Goal: Communication & Community: Share content

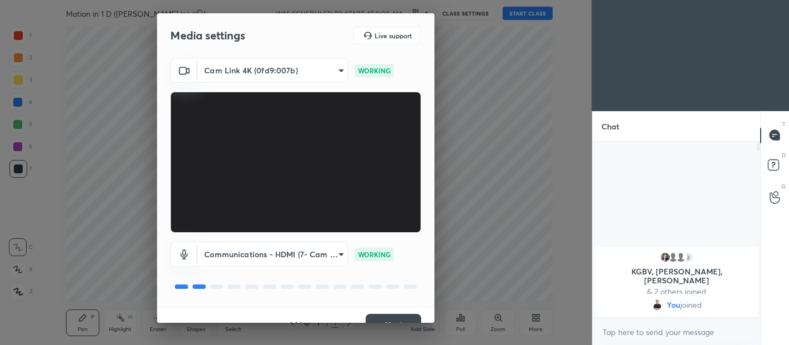
scroll to position [19, 0]
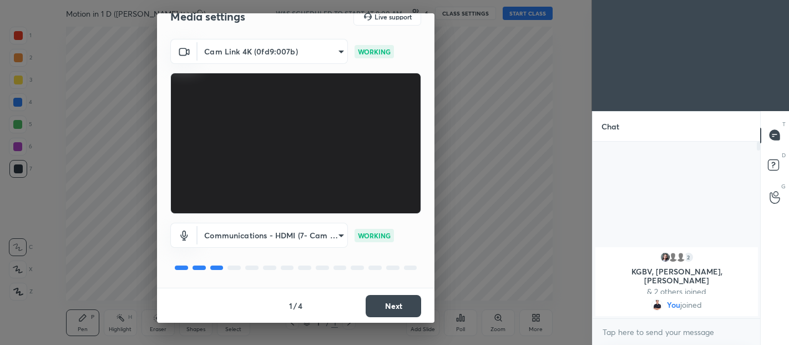
click at [391, 301] on button "Next" at bounding box center [394, 306] width 56 height 22
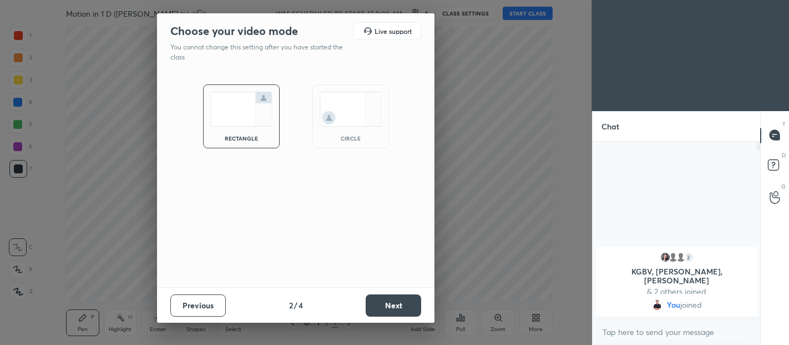
scroll to position [0, 0]
click at [398, 302] on button "Next" at bounding box center [394, 305] width 56 height 22
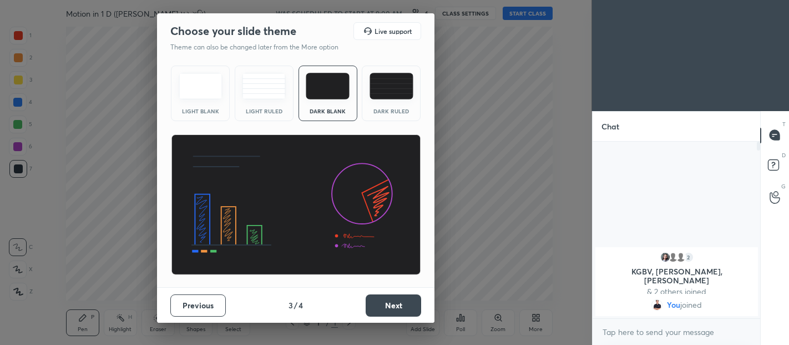
click at [381, 100] on div "Dark Ruled" at bounding box center [391, 94] width 59 height 56
click at [398, 304] on button "Next" at bounding box center [394, 305] width 56 height 22
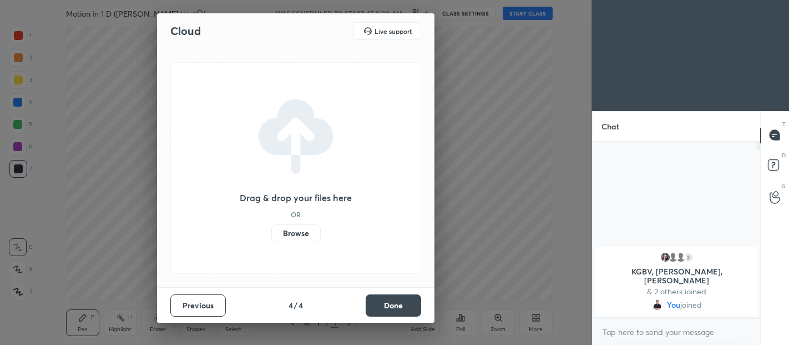
click at [405, 302] on button "Done" at bounding box center [394, 305] width 56 height 22
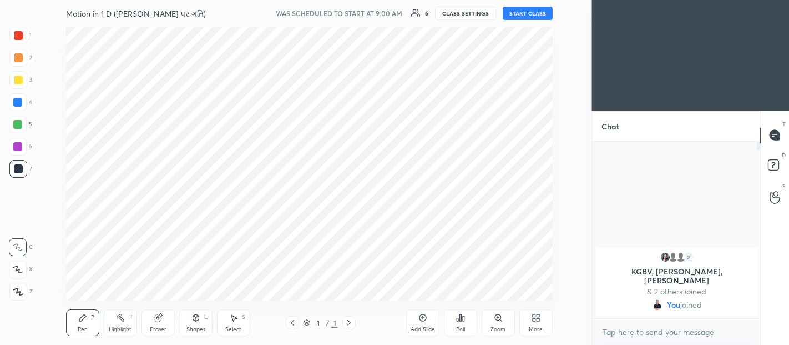
click at [528, 15] on button "START CLASS" at bounding box center [528, 13] width 50 height 13
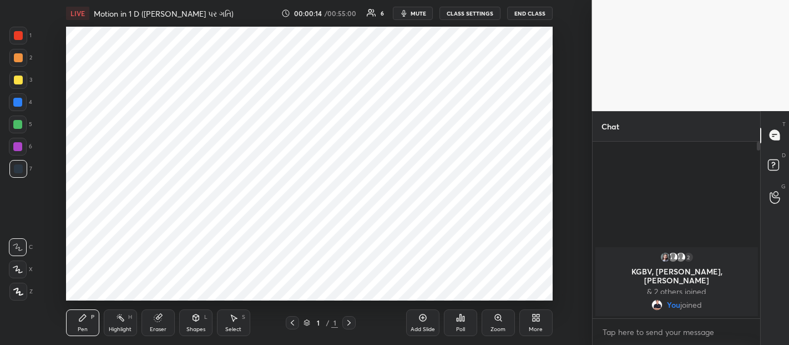
click at [655, 329] on body "1 2 3 4 5 6 7 C X Z C X Z E E Erase all H H LIVE Motion in 1 D (સુરેખપથ પર ગતિ)…" at bounding box center [394, 172] width 789 height 345
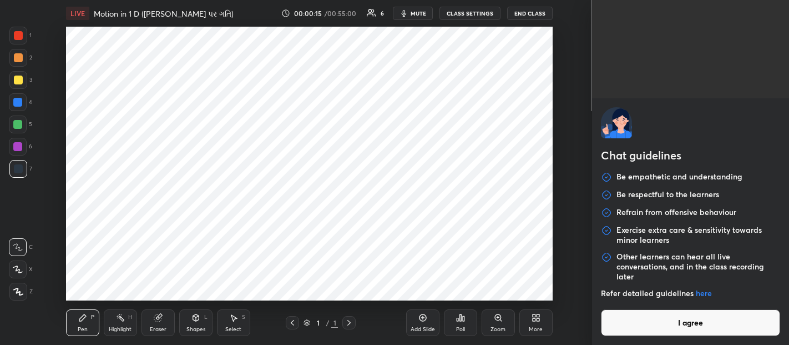
click at [654, 317] on button "I agree" at bounding box center [691, 322] width 180 height 27
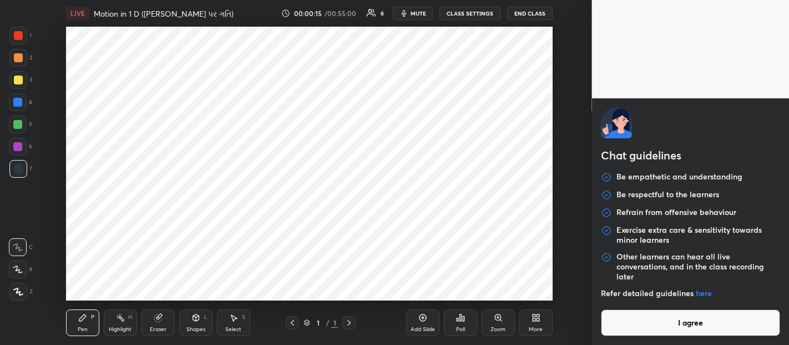
type textarea "x"
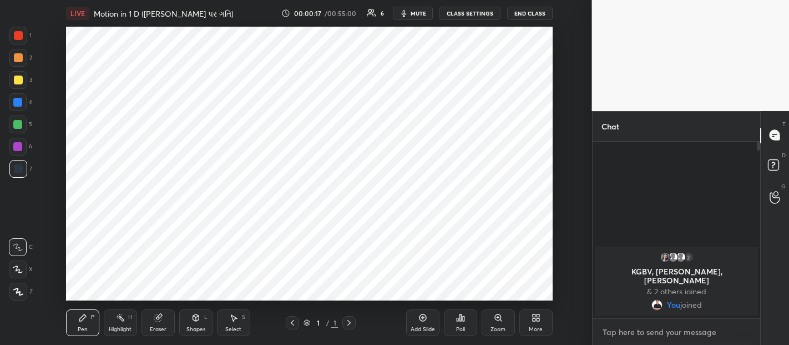
type textarea "G"
type textarea "x"
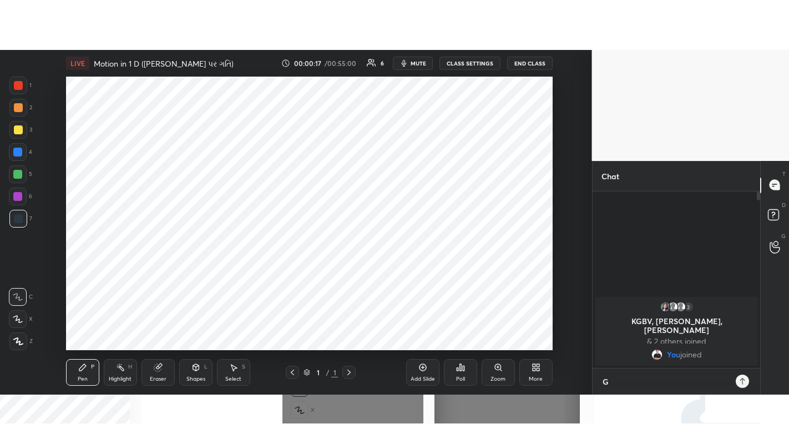
scroll to position [200, 164]
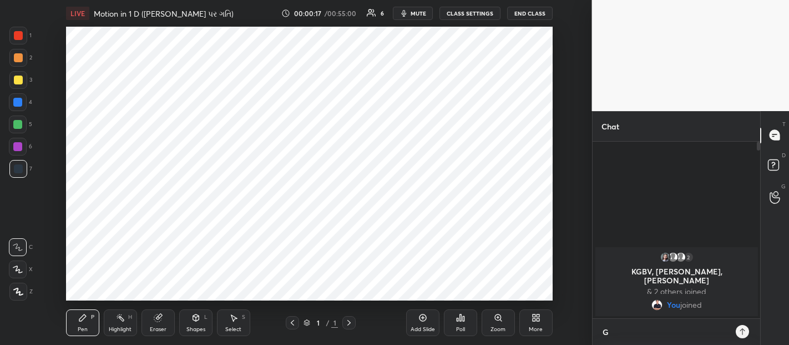
type textarea "Go"
type textarea "x"
type textarea "Goo"
type textarea "x"
type textarea "Good"
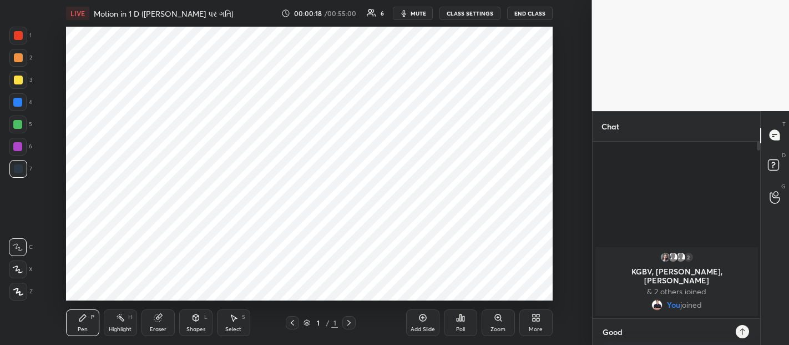
type textarea "x"
type textarea "Good"
type textarea "x"
type textarea "Good M"
type textarea "x"
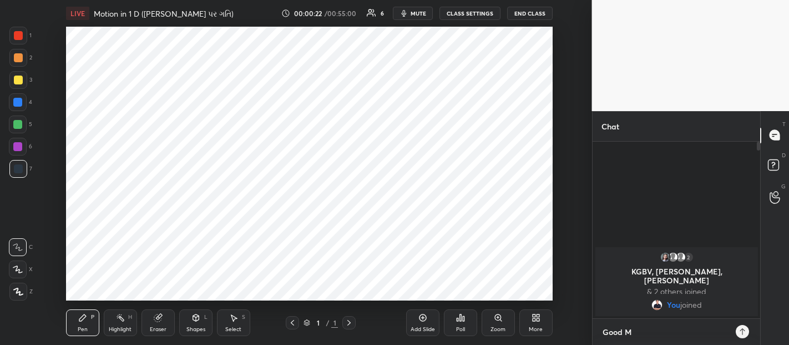
type textarea "Good Mo"
type textarea "x"
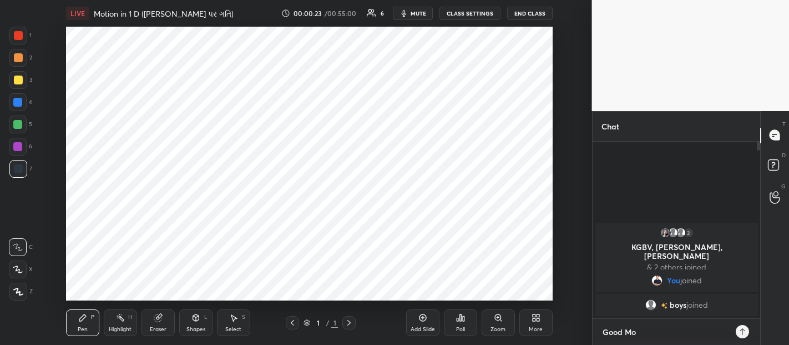
type textarea "Good Morning"
type textarea "x"
type textarea "Good Morning"
type textarea "x"
type textarea "Good Morning D"
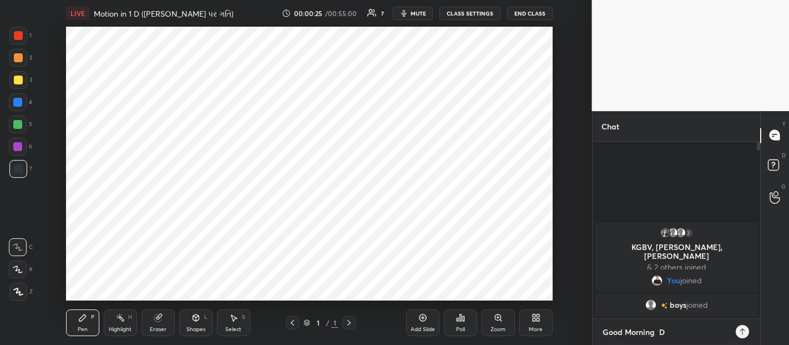
type textarea "x"
type textarea "Good Morning De"
type textarea "x"
type textarea "Good Morning Dea"
type textarea "x"
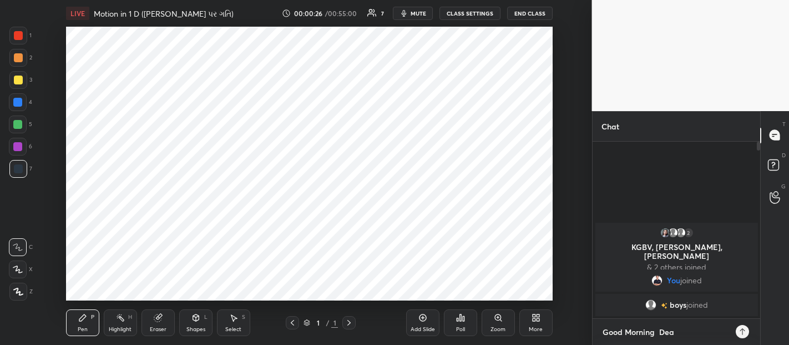
type textarea "Good Morning Dear"
type textarea "x"
type textarea "Good Morning Dear"
type textarea "x"
type textarea "Good Morning Dear S"
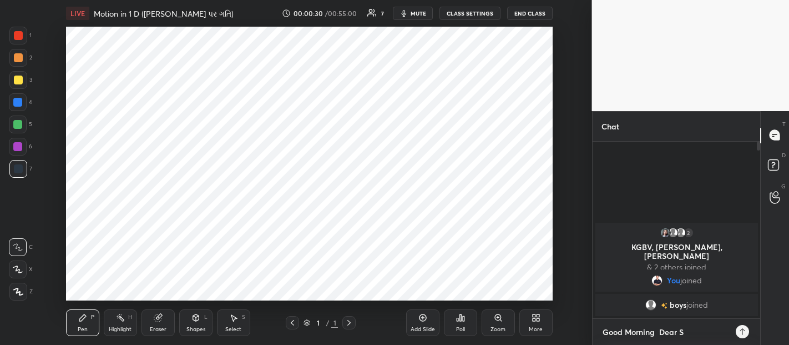
type textarea "x"
type textarea "Good Morning Dear St"
type textarea "x"
type textarea "Good Morning Dear Stu"
type textarea "x"
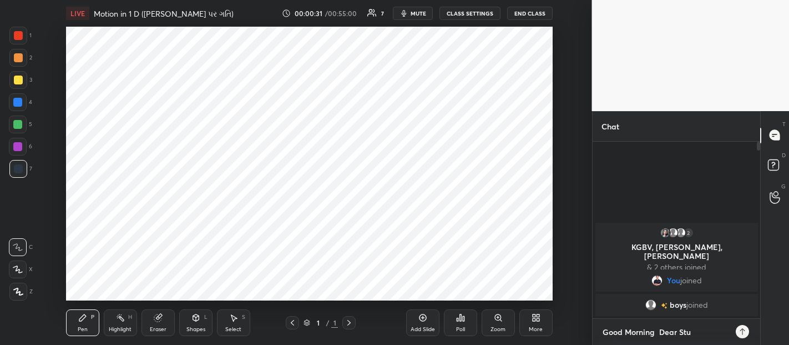
type textarea "Good Morning Dear Students"
type textarea "x"
type textarea "Good Morning Dear Students."
type textarea "x"
type textarea "Good Morning Dear Students.."
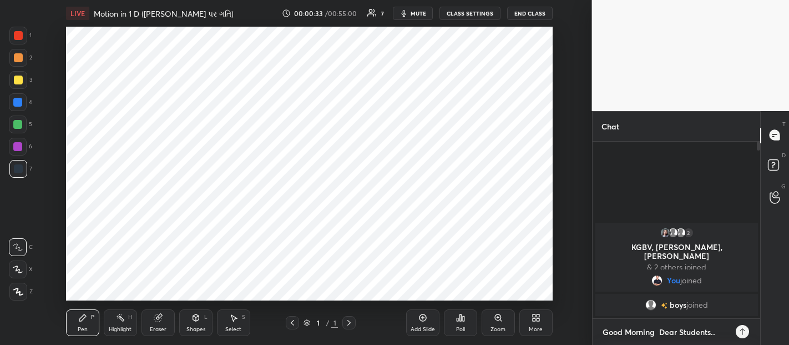
type textarea "x"
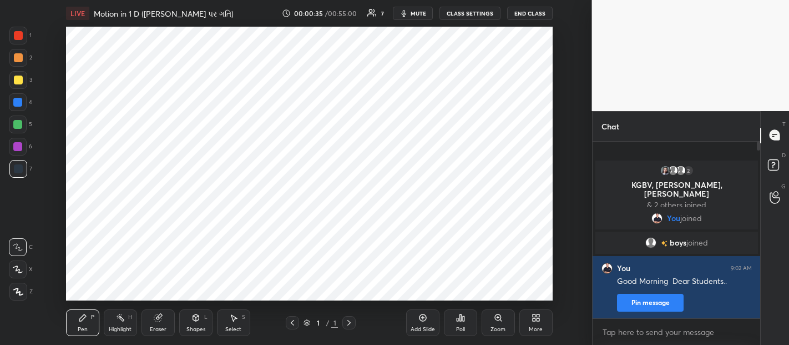
click at [426, 322] on div "Add Slide" at bounding box center [422, 322] width 33 height 27
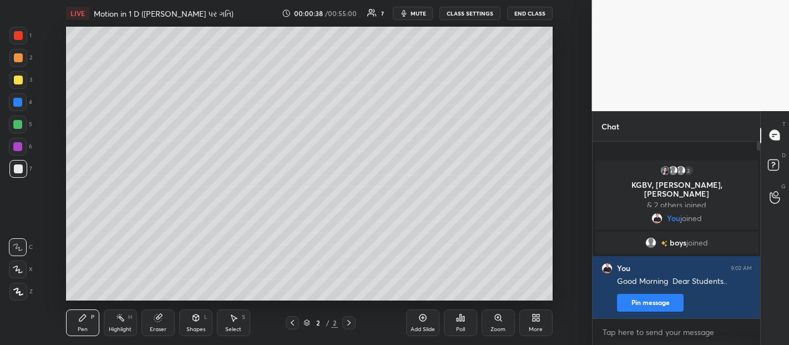
click at [19, 295] on icon at bounding box center [18, 291] width 9 height 7
click at [533, 328] on div "More" at bounding box center [536, 329] width 14 height 6
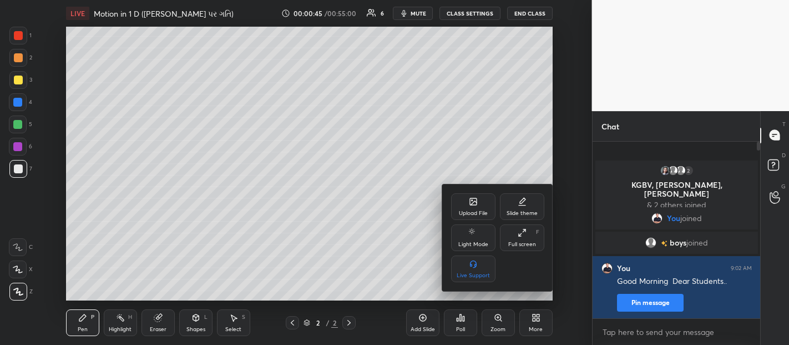
click at [515, 243] on div "Full screen" at bounding box center [523, 245] width 28 height 6
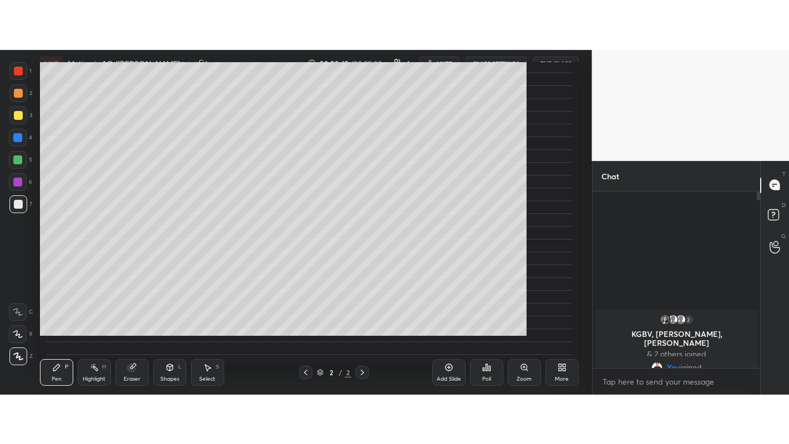
scroll to position [299, 164]
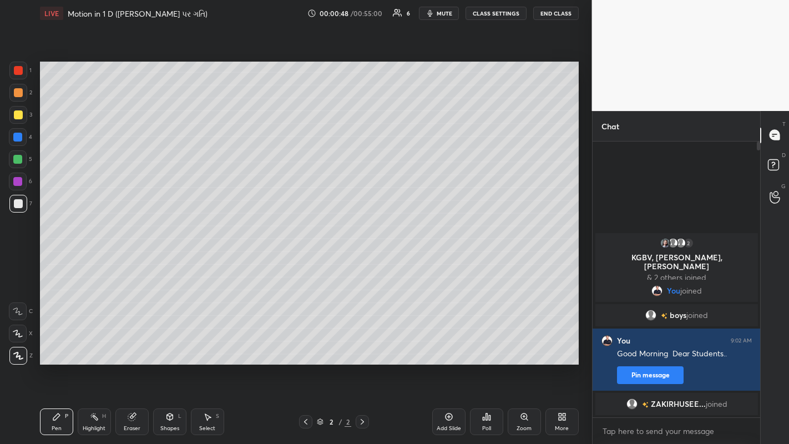
click at [18, 92] on div at bounding box center [18, 92] width 9 height 9
click at [19, 113] on div at bounding box center [18, 114] width 9 height 9
click at [22, 205] on div at bounding box center [18, 203] width 9 height 9
click at [21, 113] on div at bounding box center [18, 114] width 9 height 9
click at [19, 207] on div at bounding box center [18, 203] width 9 height 9
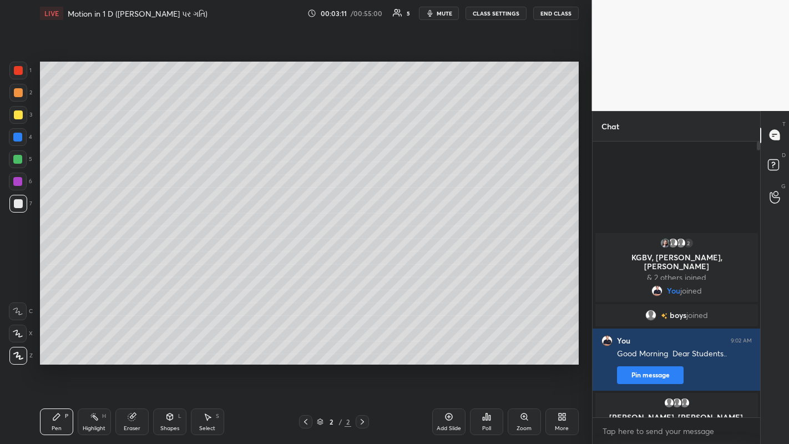
click at [448, 344] on icon at bounding box center [448, 417] width 7 height 7
click at [20, 92] on div at bounding box center [18, 92] width 9 height 9
click at [135, 344] on div "Eraser" at bounding box center [132, 429] width 17 height 6
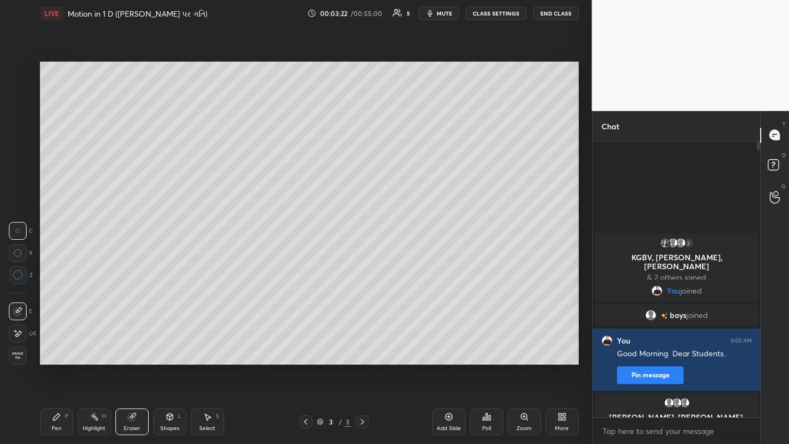
click at [17, 344] on span "Erase all" at bounding box center [17, 356] width 17 height 8
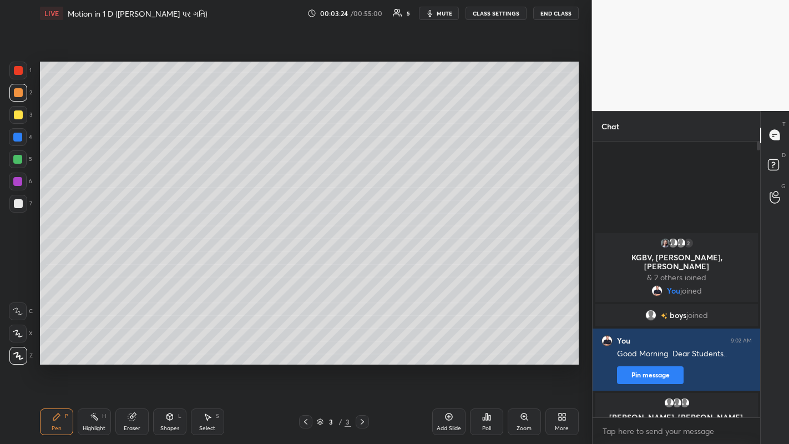
click at [21, 119] on div at bounding box center [18, 115] width 18 height 18
click at [17, 208] on div at bounding box center [18, 203] width 9 height 9
click at [21, 95] on div at bounding box center [18, 92] width 9 height 9
click at [18, 120] on div at bounding box center [18, 115] width 18 height 18
click at [17, 202] on div at bounding box center [18, 203] width 9 height 9
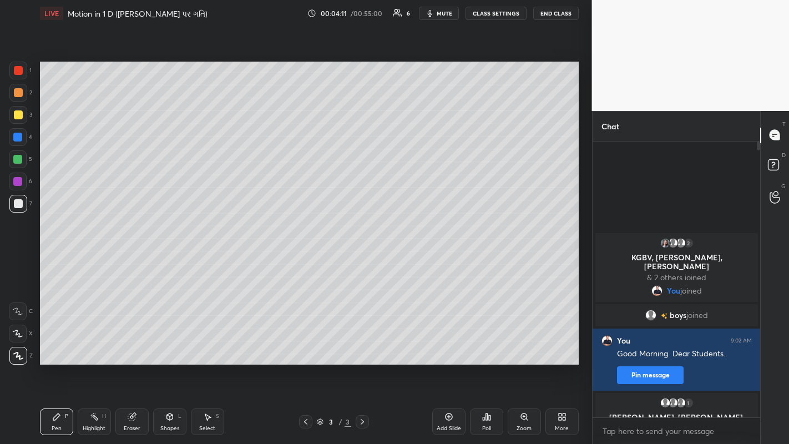
click at [127, 344] on div "Eraser" at bounding box center [131, 422] width 33 height 27
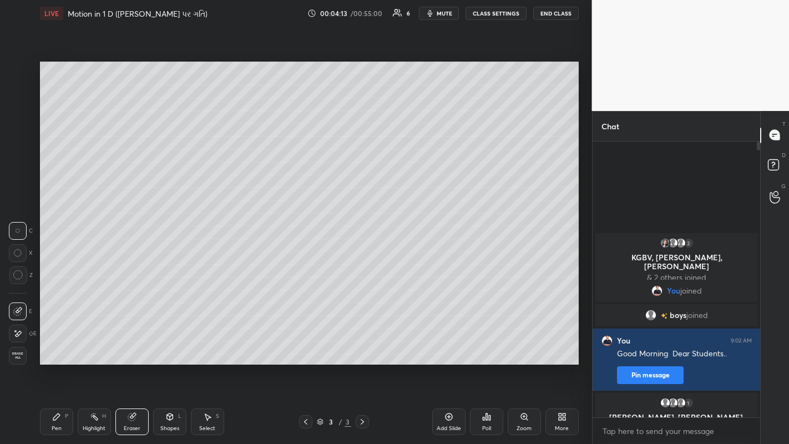
click at [21, 329] on icon at bounding box center [17, 333] width 9 height 9
click at [57, 344] on div "Pen" at bounding box center [57, 429] width 10 height 6
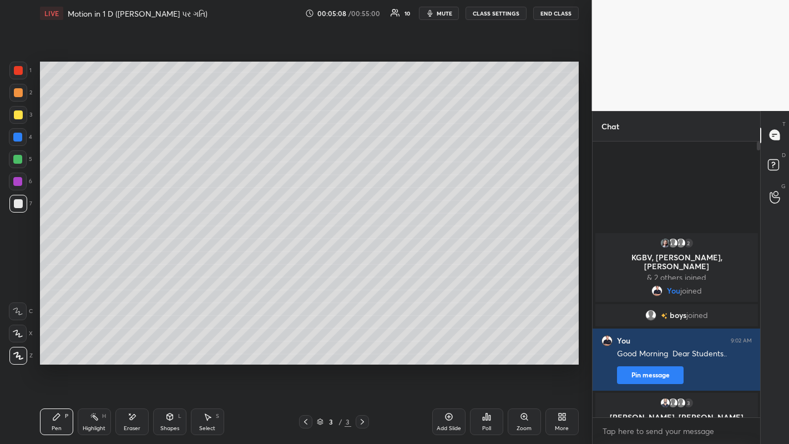
click at [449, 344] on icon at bounding box center [449, 417] width 9 height 9
click at [18, 119] on div at bounding box center [18, 114] width 9 height 9
click at [19, 203] on div at bounding box center [18, 203] width 9 height 9
click at [452, 344] on icon at bounding box center [449, 417] width 9 height 9
click at [19, 112] on div at bounding box center [18, 114] width 9 height 9
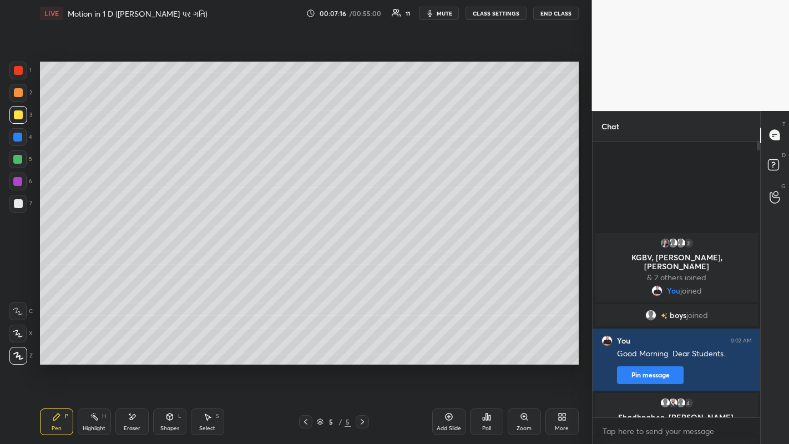
click at [18, 162] on div at bounding box center [17, 159] width 9 height 9
click at [305, 344] on icon at bounding box center [305, 422] width 3 height 6
click at [16, 117] on div at bounding box center [18, 114] width 9 height 9
click at [132, 344] on div "Eraser" at bounding box center [132, 429] width 17 height 6
click at [56, 344] on div "Pen" at bounding box center [57, 429] width 10 height 6
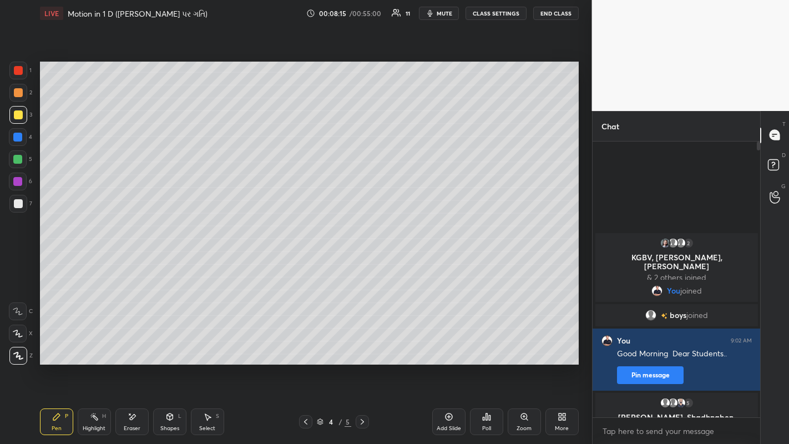
click at [447, 344] on div "Add Slide" at bounding box center [449, 429] width 24 height 6
click at [16, 158] on div at bounding box center [17, 159] width 9 height 9
click at [163, 344] on div "Shapes" at bounding box center [169, 429] width 19 height 6
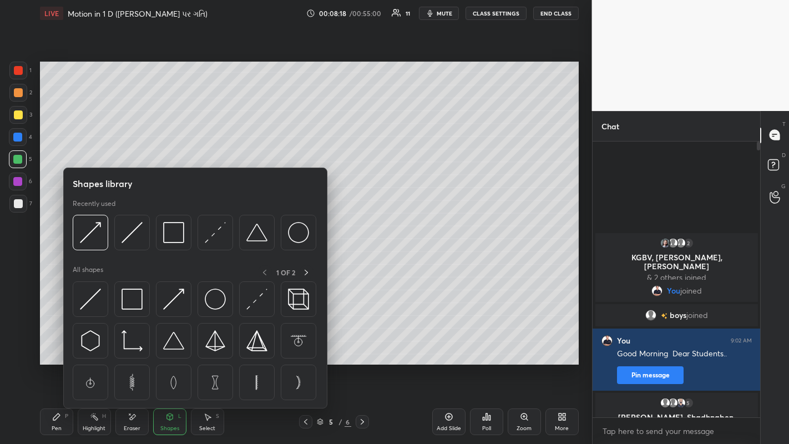
click at [128, 238] on img at bounding box center [132, 232] width 21 height 21
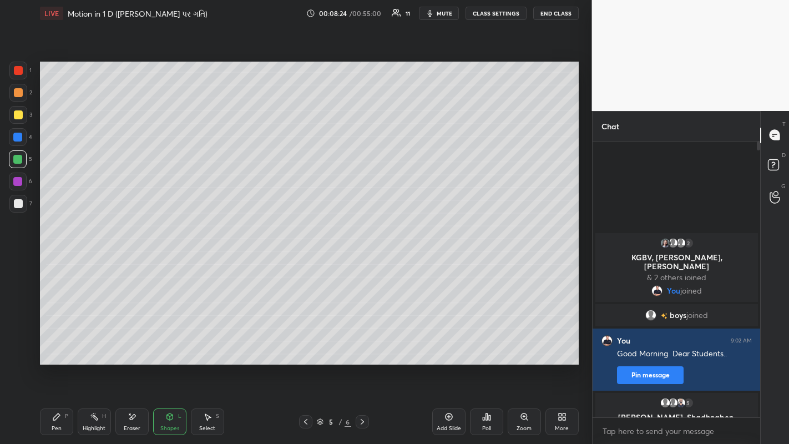
click at [128, 344] on div "Eraser" at bounding box center [132, 429] width 17 height 6
click at [169, 344] on div "Shapes" at bounding box center [169, 429] width 19 height 6
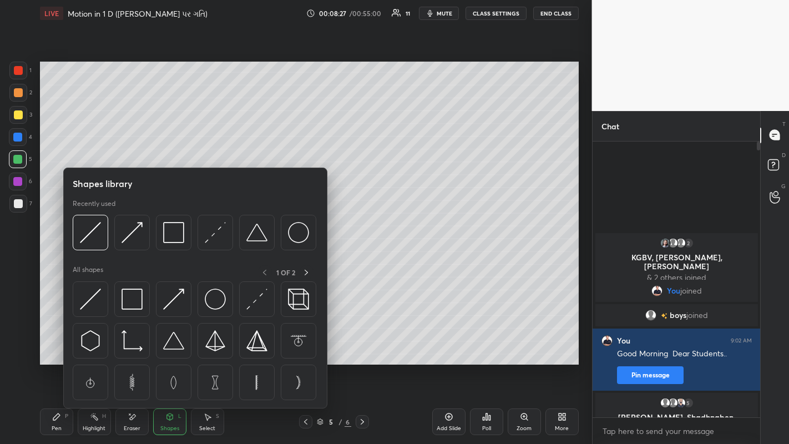
click at [97, 238] on img at bounding box center [90, 232] width 21 height 21
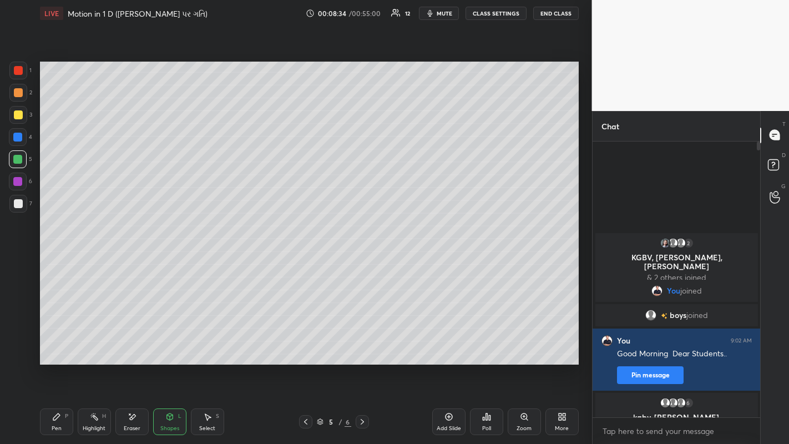
click at [51, 344] on div "Pen P" at bounding box center [56, 422] width 33 height 27
click at [19, 139] on div at bounding box center [17, 137] width 9 height 9
click at [22, 204] on div at bounding box center [18, 203] width 9 height 9
click at [16, 115] on div at bounding box center [18, 114] width 9 height 9
click at [19, 206] on div at bounding box center [18, 203] width 9 height 9
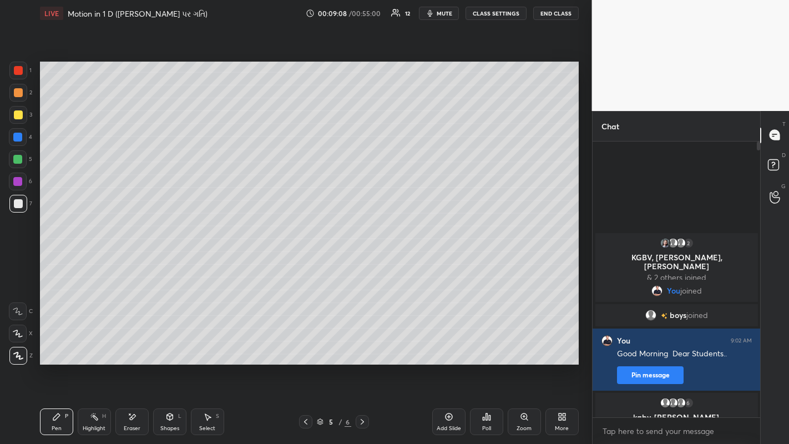
click at [163, 344] on div "Shapes L" at bounding box center [169, 422] width 33 height 27
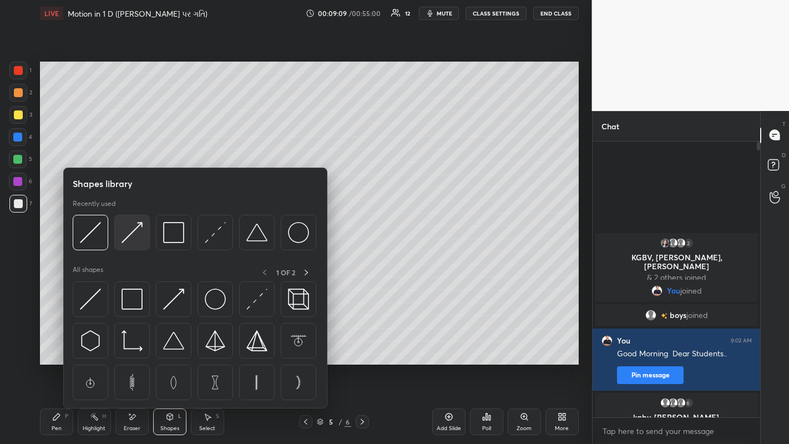
click at [129, 235] on img at bounding box center [132, 232] width 21 height 21
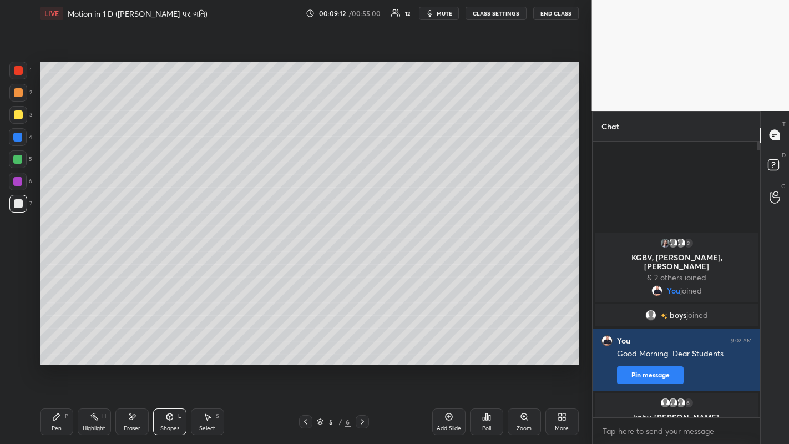
click at [60, 344] on div "Pen" at bounding box center [57, 429] width 10 height 6
click at [19, 97] on div at bounding box center [18, 93] width 18 height 18
click at [133, 344] on div "Eraser" at bounding box center [132, 429] width 17 height 6
click at [170, 344] on div "Shapes L" at bounding box center [169, 422] width 33 height 27
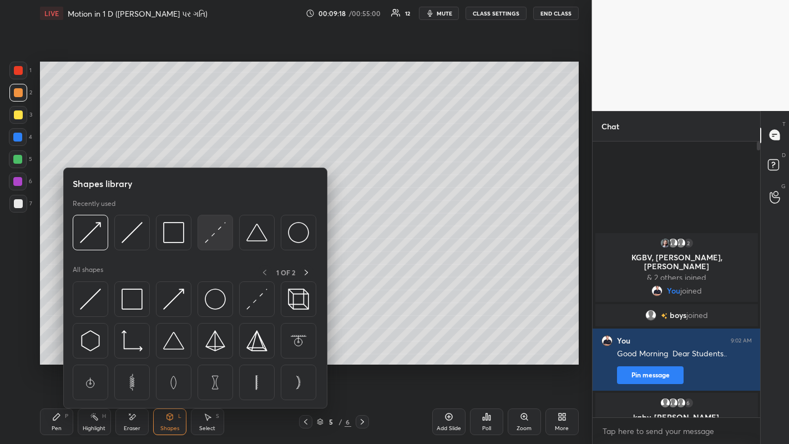
click at [209, 238] on img at bounding box center [215, 232] width 21 height 21
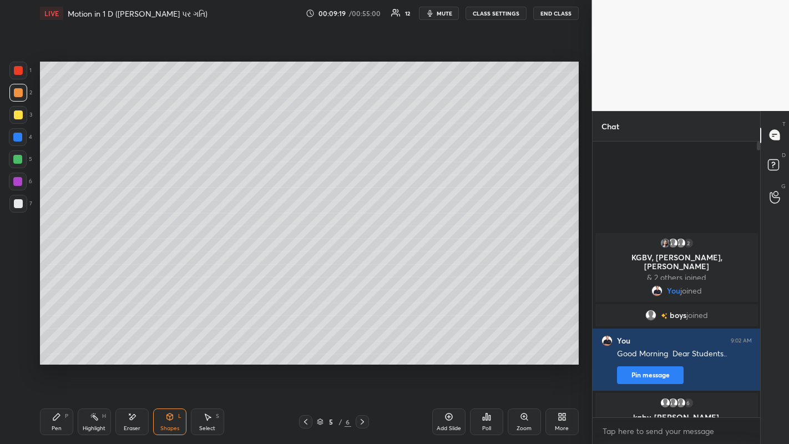
click at [18, 185] on div at bounding box center [17, 181] width 9 height 9
click at [16, 162] on div at bounding box center [17, 159] width 9 height 9
click at [63, 344] on div "Pen P" at bounding box center [56, 422] width 33 height 27
click at [18, 118] on div at bounding box center [18, 114] width 9 height 9
click at [169, 344] on div "Shapes L" at bounding box center [169, 422] width 33 height 27
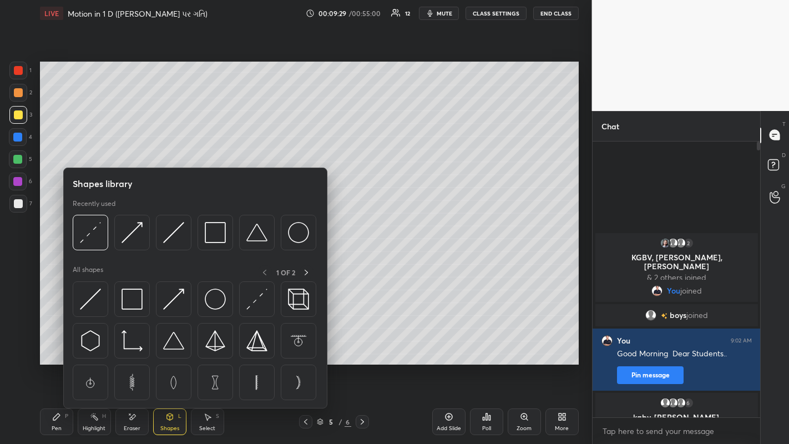
click at [129, 232] on img at bounding box center [132, 232] width 21 height 21
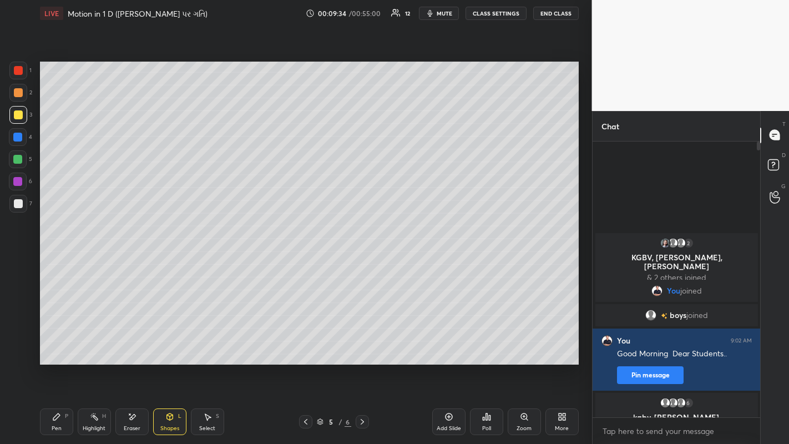
click at [54, 344] on div "Pen P" at bounding box center [56, 422] width 33 height 27
click at [17, 206] on div at bounding box center [18, 203] width 9 height 9
click at [22, 98] on div at bounding box center [18, 93] width 18 height 18
click at [163, 344] on div "Shapes" at bounding box center [169, 429] width 19 height 6
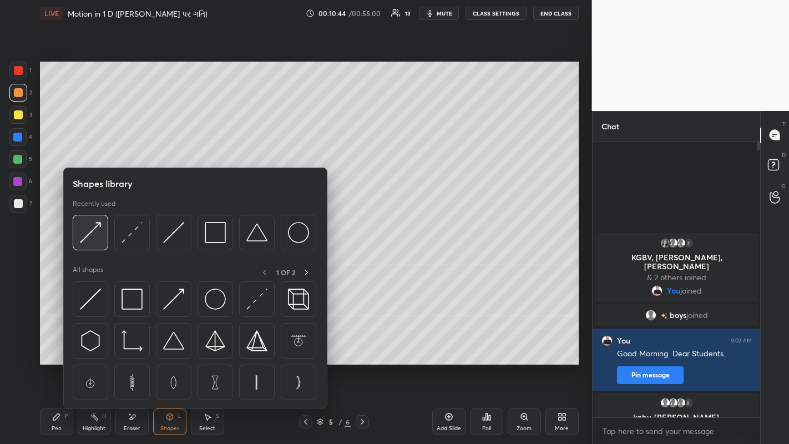
click at [90, 229] on img at bounding box center [90, 232] width 21 height 21
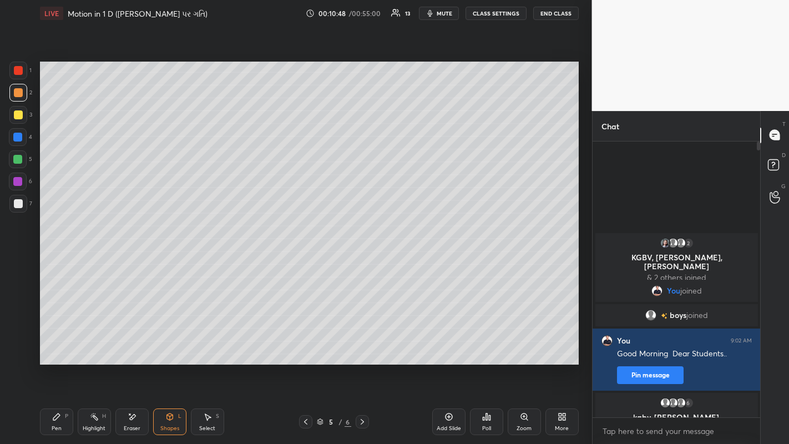
click at [51, 344] on div "Pen P" at bounding box center [56, 422] width 33 height 27
click at [171, 344] on div "Shapes L" at bounding box center [169, 422] width 33 height 27
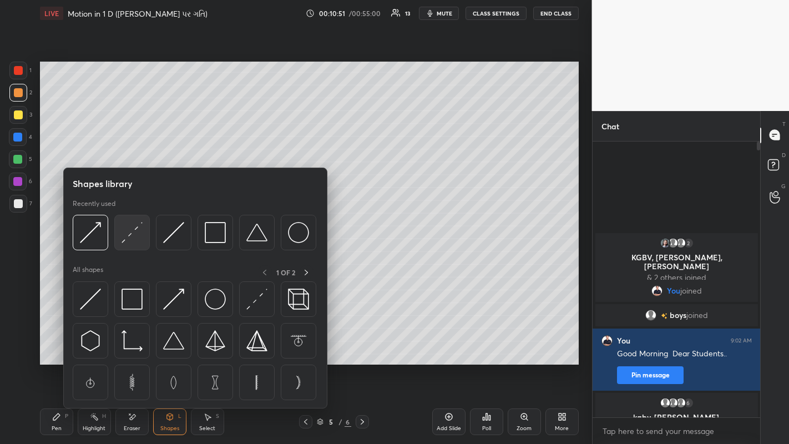
click at [123, 233] on img at bounding box center [132, 232] width 21 height 21
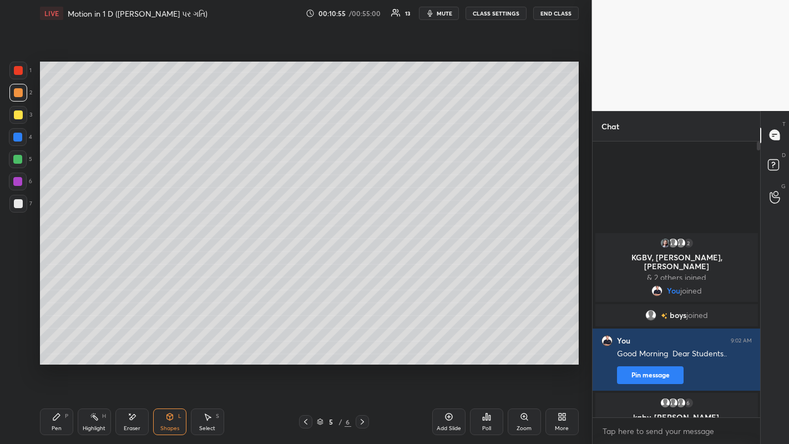
click at [18, 160] on div at bounding box center [17, 159] width 9 height 9
click at [54, 344] on div "Pen P" at bounding box center [56, 422] width 33 height 27
click at [17, 96] on div at bounding box center [18, 92] width 9 height 9
click at [166, 344] on div "Shapes L" at bounding box center [169, 422] width 33 height 27
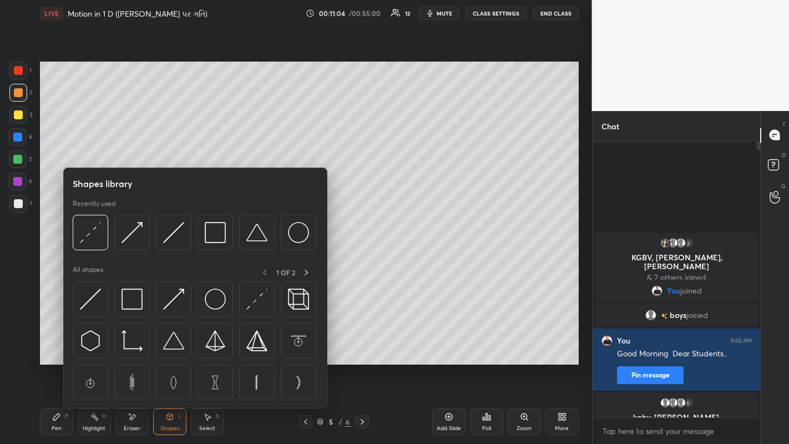
click at [128, 232] on img at bounding box center [132, 232] width 21 height 21
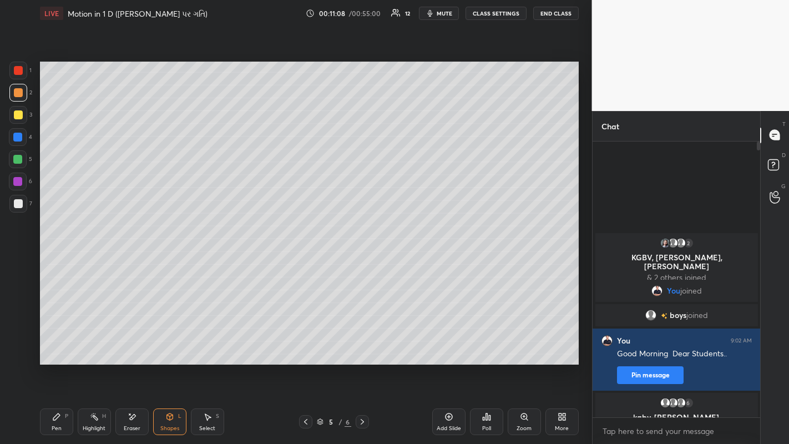
click at [50, 344] on div "Pen P" at bounding box center [56, 422] width 33 height 27
click at [305, 344] on icon at bounding box center [305, 422] width 9 height 9
click at [368, 344] on div at bounding box center [362, 421] width 13 height 13
click at [19, 116] on div at bounding box center [18, 114] width 9 height 9
click at [17, 200] on div at bounding box center [18, 203] width 9 height 9
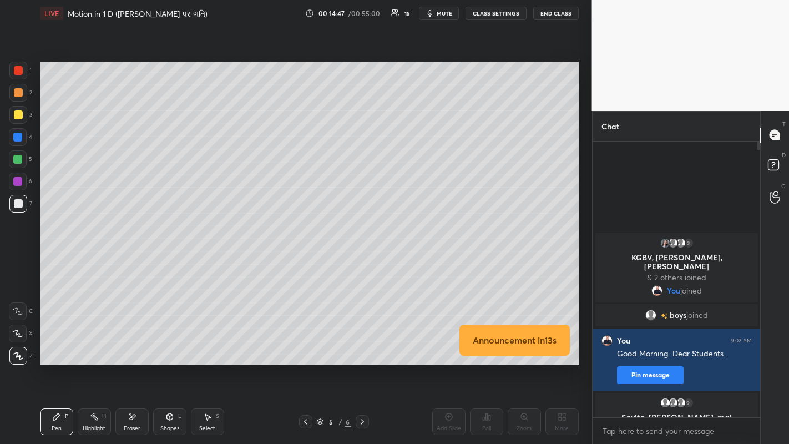
click at [19, 114] on div at bounding box center [18, 114] width 9 height 9
click at [16, 93] on div at bounding box center [18, 92] width 9 height 9
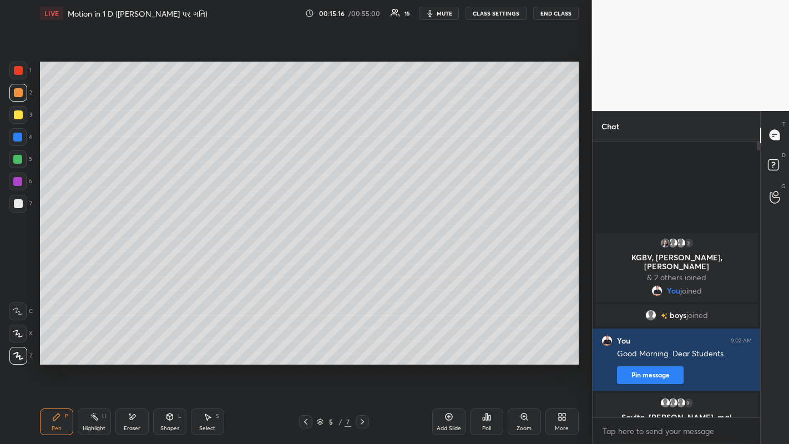
click at [361, 344] on icon at bounding box center [362, 422] width 9 height 9
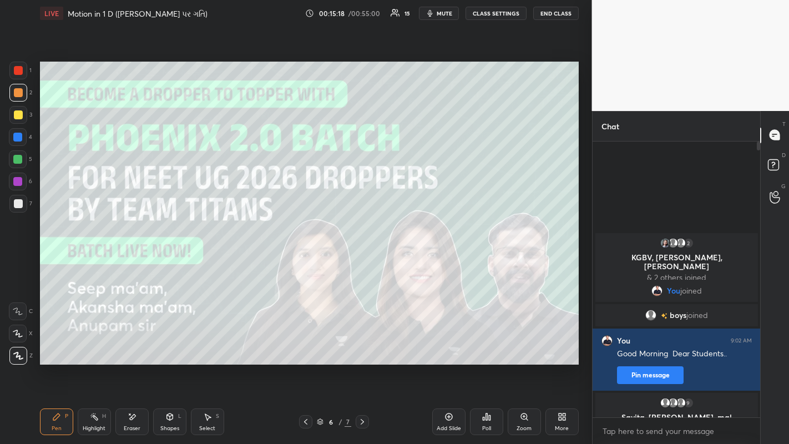
click at [361, 344] on icon at bounding box center [362, 422] width 3 height 6
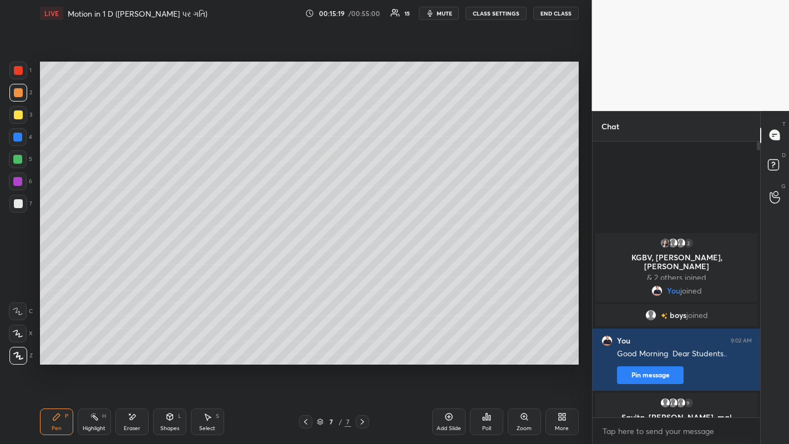
click at [305, 344] on icon at bounding box center [305, 422] width 9 height 9
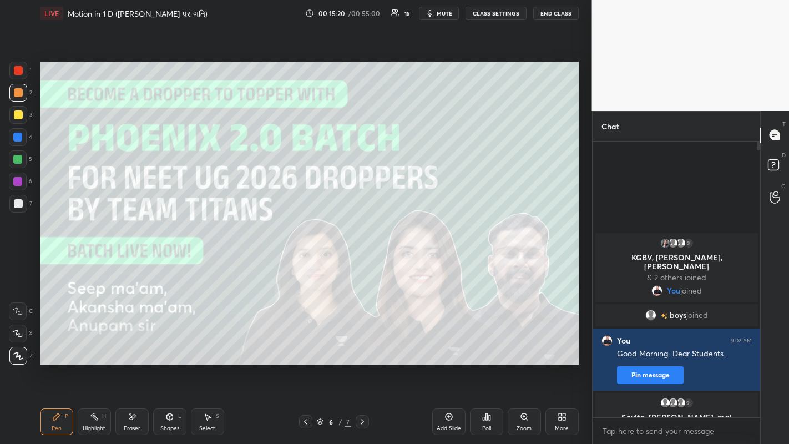
click at [305, 344] on icon at bounding box center [305, 422] width 3 height 6
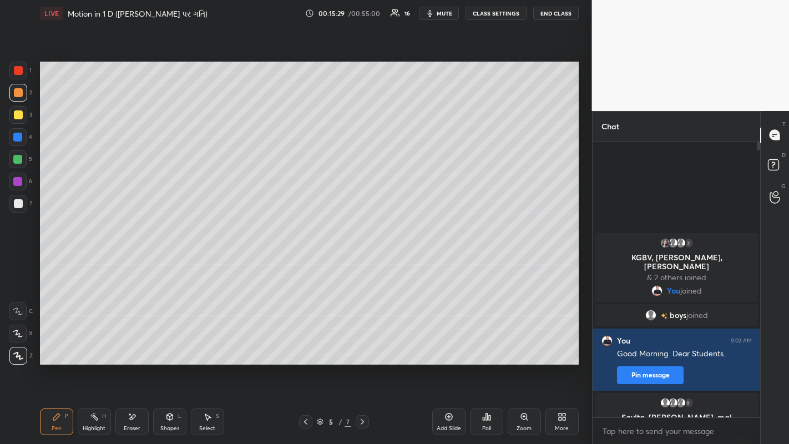
click at [442, 344] on div "Add Slide" at bounding box center [448, 422] width 33 height 27
click at [21, 115] on div at bounding box center [18, 114] width 9 height 9
click at [305, 344] on icon at bounding box center [305, 422] width 3 height 6
click at [18, 205] on div at bounding box center [18, 203] width 9 height 9
click at [362, 344] on icon at bounding box center [362, 422] width 9 height 9
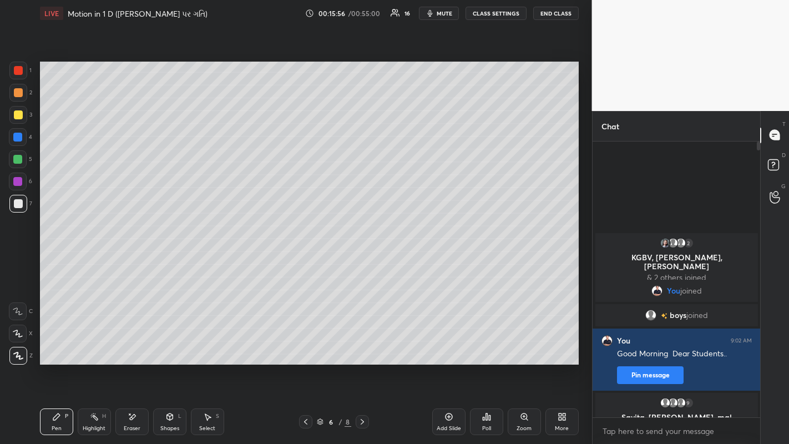
click at [15, 94] on div at bounding box center [18, 92] width 9 height 9
click at [16, 205] on div at bounding box center [18, 203] width 9 height 9
click at [19, 119] on div at bounding box center [18, 114] width 9 height 9
click at [18, 94] on div at bounding box center [18, 92] width 9 height 9
click at [305, 344] on icon at bounding box center [305, 422] width 9 height 9
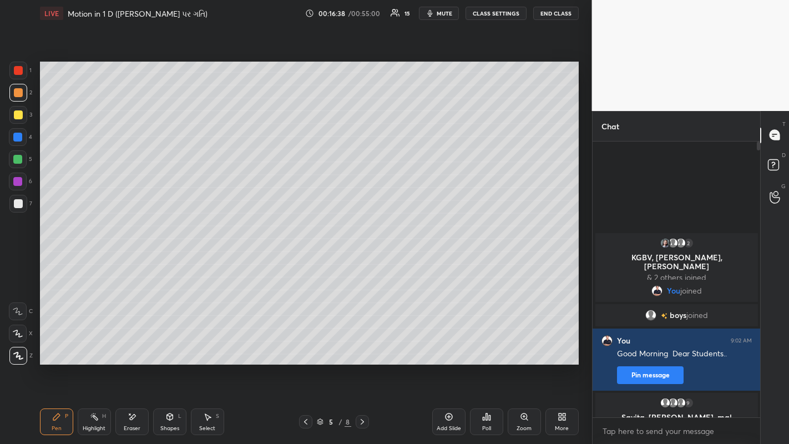
click at [362, 344] on icon at bounding box center [362, 422] width 9 height 9
click at [305, 344] on icon at bounding box center [305, 422] width 9 height 9
click at [362, 344] on icon at bounding box center [362, 422] width 9 height 9
click at [305, 344] on icon at bounding box center [305, 422] width 3 height 6
click at [126, 344] on div "Eraser" at bounding box center [131, 422] width 33 height 27
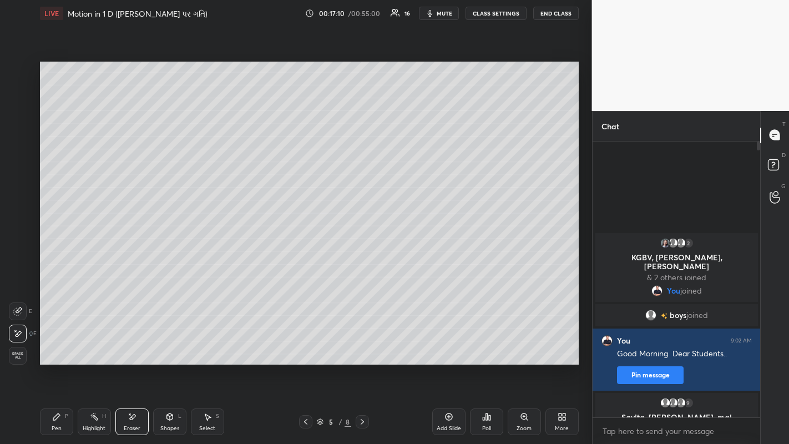
click at [61, 344] on div "Pen P" at bounding box center [56, 422] width 33 height 27
click at [362, 344] on icon at bounding box center [362, 422] width 9 height 9
click at [306, 344] on icon at bounding box center [305, 422] width 9 height 9
click at [362, 344] on icon at bounding box center [362, 422] width 9 height 9
click at [305, 344] on icon at bounding box center [305, 422] width 9 height 9
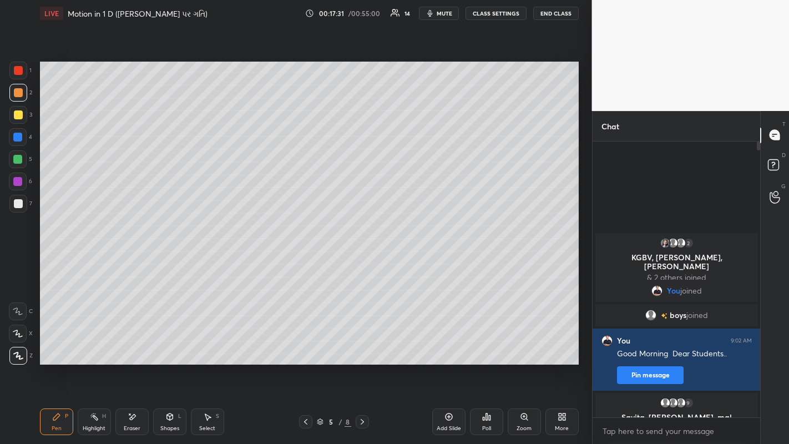
click at [362, 344] on icon at bounding box center [362, 422] width 9 height 9
click at [445, 344] on icon at bounding box center [449, 417] width 9 height 9
click at [134, 344] on div "Eraser" at bounding box center [132, 429] width 17 height 6
click at [61, 344] on div "Pen" at bounding box center [57, 429] width 10 height 6
click at [305, 344] on icon at bounding box center [305, 422] width 9 height 9
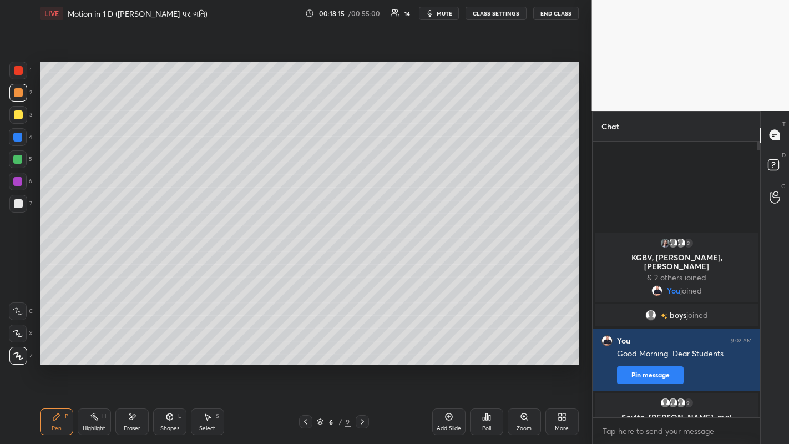
click at [19, 205] on div at bounding box center [18, 203] width 9 height 9
click at [362, 344] on icon at bounding box center [362, 422] width 9 height 9
click at [17, 117] on div at bounding box center [18, 114] width 9 height 9
click at [18, 208] on div at bounding box center [18, 203] width 9 height 9
click at [17, 113] on div at bounding box center [18, 114] width 9 height 9
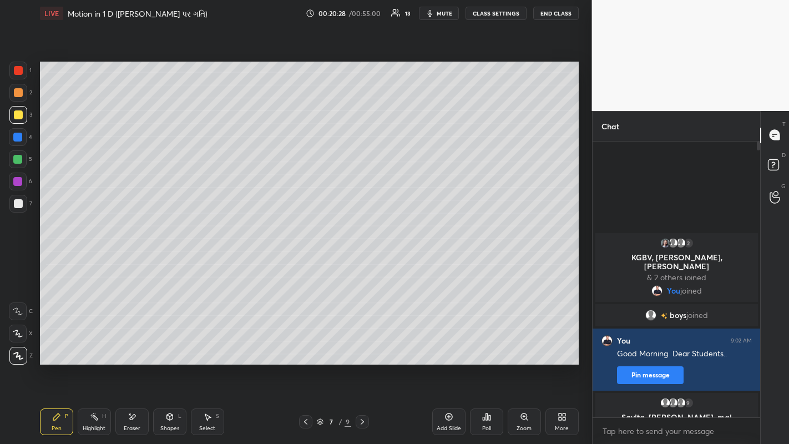
click at [304, 344] on icon at bounding box center [305, 422] width 3 height 6
click at [306, 344] on div at bounding box center [305, 421] width 13 height 13
click at [165, 344] on div "Shapes L" at bounding box center [169, 422] width 33 height 27
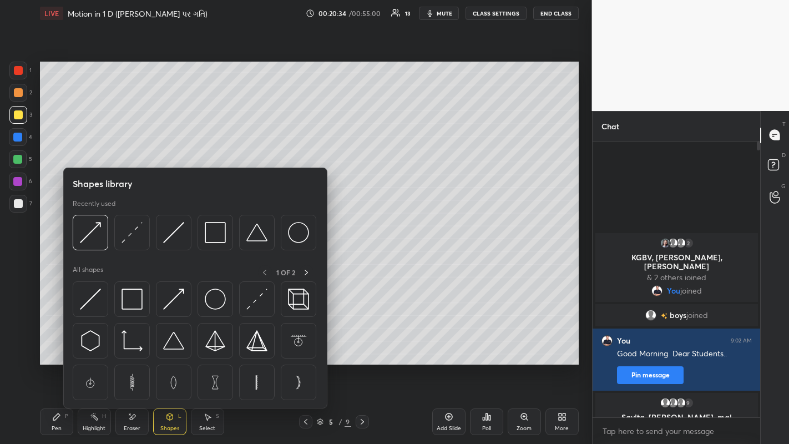
click at [95, 242] on img at bounding box center [90, 232] width 21 height 21
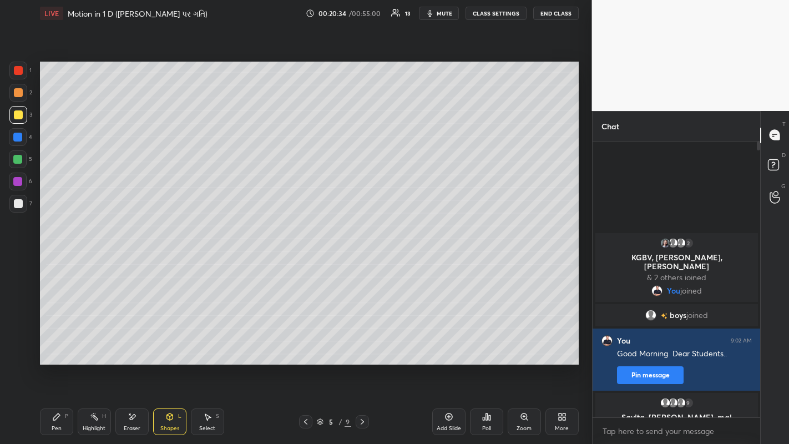
click at [17, 93] on div at bounding box center [18, 92] width 9 height 9
click at [133, 344] on icon at bounding box center [132, 417] width 9 height 9
click at [55, 344] on icon at bounding box center [56, 417] width 9 height 9
click at [164, 344] on div "Shapes L" at bounding box center [169, 422] width 33 height 27
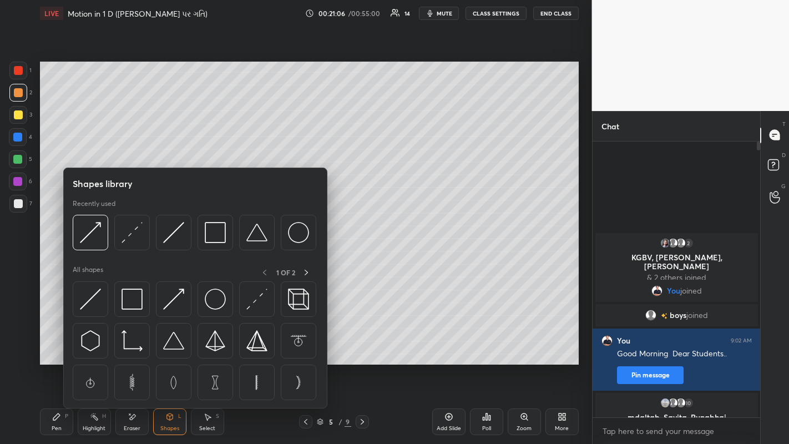
click at [134, 344] on icon at bounding box center [132, 417] width 9 height 9
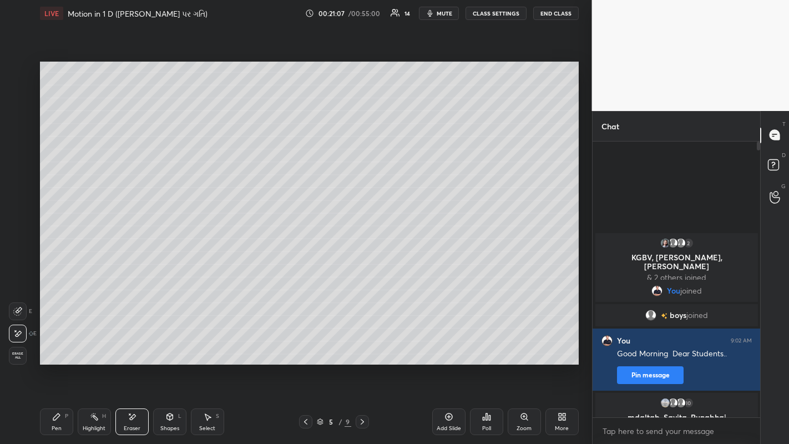
click at [168, 344] on div "Shapes L" at bounding box center [169, 422] width 33 height 27
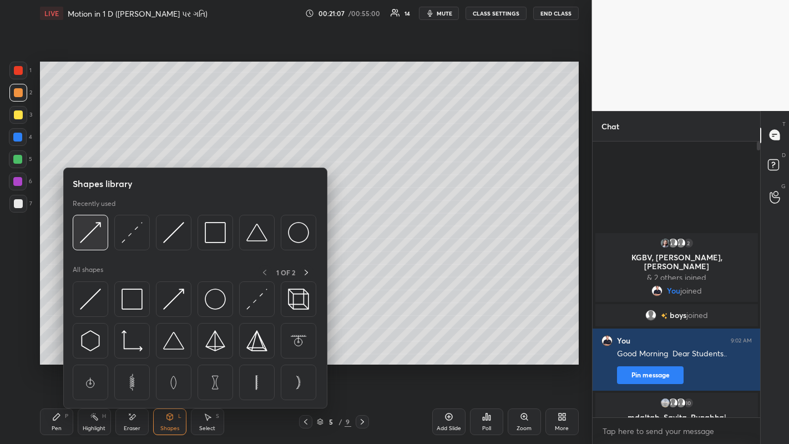
click at [92, 238] on img at bounding box center [90, 232] width 21 height 21
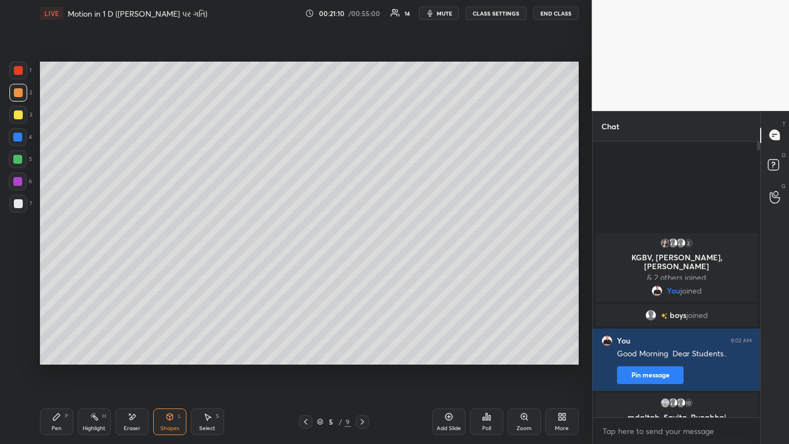
click at [56, 344] on icon at bounding box center [56, 417] width 7 height 7
click at [17, 204] on div at bounding box center [18, 203] width 9 height 9
click at [361, 344] on icon at bounding box center [362, 422] width 9 height 9
click at [16, 162] on div at bounding box center [17, 159] width 9 height 9
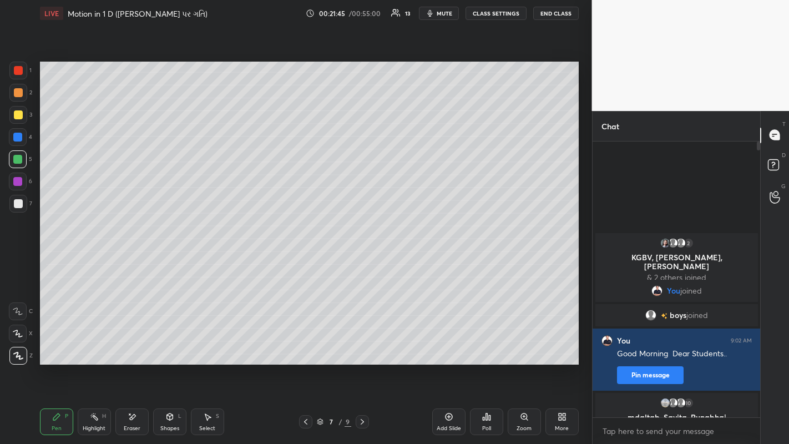
click at [450, 344] on icon at bounding box center [449, 417] width 9 height 9
click at [19, 118] on div at bounding box center [18, 114] width 9 height 9
click at [20, 200] on div at bounding box center [18, 203] width 9 height 9
click at [129, 344] on div "Eraser" at bounding box center [131, 422] width 33 height 27
click at [56, 344] on div "Pen" at bounding box center [57, 429] width 10 height 6
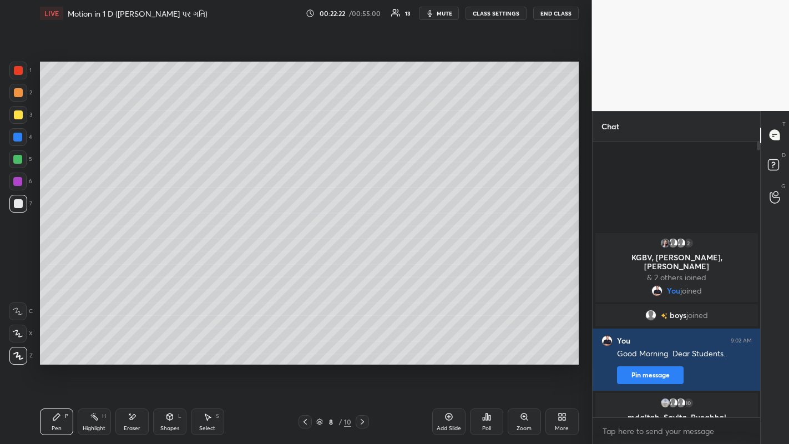
click at [18, 94] on div at bounding box center [18, 92] width 9 height 9
click at [19, 205] on div at bounding box center [18, 203] width 9 height 9
click at [16, 116] on div at bounding box center [18, 114] width 9 height 9
click at [305, 344] on icon at bounding box center [305, 422] width 9 height 9
click at [306, 344] on icon at bounding box center [305, 422] width 3 height 6
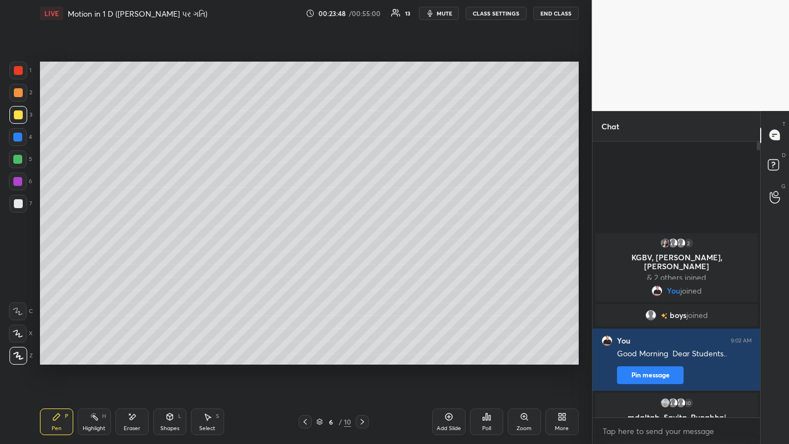
click at [305, 344] on icon at bounding box center [305, 422] width 9 height 9
click at [362, 344] on icon at bounding box center [362, 422] width 9 height 9
click at [363, 344] on icon at bounding box center [362, 422] width 3 height 6
click at [362, 344] on icon at bounding box center [362, 422] width 9 height 9
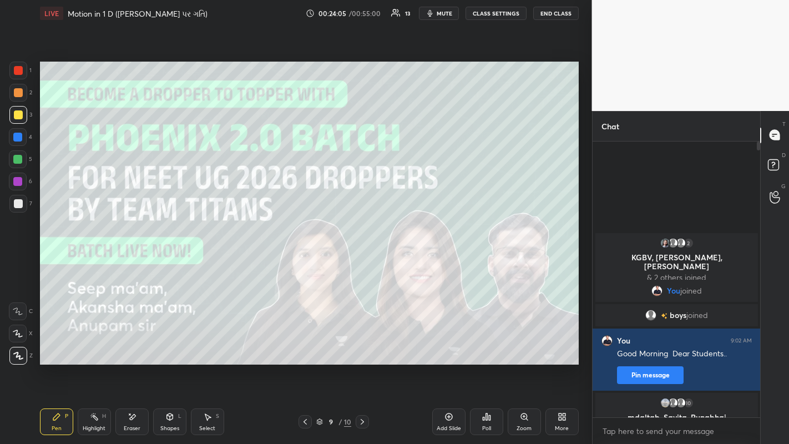
click at [305, 344] on icon at bounding box center [305, 422] width 9 height 9
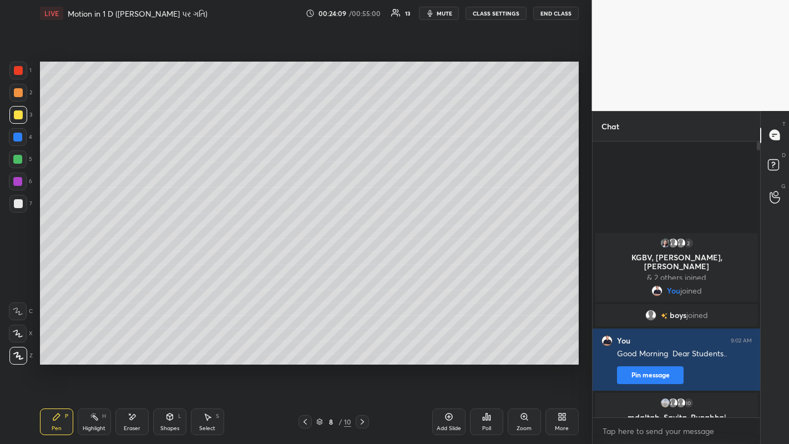
click at [134, 344] on div "Eraser" at bounding box center [132, 429] width 17 height 6
click at [59, 344] on div "Pen P" at bounding box center [56, 422] width 33 height 27
click at [448, 344] on icon at bounding box center [449, 417] width 9 height 9
click at [19, 92] on div at bounding box center [18, 92] width 9 height 9
click at [305, 344] on icon at bounding box center [305, 422] width 9 height 9
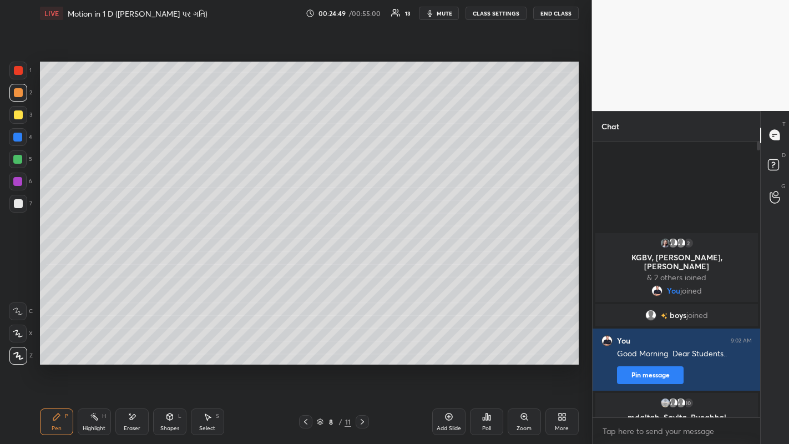
click at [362, 344] on icon at bounding box center [362, 422] width 9 height 9
click at [19, 203] on div at bounding box center [18, 203] width 9 height 9
click at [18, 94] on div at bounding box center [18, 92] width 9 height 9
click at [19, 207] on div at bounding box center [18, 203] width 9 height 9
click at [18, 93] on div at bounding box center [18, 92] width 9 height 9
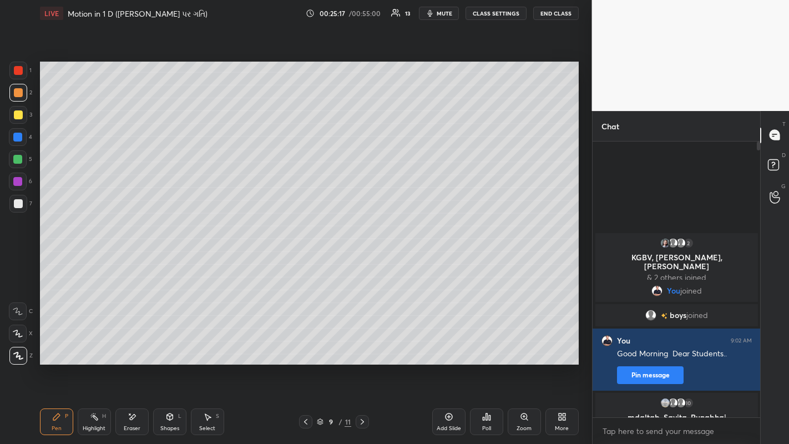
click at [18, 118] on div at bounding box center [18, 114] width 9 height 9
click at [20, 94] on div at bounding box center [18, 92] width 9 height 9
click at [18, 208] on div at bounding box center [18, 203] width 9 height 9
click at [19, 93] on div at bounding box center [18, 92] width 9 height 9
click at [17, 199] on div at bounding box center [18, 203] width 9 height 9
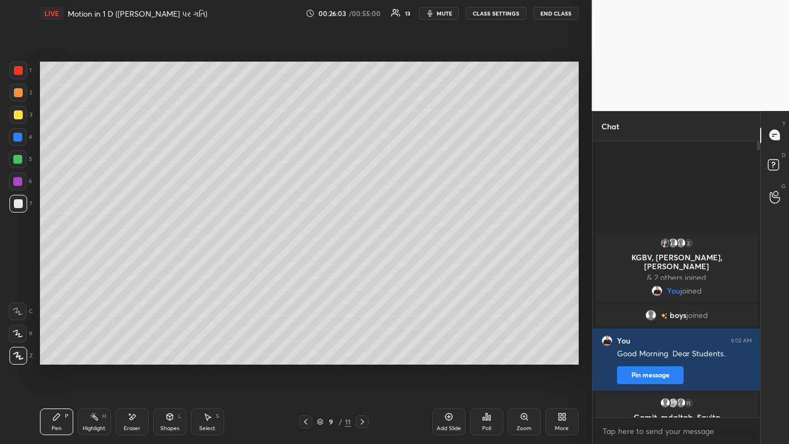
click at [172, 344] on div "Shapes" at bounding box center [169, 429] width 19 height 6
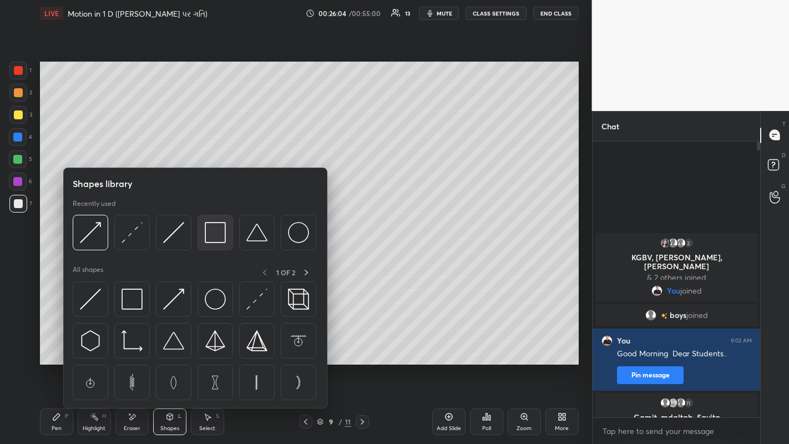
click at [212, 235] on img at bounding box center [215, 232] width 21 height 21
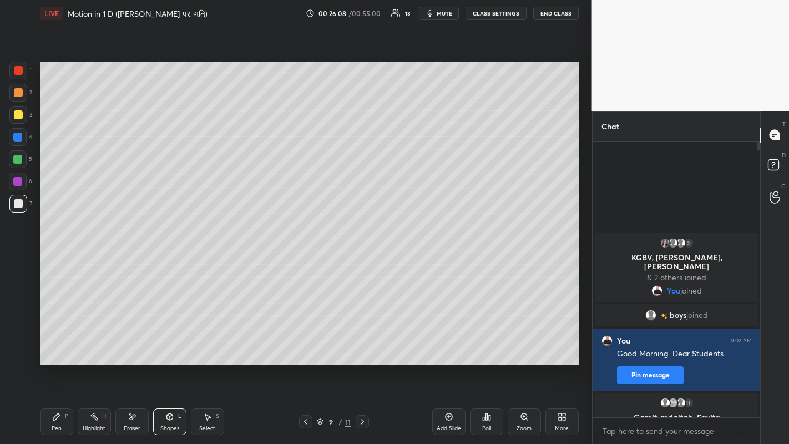
click at [61, 344] on div "Pen P" at bounding box center [56, 422] width 33 height 27
click at [21, 113] on div at bounding box center [18, 114] width 9 height 9
click at [17, 93] on div at bounding box center [18, 92] width 9 height 9
click at [132, 344] on div "Eraser" at bounding box center [131, 422] width 33 height 27
click at [50, 344] on div "Pen P" at bounding box center [56, 422] width 33 height 27
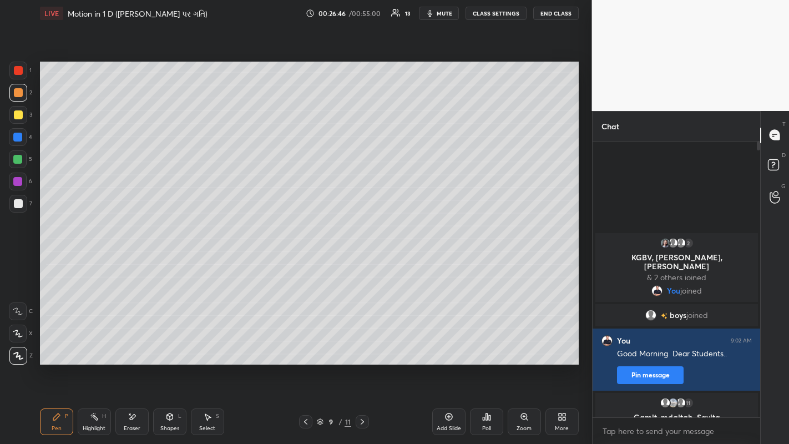
click at [18, 201] on div at bounding box center [18, 203] width 9 height 9
click at [17, 115] on div at bounding box center [18, 114] width 9 height 9
click at [19, 199] on div at bounding box center [18, 203] width 9 height 9
click at [17, 91] on div at bounding box center [18, 92] width 9 height 9
click at [304, 344] on icon at bounding box center [305, 422] width 3 height 6
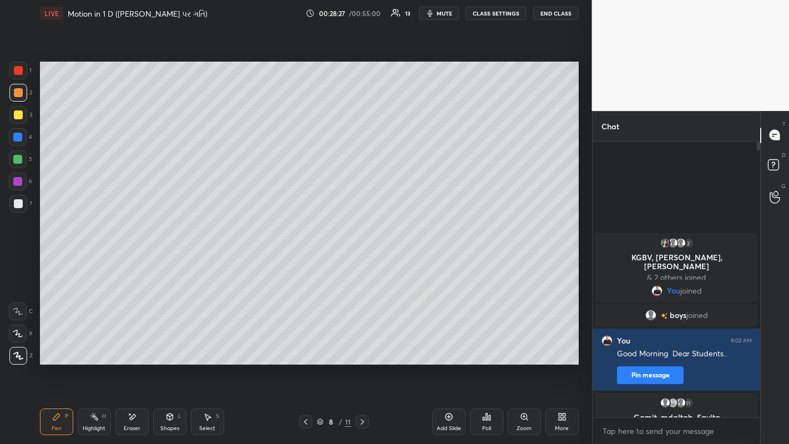
click at [304, 344] on icon at bounding box center [305, 422] width 9 height 9
click at [305, 344] on icon at bounding box center [305, 422] width 9 height 9
click at [362, 344] on icon at bounding box center [362, 422] width 9 height 9
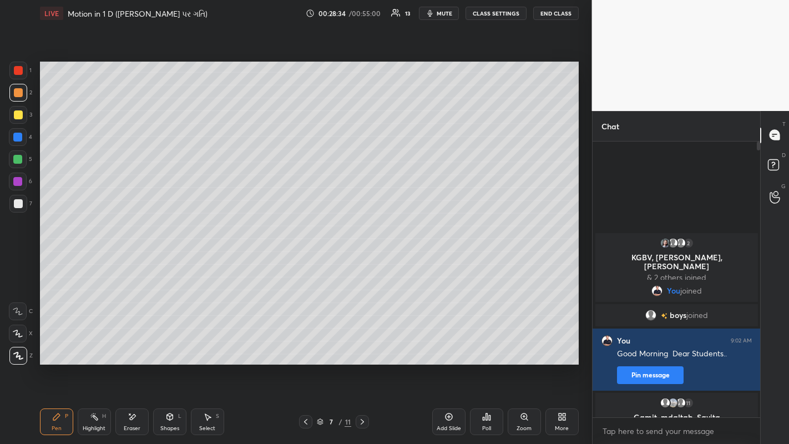
click at [362, 344] on icon at bounding box center [362, 422] width 9 height 9
click at [446, 344] on icon at bounding box center [449, 417] width 9 height 9
click at [17, 117] on div at bounding box center [18, 114] width 9 height 9
click at [305, 344] on icon at bounding box center [305, 422] width 9 height 9
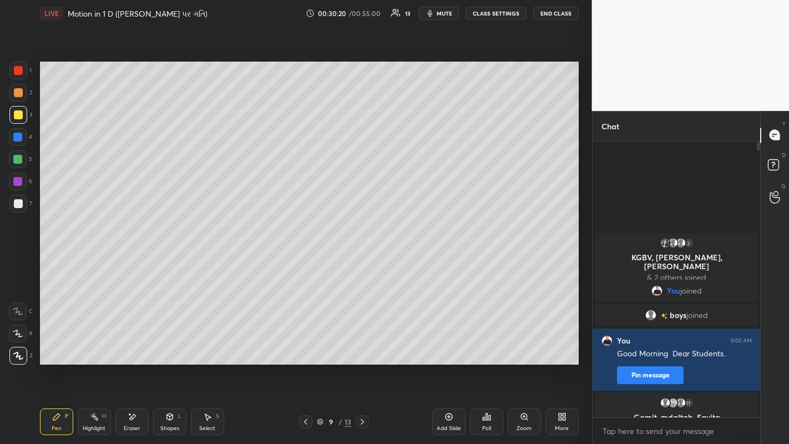
click at [305, 344] on icon at bounding box center [305, 422] width 9 height 9
click at [304, 344] on icon at bounding box center [305, 422] width 9 height 9
click at [305, 344] on icon at bounding box center [305, 422] width 9 height 9
click at [362, 344] on icon at bounding box center [362, 422] width 9 height 9
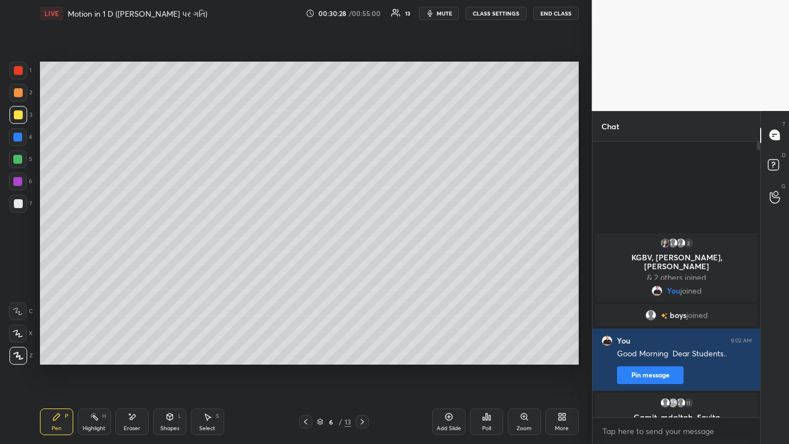
click at [362, 344] on icon at bounding box center [362, 422] width 9 height 9
click at [356, 344] on div at bounding box center [362, 421] width 13 height 13
click at [364, 344] on icon at bounding box center [362, 422] width 9 height 9
click at [362, 344] on icon at bounding box center [362, 422] width 3 height 6
click at [19, 203] on div at bounding box center [18, 203] width 9 height 9
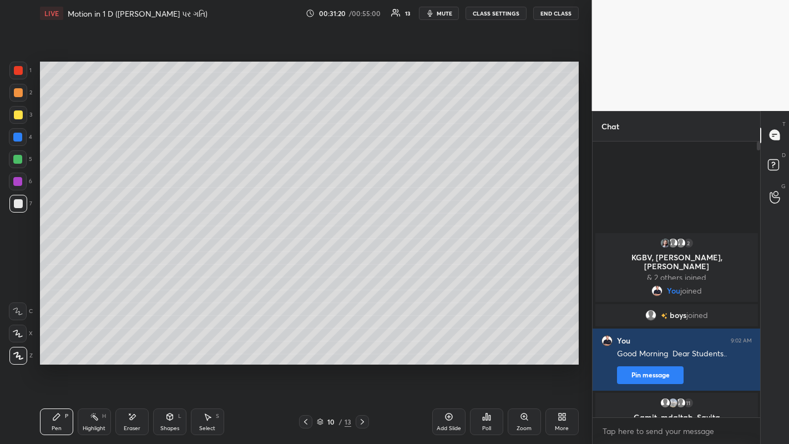
click at [18, 115] on div at bounding box center [18, 114] width 9 height 9
click at [14, 92] on div at bounding box center [18, 92] width 9 height 9
click at [21, 114] on div at bounding box center [18, 114] width 9 height 9
click at [21, 91] on div at bounding box center [18, 92] width 9 height 9
click at [19, 212] on div at bounding box center [18, 204] width 18 height 18
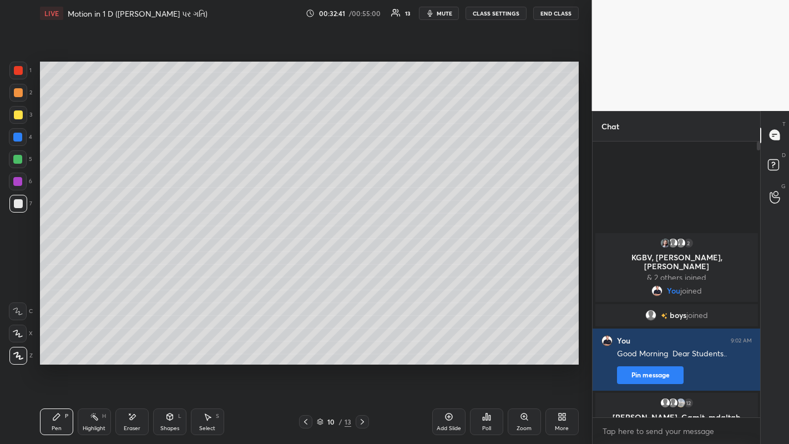
click at [17, 116] on div at bounding box center [18, 114] width 9 height 9
click at [451, 344] on icon at bounding box center [449, 417] width 9 height 9
click at [17, 203] on div at bounding box center [18, 203] width 9 height 9
click at [21, 92] on div at bounding box center [18, 92] width 9 height 9
click at [18, 114] on div at bounding box center [18, 114] width 9 height 9
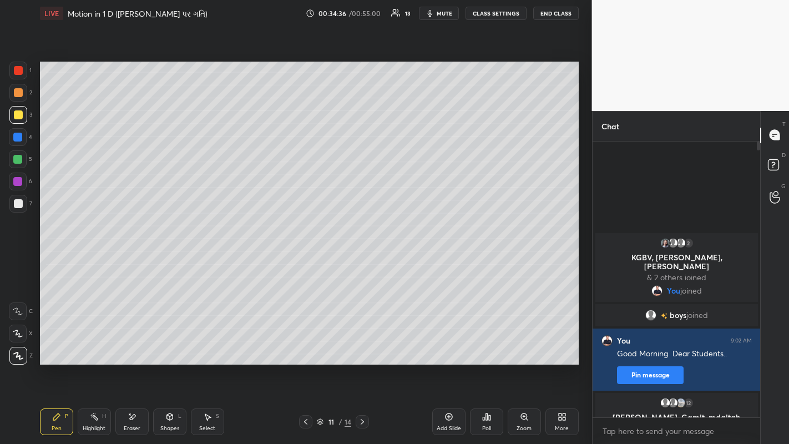
click at [17, 95] on div at bounding box center [18, 92] width 9 height 9
click at [305, 344] on icon at bounding box center [305, 422] width 3 height 6
click at [362, 344] on icon at bounding box center [362, 422] width 9 height 9
click at [18, 209] on div at bounding box center [18, 204] width 18 height 18
click at [17, 96] on div at bounding box center [18, 92] width 9 height 9
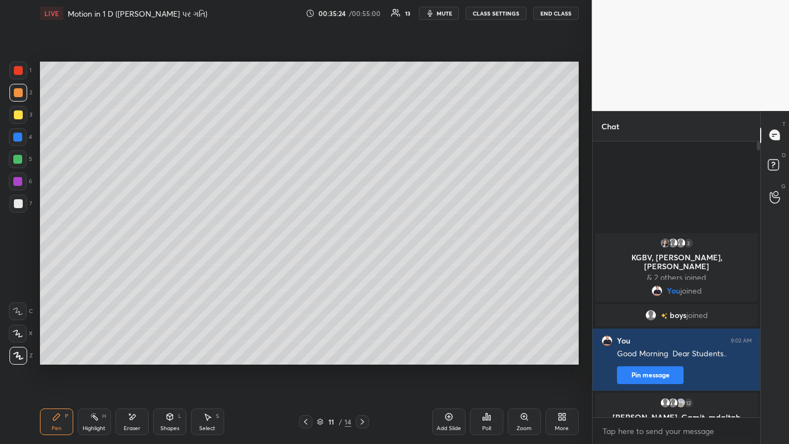
click at [15, 207] on div at bounding box center [18, 203] width 9 height 9
click at [446, 344] on icon at bounding box center [449, 417] width 9 height 9
click at [21, 95] on div at bounding box center [18, 92] width 9 height 9
click at [19, 201] on div at bounding box center [18, 203] width 9 height 9
click at [18, 93] on div at bounding box center [18, 92] width 9 height 9
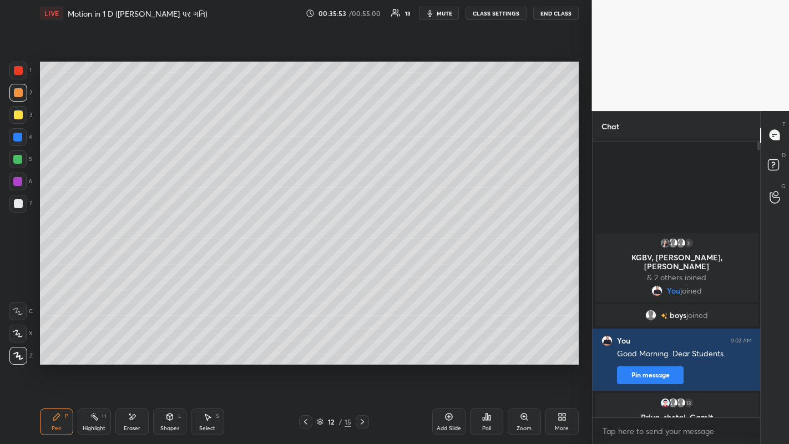
click at [22, 208] on div at bounding box center [18, 204] width 18 height 18
click at [305, 344] on icon at bounding box center [305, 422] width 9 height 9
click at [362, 344] on icon at bounding box center [362, 422] width 9 height 9
click at [13, 95] on div at bounding box center [18, 93] width 18 height 18
click at [19, 208] on div at bounding box center [18, 203] width 9 height 9
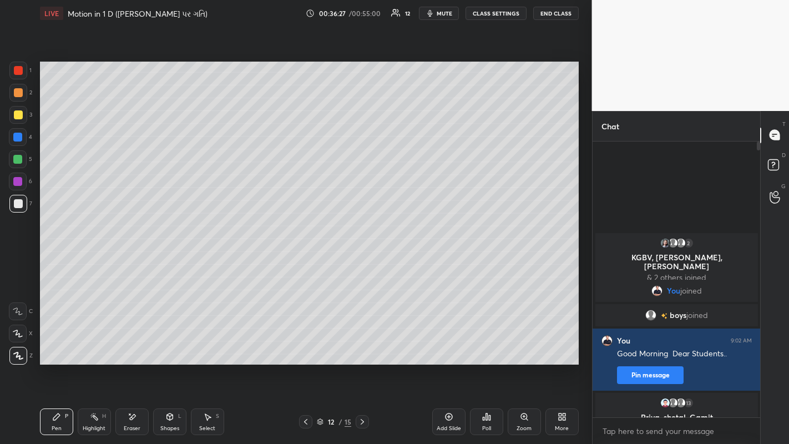
click at [17, 97] on div at bounding box center [18, 92] width 9 height 9
click at [19, 208] on div at bounding box center [18, 203] width 9 height 9
click at [135, 344] on div "Eraser" at bounding box center [131, 422] width 33 height 27
click at [57, 344] on div "Pen P" at bounding box center [56, 422] width 33 height 27
click at [16, 93] on div at bounding box center [18, 92] width 9 height 9
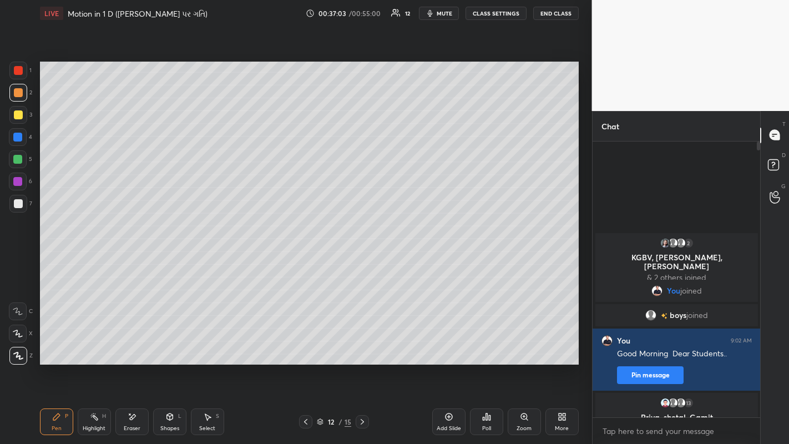
click at [19, 207] on div at bounding box center [18, 203] width 9 height 9
click at [15, 112] on div at bounding box center [18, 114] width 9 height 9
click at [450, 344] on icon at bounding box center [449, 417] width 9 height 9
click at [306, 344] on icon at bounding box center [305, 422] width 9 height 9
click at [362, 344] on icon at bounding box center [362, 422] width 9 height 9
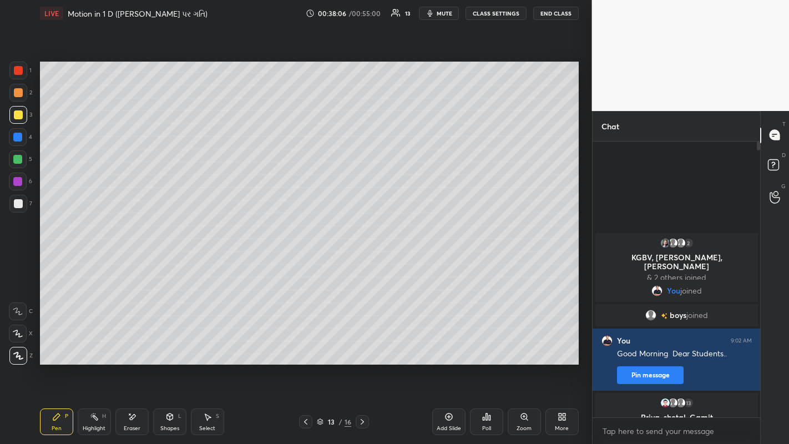
click at [306, 344] on icon at bounding box center [305, 422] width 3 height 6
click at [306, 344] on icon at bounding box center [305, 422] width 9 height 9
click at [305, 344] on icon at bounding box center [305, 422] width 9 height 9
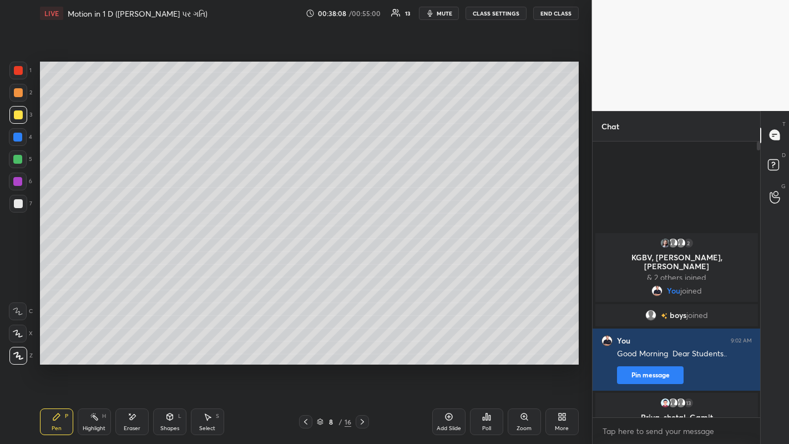
click at [307, 344] on icon at bounding box center [305, 422] width 9 height 9
click at [306, 344] on icon at bounding box center [305, 422] width 3 height 6
click at [305, 344] on icon at bounding box center [305, 422] width 9 height 9
click at [362, 344] on icon at bounding box center [362, 422] width 9 height 9
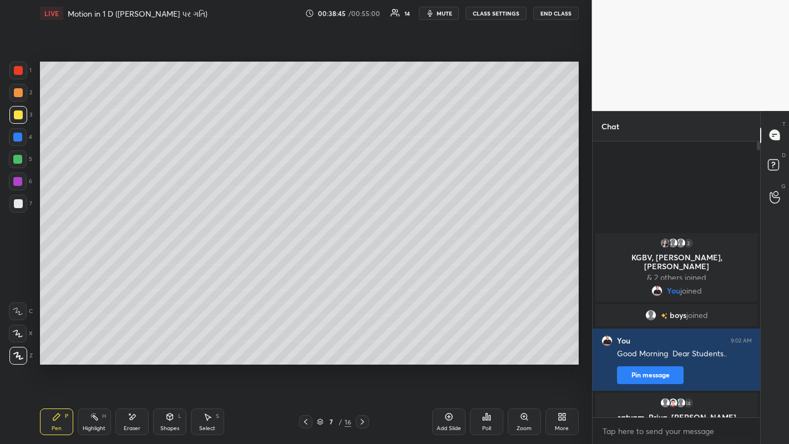
click at [362, 344] on icon at bounding box center [362, 422] width 9 height 9
click at [369, 344] on div at bounding box center [362, 421] width 13 height 13
click at [363, 344] on icon at bounding box center [362, 422] width 9 height 9
click at [362, 344] on icon at bounding box center [362, 422] width 9 height 9
click at [366, 344] on icon at bounding box center [362, 422] width 9 height 9
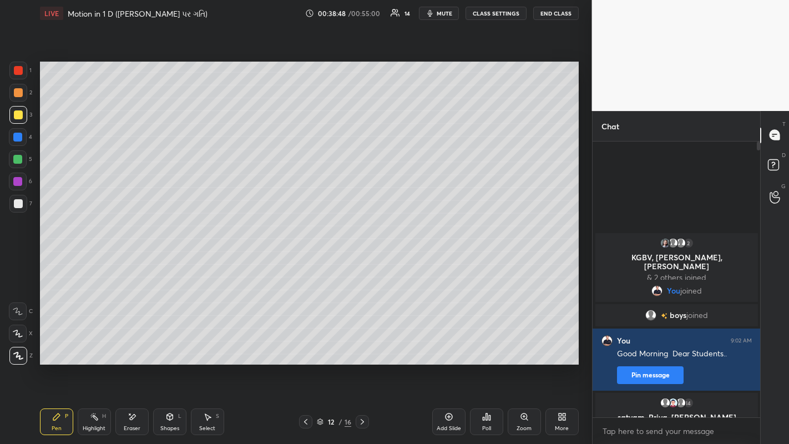
click at [363, 344] on icon at bounding box center [362, 422] width 9 height 9
click at [20, 92] on div at bounding box center [18, 92] width 9 height 9
click at [445, 344] on div "Add Slide" at bounding box center [448, 422] width 33 height 27
click at [22, 116] on div at bounding box center [18, 114] width 9 height 9
click at [15, 204] on div at bounding box center [18, 203] width 9 height 9
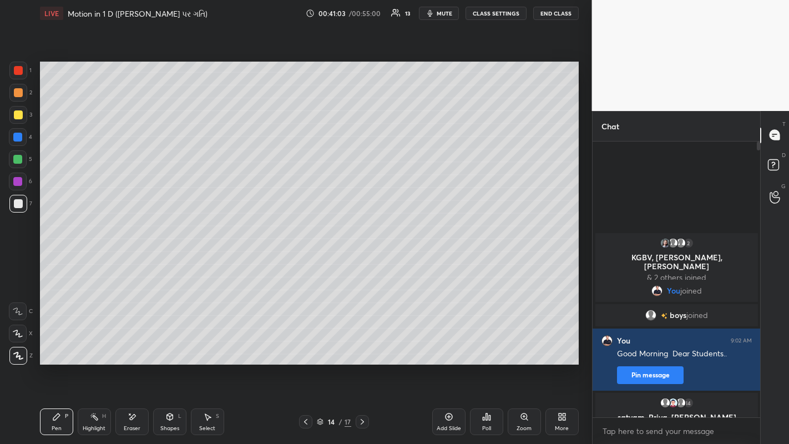
click at [19, 111] on div at bounding box center [18, 114] width 9 height 9
click at [21, 92] on div at bounding box center [18, 92] width 9 height 9
click at [304, 344] on icon at bounding box center [305, 422] width 9 height 9
click at [305, 344] on icon at bounding box center [305, 422] width 9 height 9
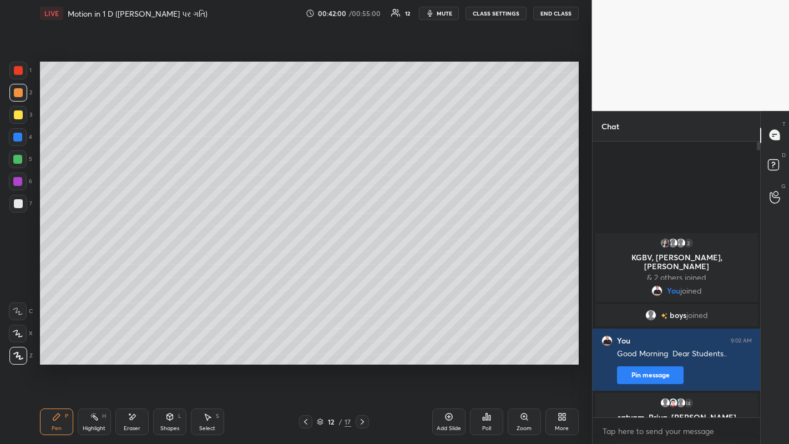
click at [305, 344] on icon at bounding box center [305, 422] width 9 height 9
click at [306, 344] on icon at bounding box center [305, 422] width 9 height 9
click at [305, 344] on icon at bounding box center [305, 422] width 9 height 9
click at [304, 344] on icon at bounding box center [305, 422] width 9 height 9
click at [303, 344] on div at bounding box center [305, 421] width 13 height 13
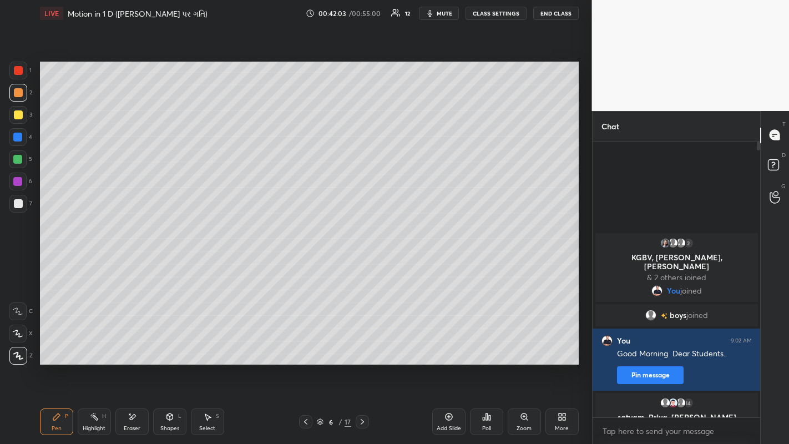
click at [305, 344] on icon at bounding box center [305, 422] width 3 height 6
click at [134, 344] on div "Eraser" at bounding box center [132, 429] width 17 height 6
click at [164, 344] on div "Shapes" at bounding box center [169, 429] width 19 height 6
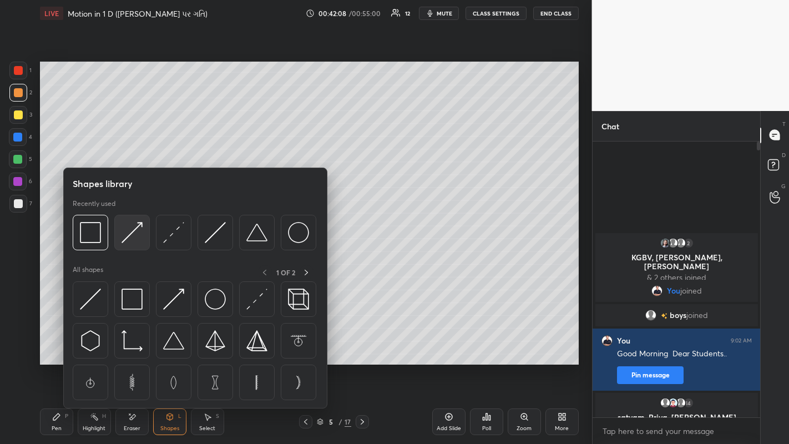
click at [122, 234] on img at bounding box center [132, 232] width 21 height 21
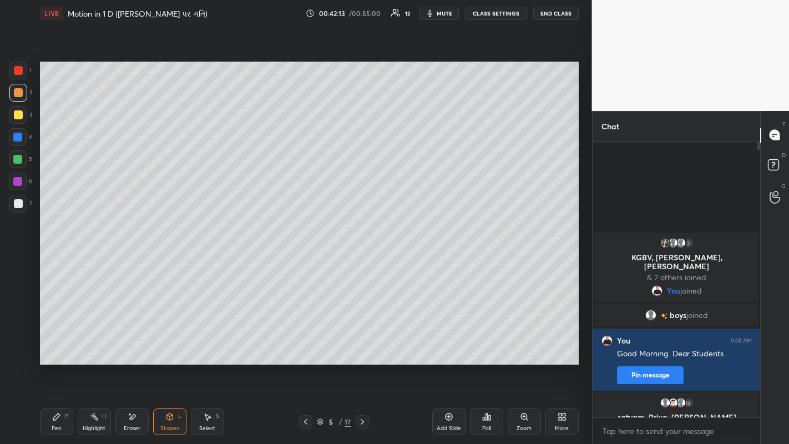
click at [132, 344] on div "Eraser" at bounding box center [131, 422] width 33 height 27
click at [171, 344] on div "Shapes" at bounding box center [169, 429] width 19 height 6
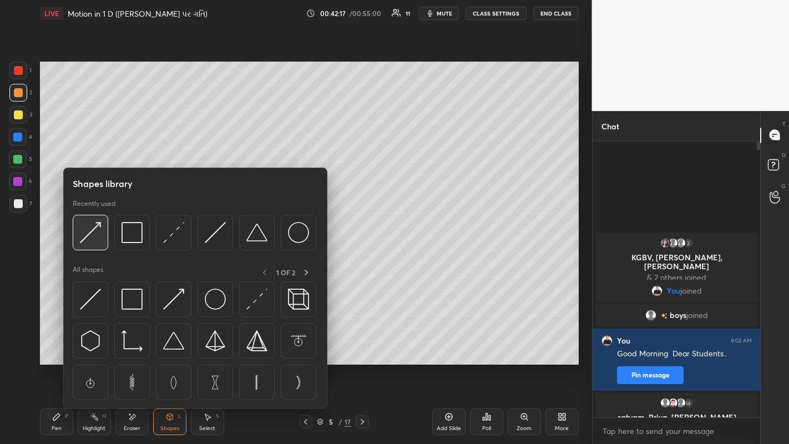
click at [95, 240] on img at bounding box center [90, 232] width 21 height 21
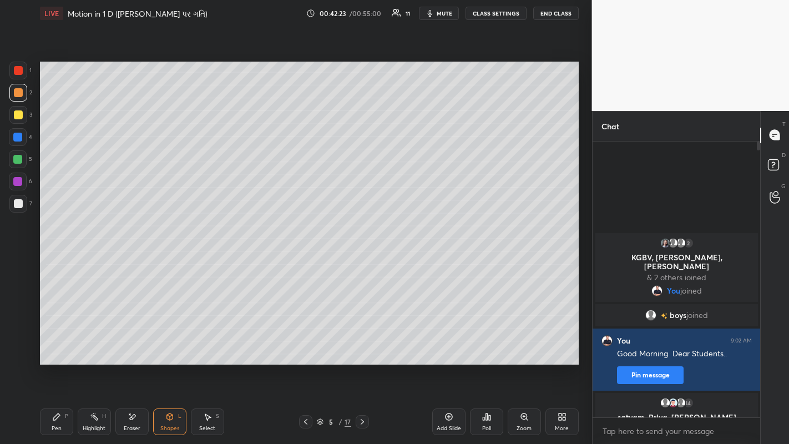
click at [51, 344] on div "Pen P" at bounding box center [56, 422] width 33 height 27
click at [18, 208] on div at bounding box center [18, 203] width 9 height 9
click at [361, 344] on icon at bounding box center [362, 422] width 3 height 6
click at [305, 344] on icon at bounding box center [305, 422] width 3 height 6
click at [362, 344] on icon at bounding box center [362, 422] width 9 height 9
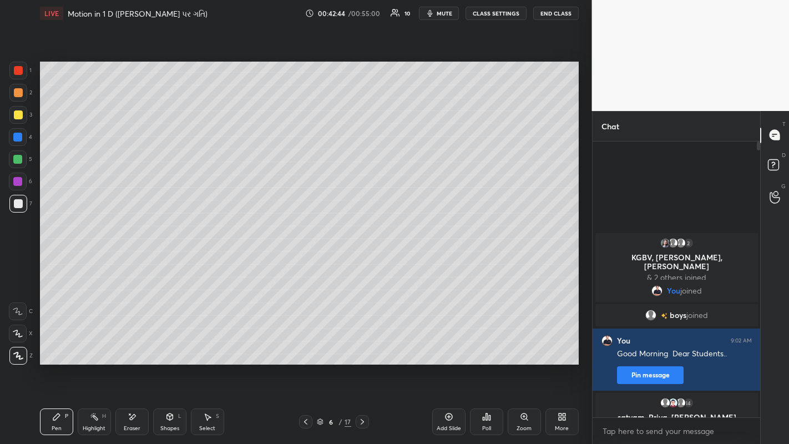
click at [361, 344] on icon at bounding box center [362, 422] width 9 height 9
click at [362, 344] on icon at bounding box center [362, 422] width 3 height 6
click at [363, 344] on icon at bounding box center [362, 422] width 3 height 6
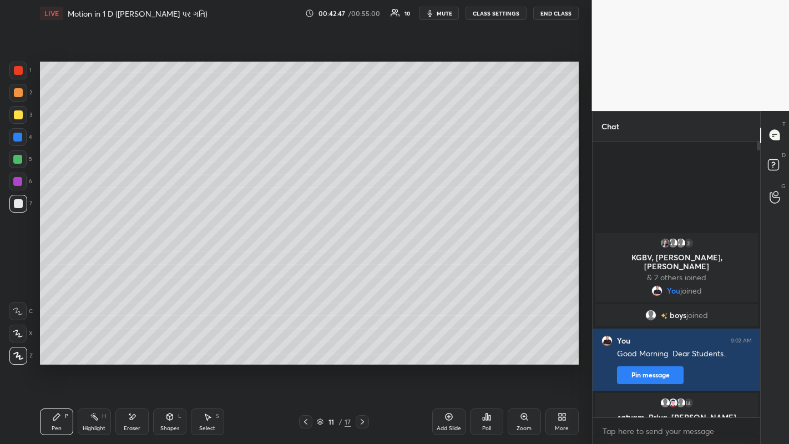
click at [363, 344] on icon at bounding box center [362, 422] width 9 height 9
click at [361, 344] on icon at bounding box center [362, 422] width 9 height 9
click at [362, 344] on icon at bounding box center [362, 422] width 9 height 9
click at [23, 97] on div at bounding box center [18, 93] width 18 height 18
click at [450, 344] on div "Add Slide" at bounding box center [449, 429] width 24 height 6
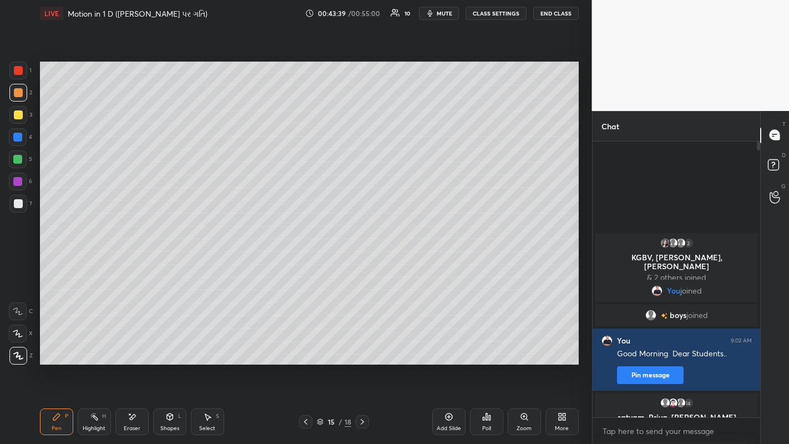
click at [22, 205] on div at bounding box center [18, 203] width 9 height 9
click at [21, 113] on div at bounding box center [18, 114] width 9 height 9
click at [14, 93] on div at bounding box center [18, 92] width 9 height 9
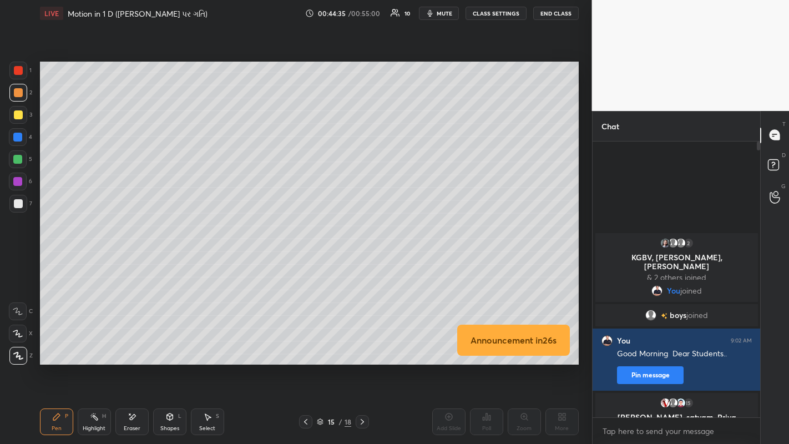
click at [133, 344] on icon at bounding box center [132, 417] width 9 height 9
click at [60, 344] on div "Pen" at bounding box center [57, 429] width 10 height 6
click at [17, 204] on div at bounding box center [18, 203] width 9 height 9
click at [170, 344] on div "Shapes" at bounding box center [169, 429] width 19 height 6
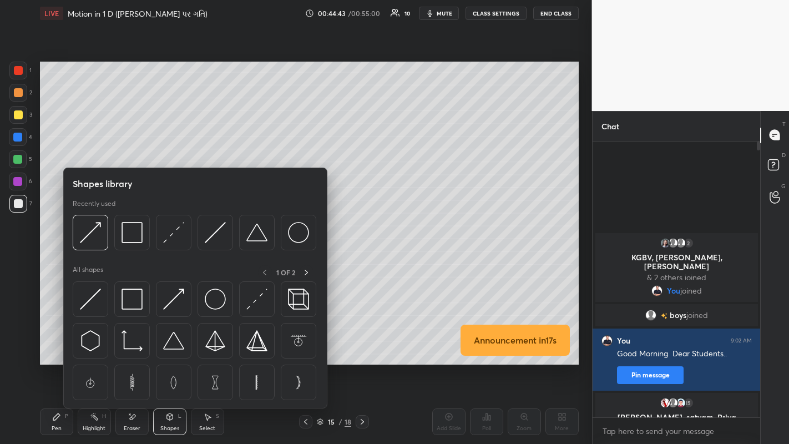
click at [127, 238] on img at bounding box center [132, 232] width 21 height 21
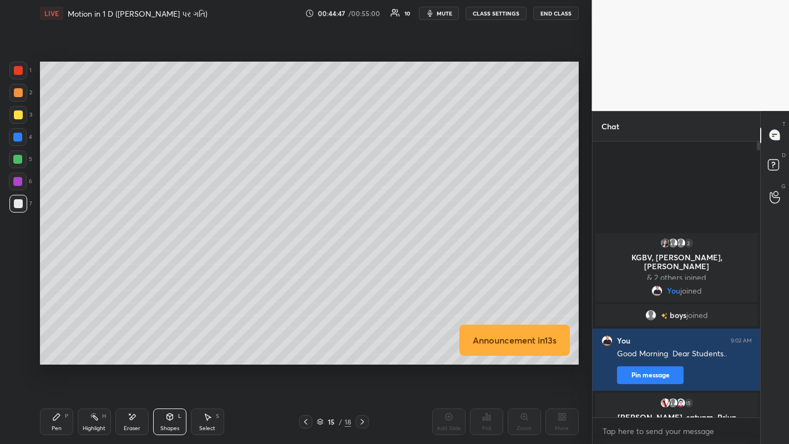
click at [53, 344] on icon at bounding box center [56, 417] width 9 height 9
click at [17, 114] on div at bounding box center [18, 114] width 9 height 9
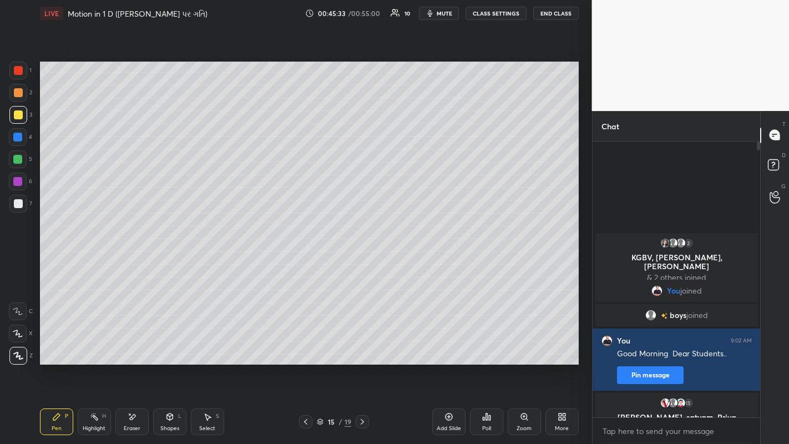
click at [450, 344] on div "Add Slide" at bounding box center [448, 422] width 33 height 27
click at [16, 91] on div at bounding box center [18, 92] width 9 height 9
click at [17, 203] on div at bounding box center [18, 203] width 9 height 9
click at [18, 114] on div at bounding box center [18, 114] width 9 height 9
click at [304, 344] on icon at bounding box center [305, 422] width 3 height 6
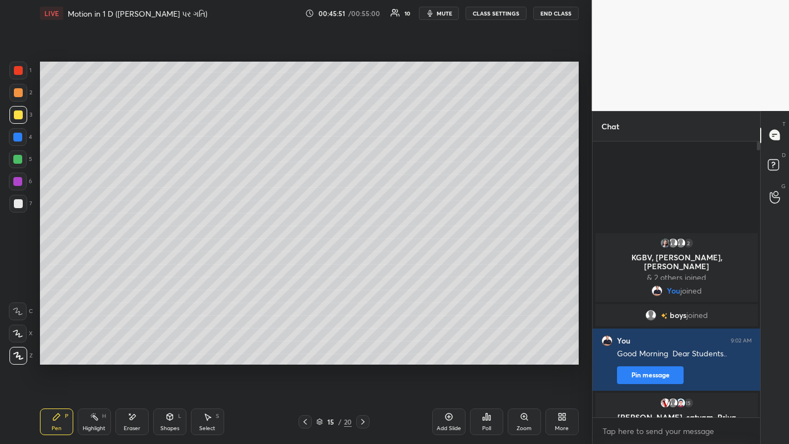
click at [20, 202] on div at bounding box center [18, 203] width 9 height 9
click at [19, 94] on div at bounding box center [18, 92] width 9 height 9
click at [17, 204] on div at bounding box center [18, 203] width 9 height 9
click at [18, 114] on div at bounding box center [18, 114] width 9 height 9
click at [363, 344] on icon at bounding box center [363, 422] width 9 height 9
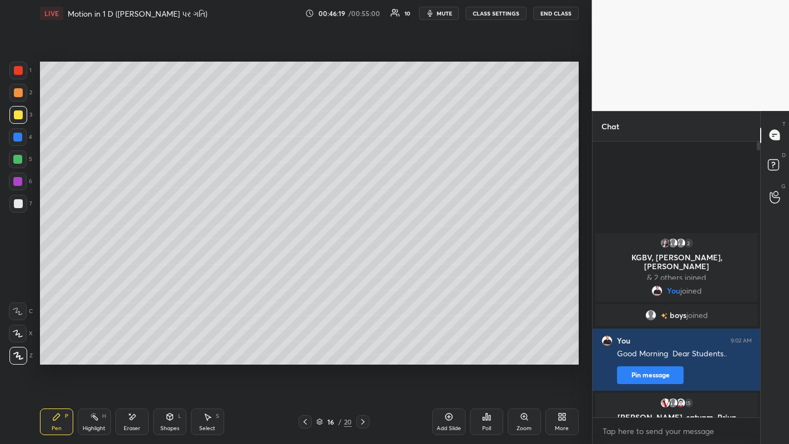
click at [16, 204] on div at bounding box center [18, 203] width 9 height 9
click at [20, 118] on div at bounding box center [18, 114] width 9 height 9
click at [17, 88] on div at bounding box center [18, 92] width 9 height 9
click at [16, 203] on div at bounding box center [18, 203] width 9 height 9
click at [451, 344] on icon at bounding box center [448, 417] width 7 height 7
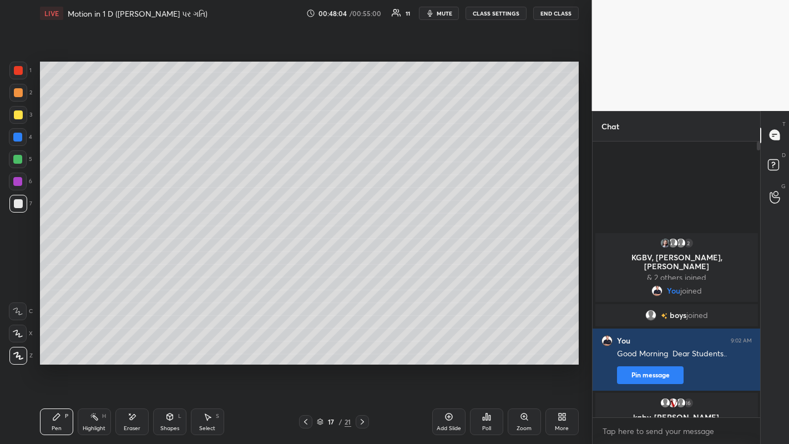
click at [21, 112] on div at bounding box center [18, 114] width 9 height 9
click at [307, 344] on icon at bounding box center [305, 422] width 9 height 9
click at [305, 344] on icon at bounding box center [305, 422] width 9 height 9
click at [323, 344] on icon at bounding box center [320, 422] width 7 height 7
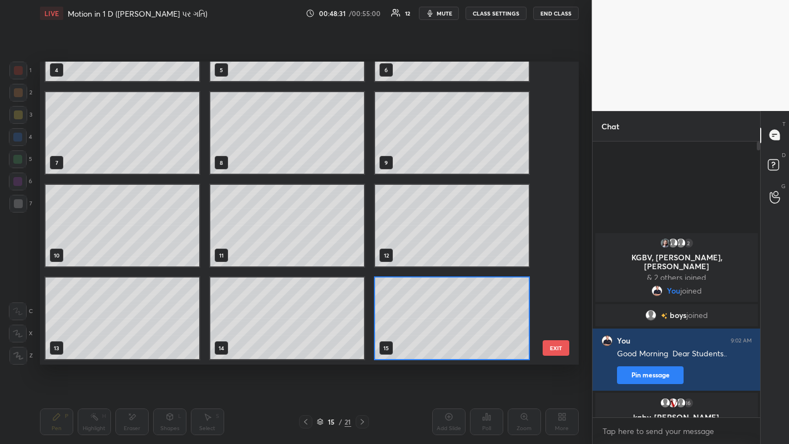
scroll to position [300, 534]
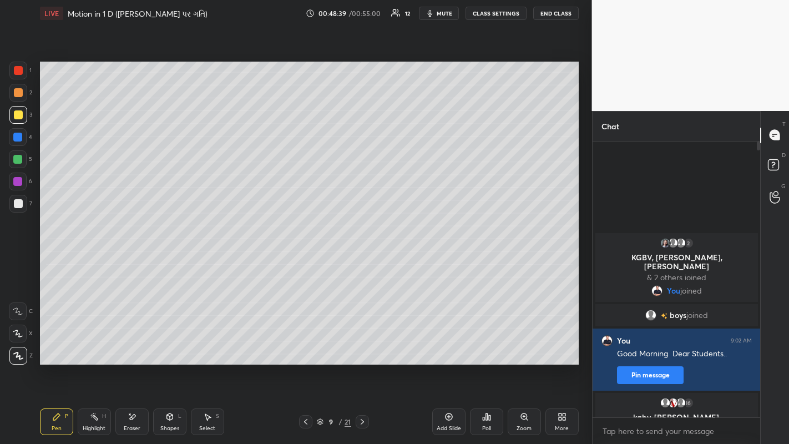
click at [320, 344] on icon at bounding box center [320, 422] width 7 height 7
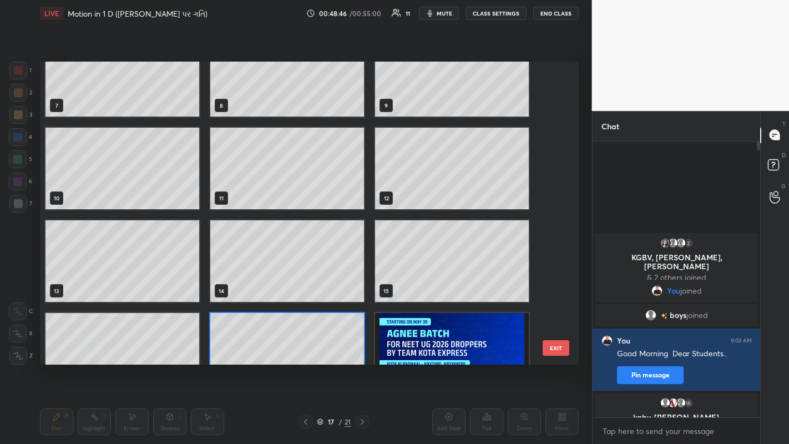
scroll to position [253, 0]
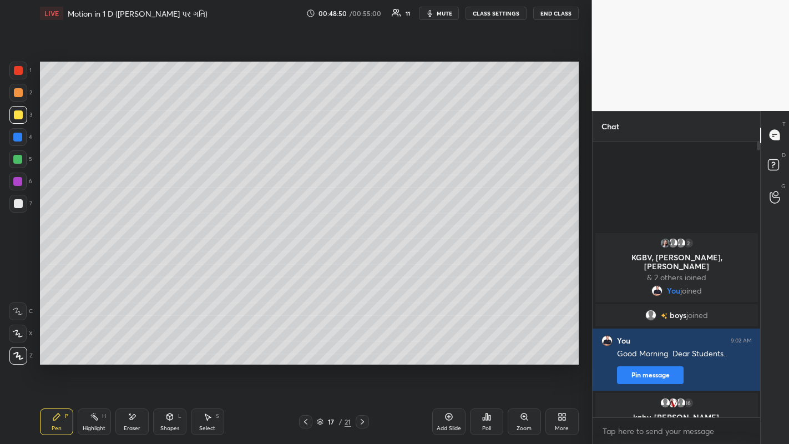
click at [17, 95] on div at bounding box center [18, 92] width 9 height 9
click at [17, 200] on div at bounding box center [18, 203] width 9 height 9
click at [16, 94] on div at bounding box center [18, 92] width 9 height 9
click at [133, 344] on div "Eraser" at bounding box center [131, 422] width 33 height 27
click at [56, 344] on div "Pen" at bounding box center [57, 429] width 10 height 6
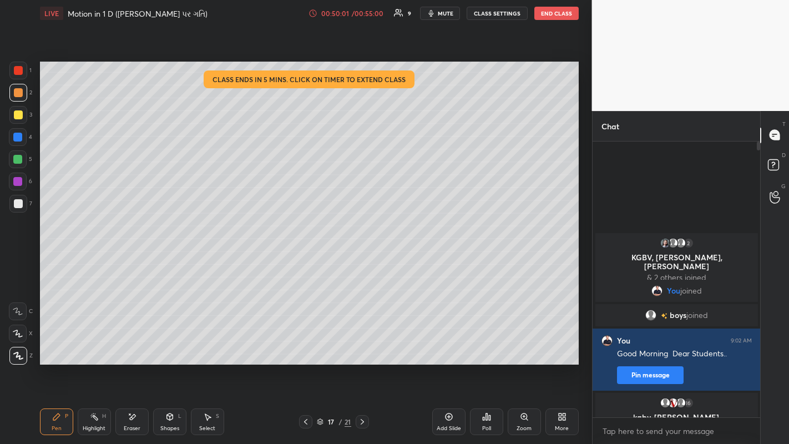
click at [17, 204] on div at bounding box center [18, 203] width 9 height 9
click at [169, 344] on div "Shapes" at bounding box center [169, 429] width 19 height 6
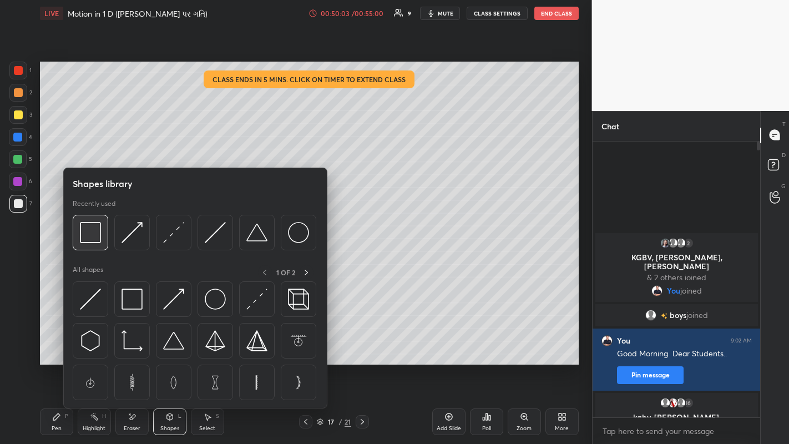
click at [95, 235] on img at bounding box center [90, 232] width 21 height 21
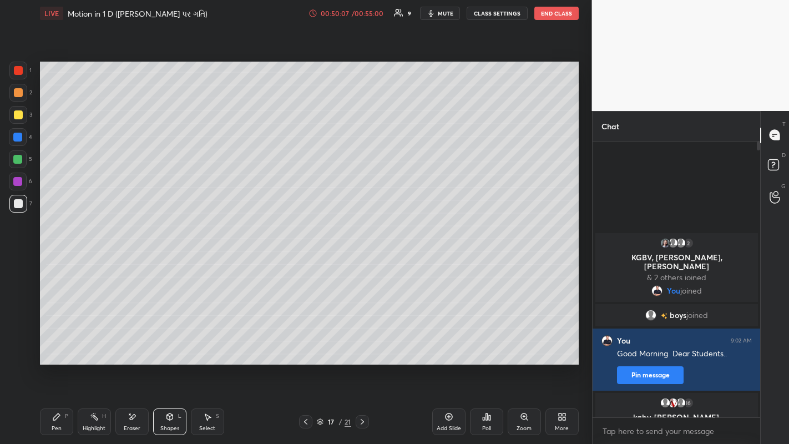
click at [54, 344] on div "Pen" at bounding box center [57, 429] width 10 height 6
click at [17, 90] on div at bounding box center [18, 92] width 9 height 9
click at [16, 119] on div at bounding box center [18, 115] width 18 height 18
click at [305, 344] on icon at bounding box center [305, 422] width 9 height 9
click at [306, 344] on icon at bounding box center [305, 422] width 9 height 9
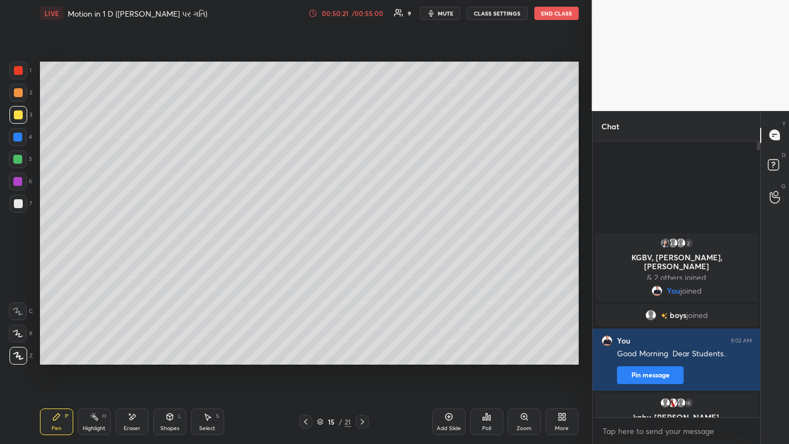
click at [364, 344] on icon at bounding box center [362, 422] width 9 height 9
click at [356, 344] on div at bounding box center [362, 421] width 13 height 13
click at [22, 207] on div at bounding box center [18, 204] width 18 height 18
click at [18, 94] on div at bounding box center [18, 92] width 9 height 9
click at [18, 207] on div at bounding box center [18, 203] width 9 height 9
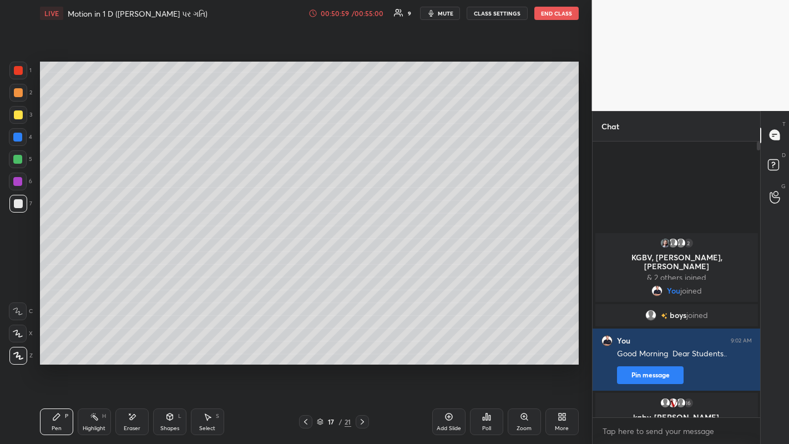
click at [305, 344] on icon at bounding box center [305, 422] width 9 height 9
click at [305, 344] on icon at bounding box center [305, 422] width 3 height 6
click at [362, 344] on icon at bounding box center [362, 422] width 9 height 9
click at [364, 344] on icon at bounding box center [362, 422] width 3 height 6
click at [455, 344] on div "Add Slide" at bounding box center [448, 422] width 33 height 27
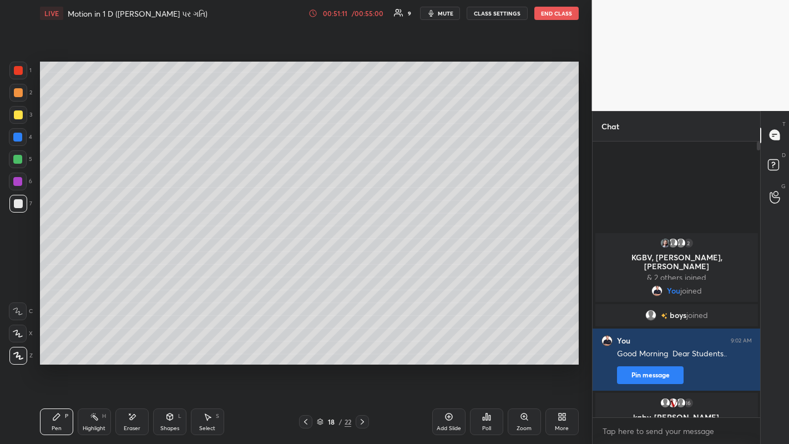
click at [305, 344] on icon at bounding box center [305, 422] width 9 height 9
click at [363, 344] on icon at bounding box center [362, 422] width 9 height 9
click at [21, 114] on div at bounding box center [18, 114] width 9 height 9
click at [16, 204] on div at bounding box center [18, 203] width 9 height 9
click at [17, 99] on div at bounding box center [18, 93] width 18 height 18
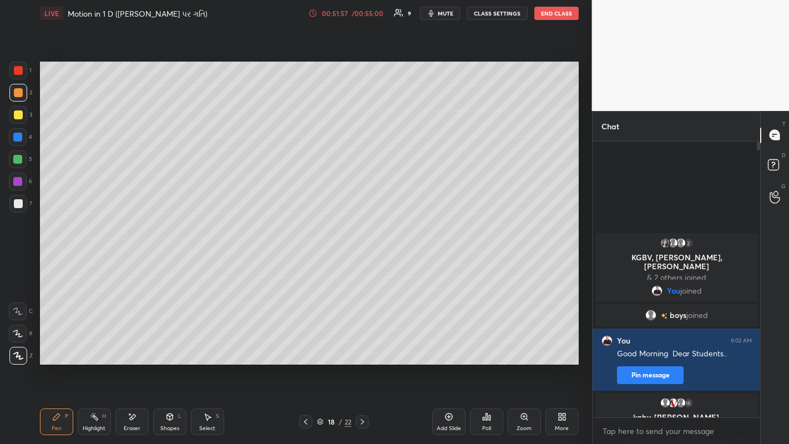
click at [14, 112] on div at bounding box center [18, 114] width 9 height 9
click at [22, 207] on div at bounding box center [18, 204] width 18 height 18
click at [23, 111] on div at bounding box center [18, 115] width 18 height 18
click at [12, 94] on div at bounding box center [18, 93] width 18 height 18
click at [18, 207] on div at bounding box center [18, 203] width 9 height 9
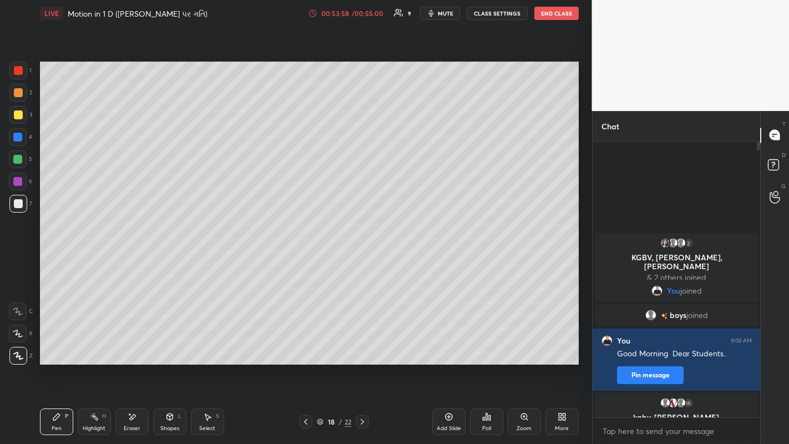
click at [551, 14] on button "End Class" at bounding box center [557, 13] width 44 height 13
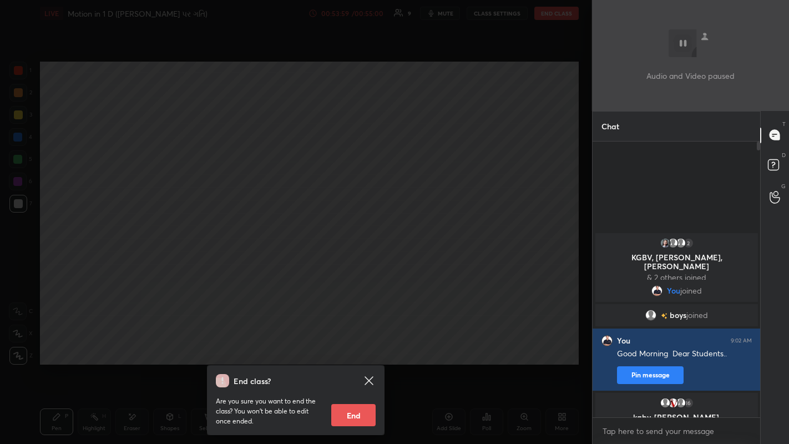
click at [357, 344] on button "End" at bounding box center [353, 415] width 44 height 22
type textarea "x"
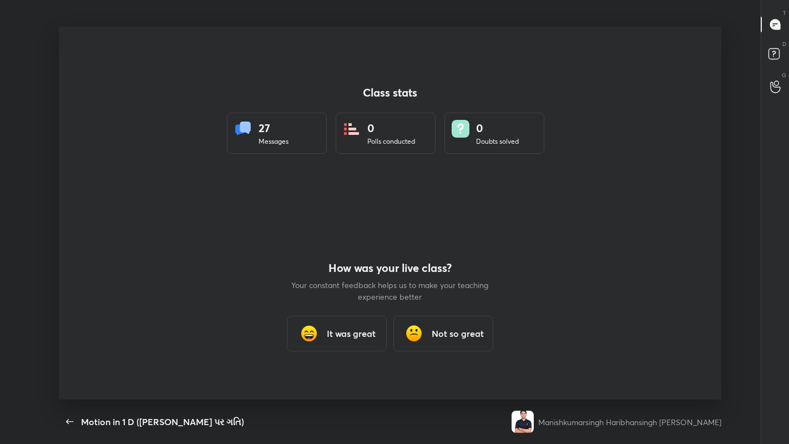
scroll to position [0, 0]
click at [453, 333] on h3 "Not so great" at bounding box center [458, 333] width 52 height 13
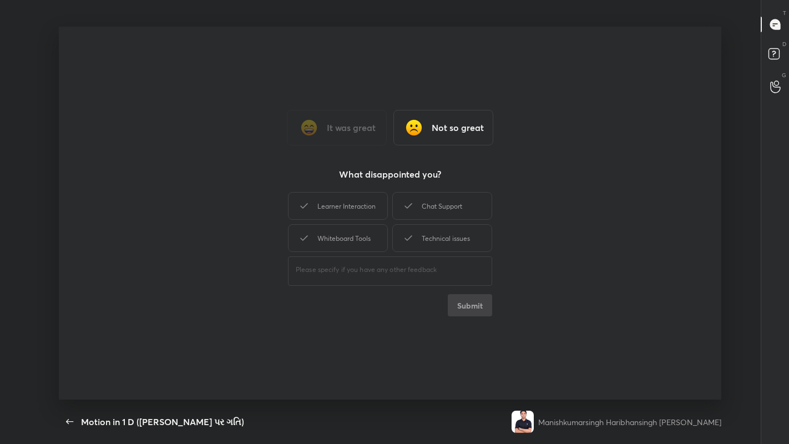
click at [433, 210] on div "Chat Support" at bounding box center [443, 206] width 100 height 28
click at [464, 298] on button "Submit" at bounding box center [470, 305] width 44 height 22
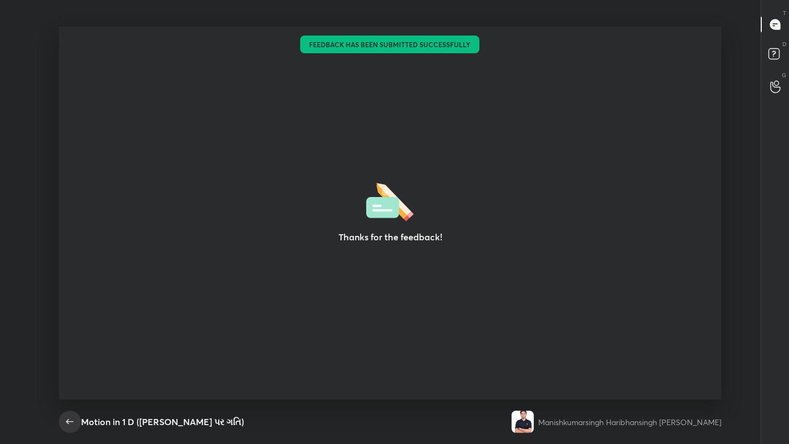
click at [67, 344] on icon "button" at bounding box center [69, 421] width 13 height 13
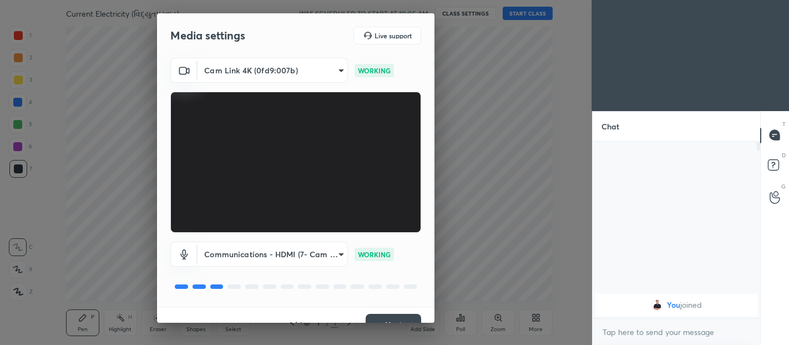
scroll to position [19, 0]
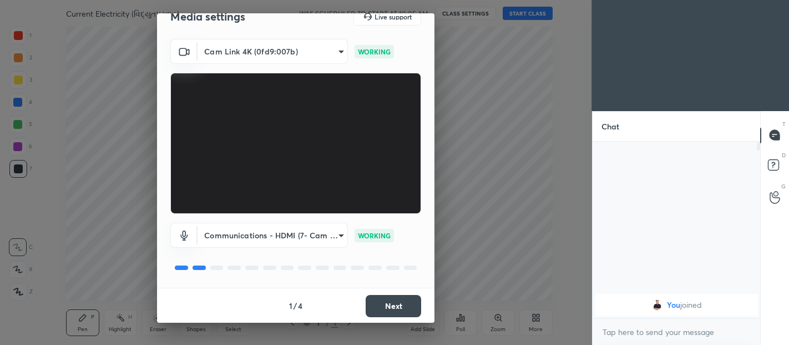
click at [390, 312] on button "Next" at bounding box center [394, 306] width 56 height 22
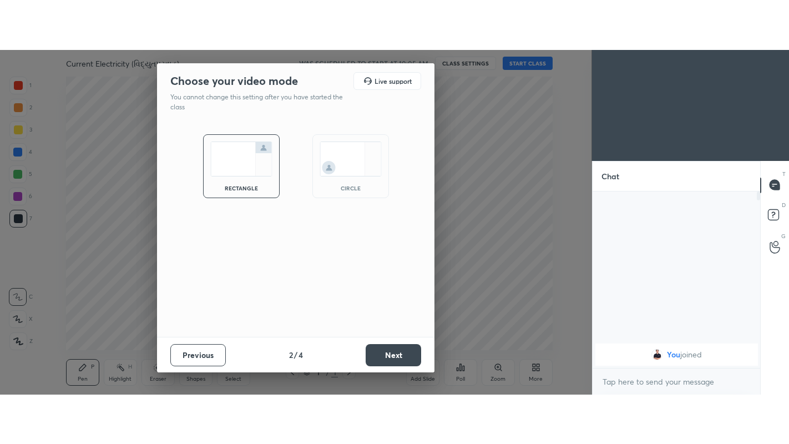
scroll to position [0, 0]
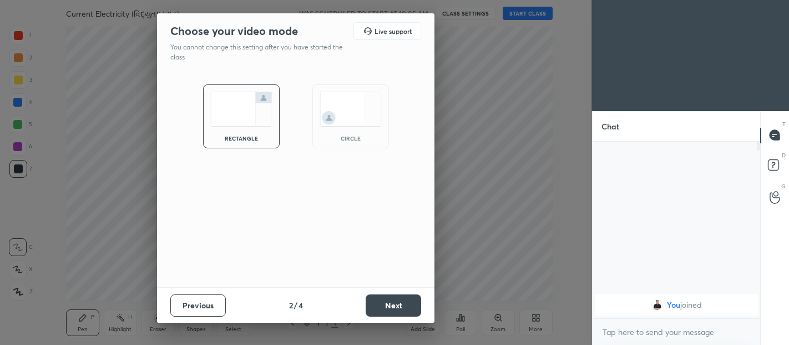
click at [398, 303] on button "Next" at bounding box center [394, 305] width 56 height 22
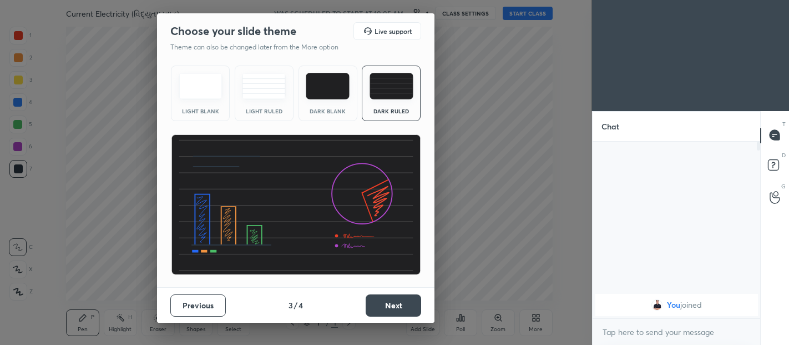
click at [388, 305] on button "Next" at bounding box center [394, 305] width 56 height 22
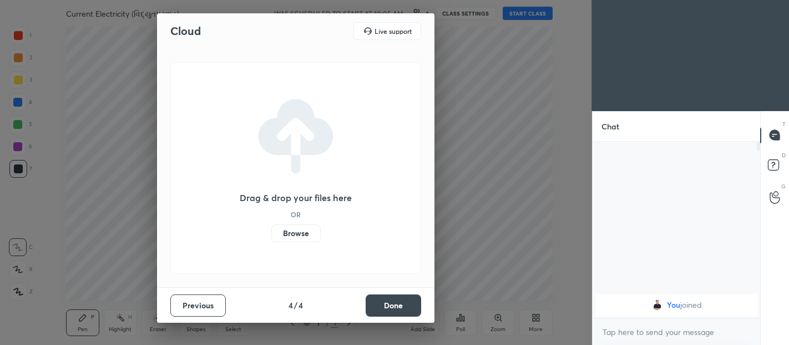
click at [387, 304] on button "Done" at bounding box center [394, 305] width 56 height 22
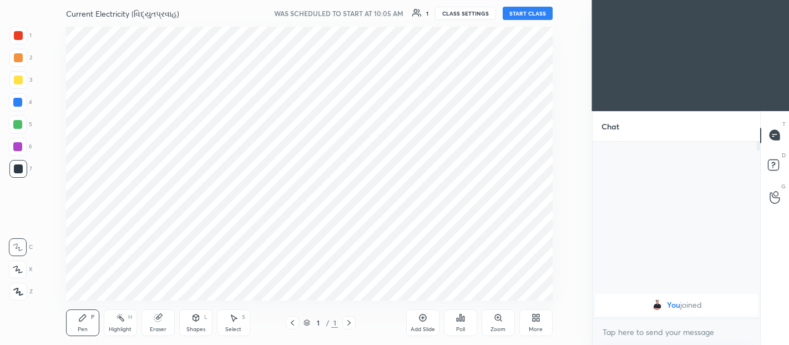
click at [524, 15] on button "START CLASS" at bounding box center [528, 13] width 50 height 13
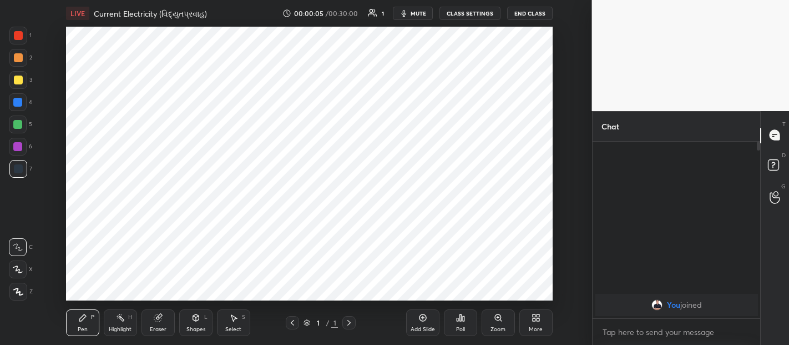
click at [537, 319] on icon at bounding box center [538, 319] width 3 height 3
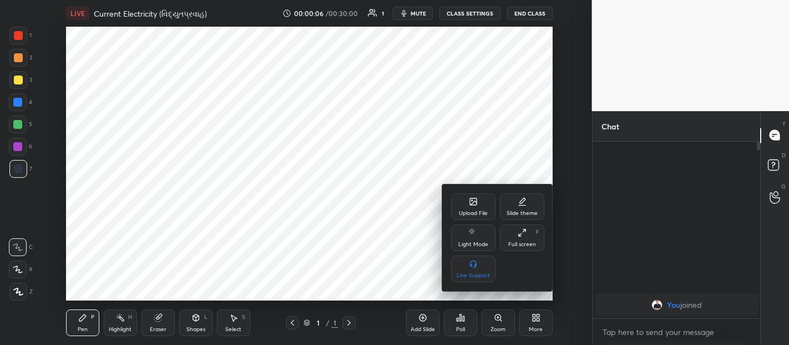
click at [519, 228] on div "Full screen F" at bounding box center [522, 237] width 44 height 27
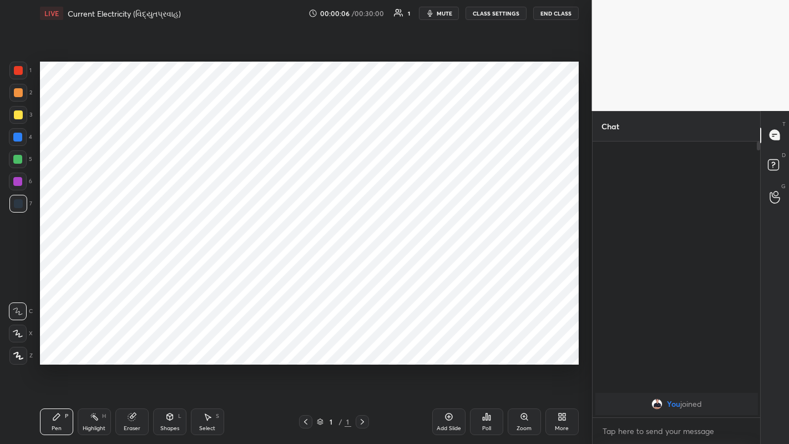
scroll to position [299, 164]
click at [452, 344] on div "Add Slide" at bounding box center [448, 422] width 33 height 27
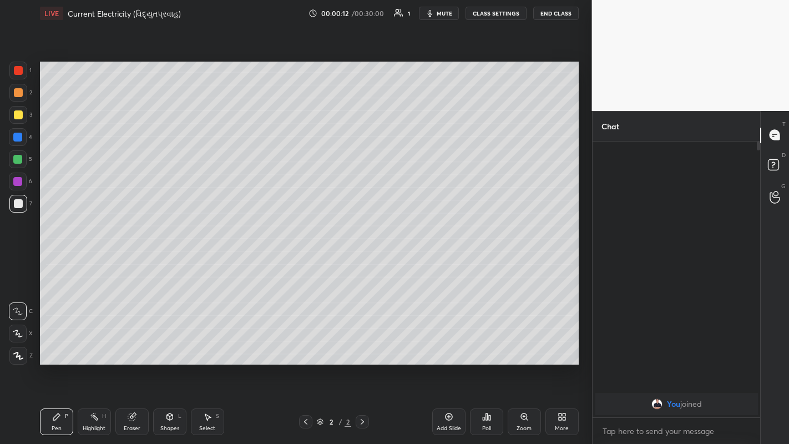
click at [668, 344] on span "You" at bounding box center [673, 404] width 13 height 9
click at [659, 344] on body "1 2 3 4 5 6 7 C X Z C X Z E E Erase all H H LIVE Current Electricity (વિદ્યુતપ્…" at bounding box center [394, 222] width 789 height 444
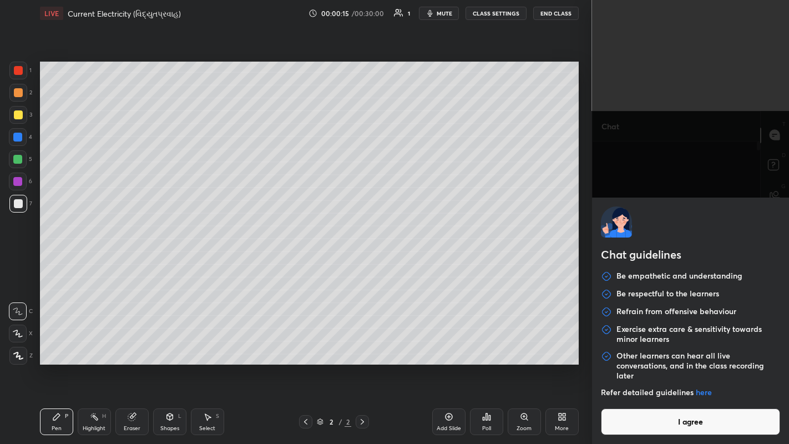
click at [631, 344] on button "I agree" at bounding box center [691, 422] width 180 height 27
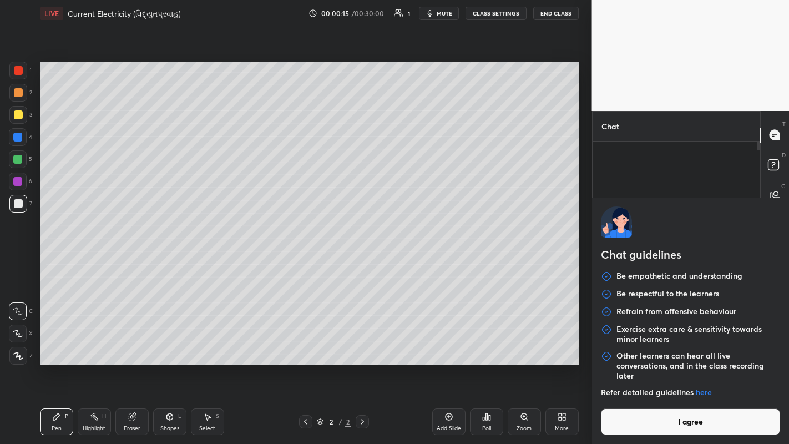
type textarea "x"
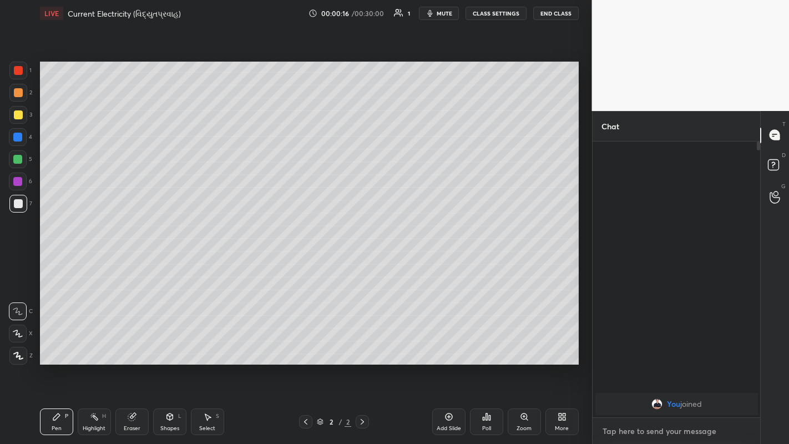
type textarea "G"
type textarea "x"
type textarea "Go"
type textarea "x"
type textarea "Goo"
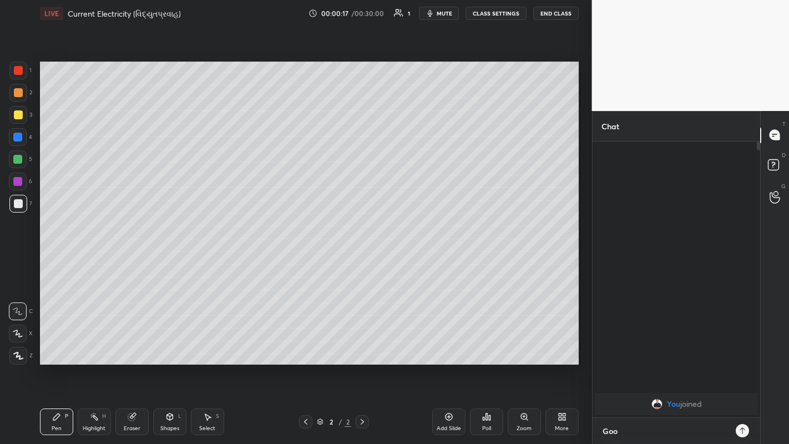
type textarea "x"
type textarea "Good"
type textarea "x"
type textarea "Good"
type textarea "x"
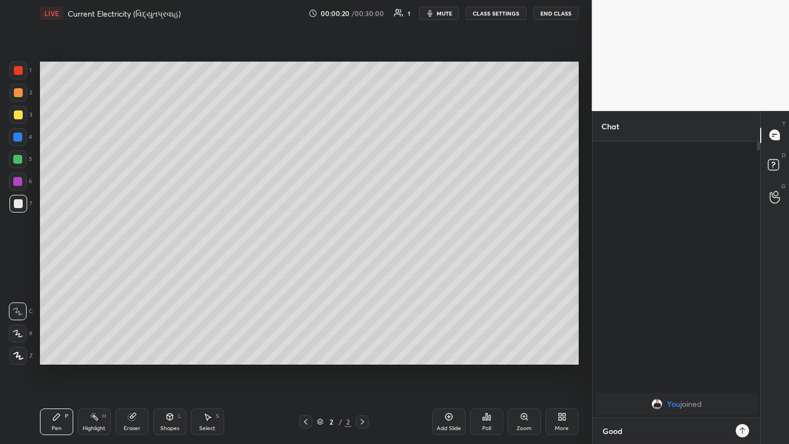
type textarea "Good M"
type textarea "x"
type textarea "Good Mp"
type textarea "x"
type textarea "Good M"
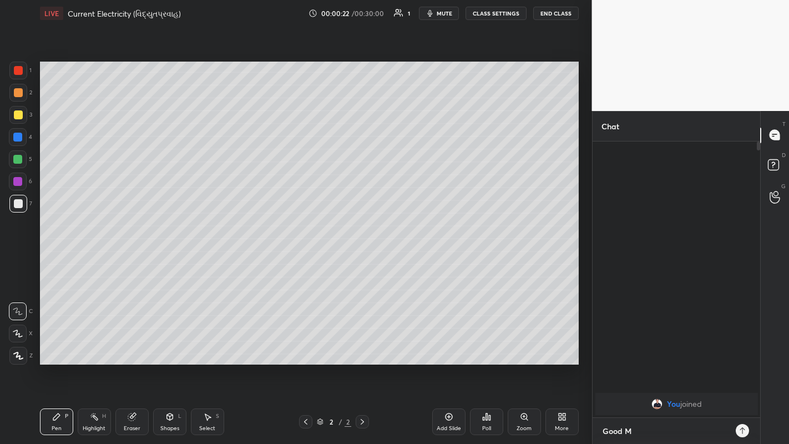
type textarea "x"
type textarea "Good Mo"
type textarea "x"
type textarea "Good Morning"
type textarea "x"
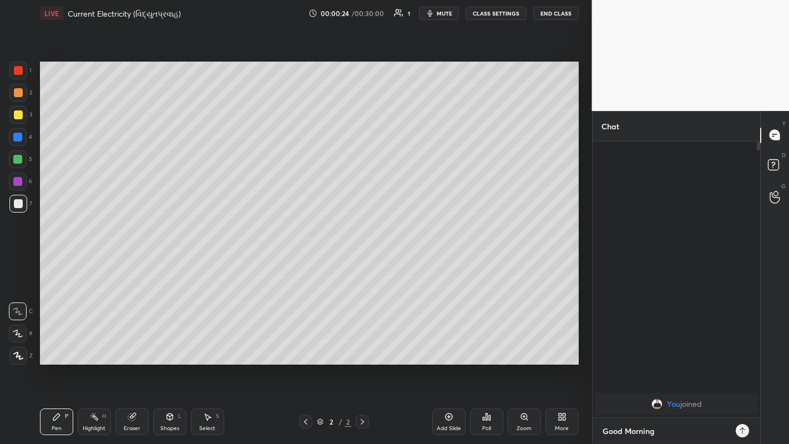
type textarea "Good Morning Dear"
type textarea "x"
type textarea "Good Morning Dear Students"
type textarea "x"
type textarea "Good Morning Dear Students."
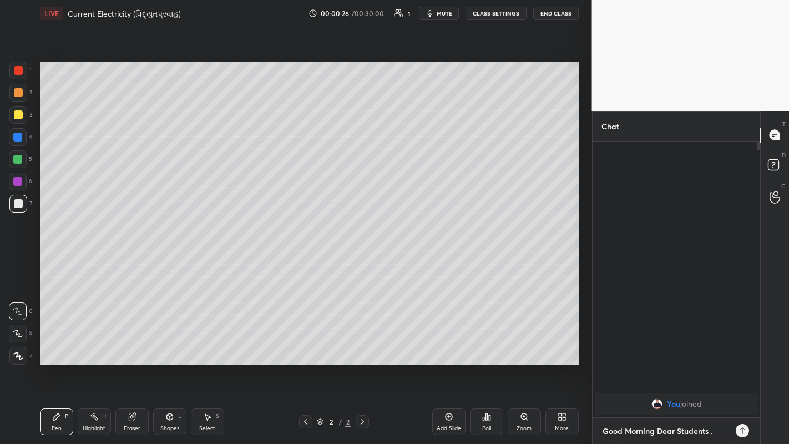
type textarea "x"
type textarea "Good Morning Dear Students.."
type textarea "x"
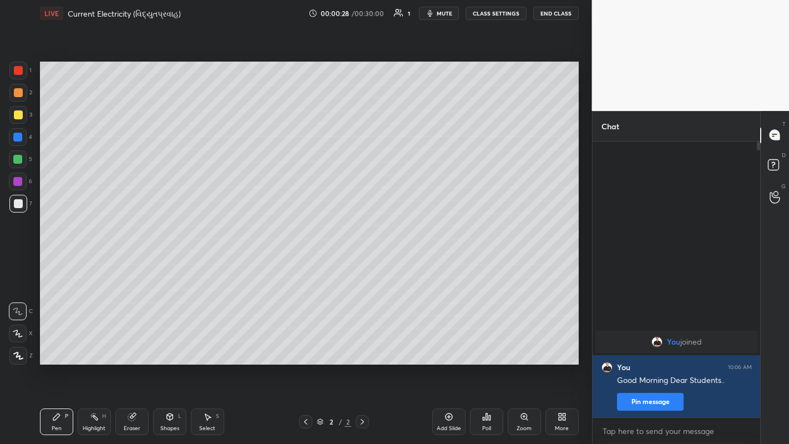
click at [435, 344] on div "Setting up your live class Poll for secs No correct answer Start poll" at bounding box center [310, 213] width 548 height 373
click at [17, 344] on icon at bounding box center [18, 356] width 9 height 7
click at [18, 115] on div at bounding box center [18, 114] width 9 height 9
click at [19, 92] on div at bounding box center [18, 92] width 9 height 9
click at [19, 118] on div at bounding box center [18, 114] width 9 height 9
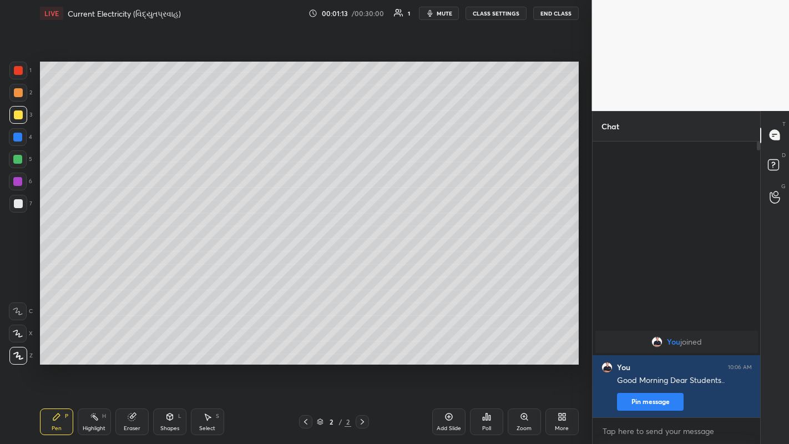
click at [21, 206] on div at bounding box center [18, 203] width 9 height 9
click at [17, 114] on div at bounding box center [18, 114] width 9 height 9
click at [18, 207] on div at bounding box center [18, 203] width 9 height 9
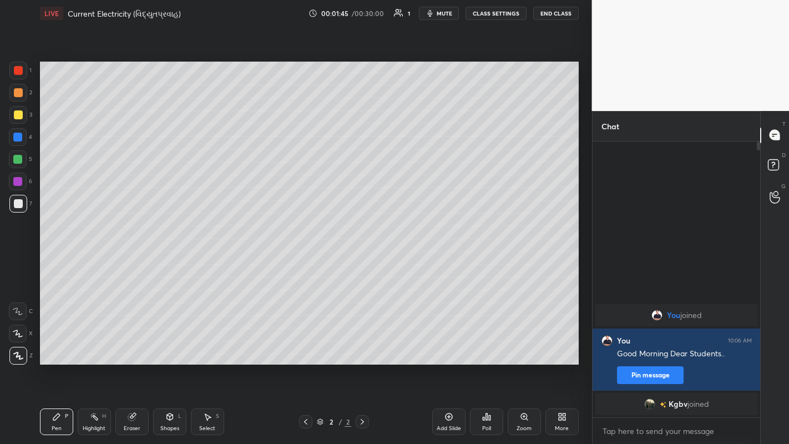
click at [131, 344] on div "Eraser" at bounding box center [131, 422] width 33 height 27
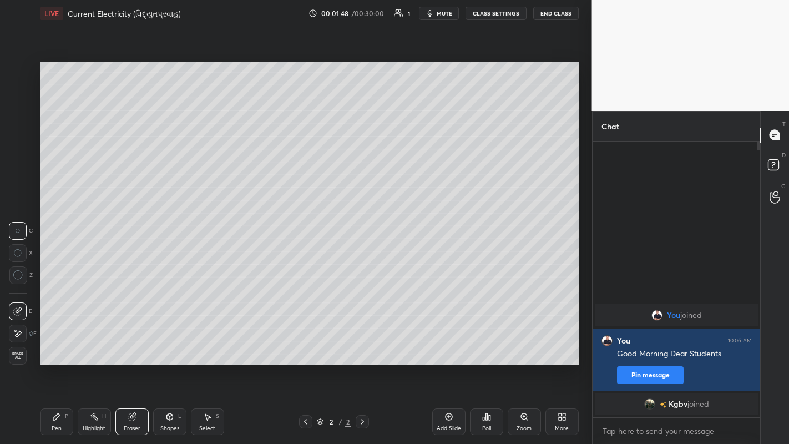
click at [48, 344] on div "Pen P" at bounding box center [56, 422] width 33 height 27
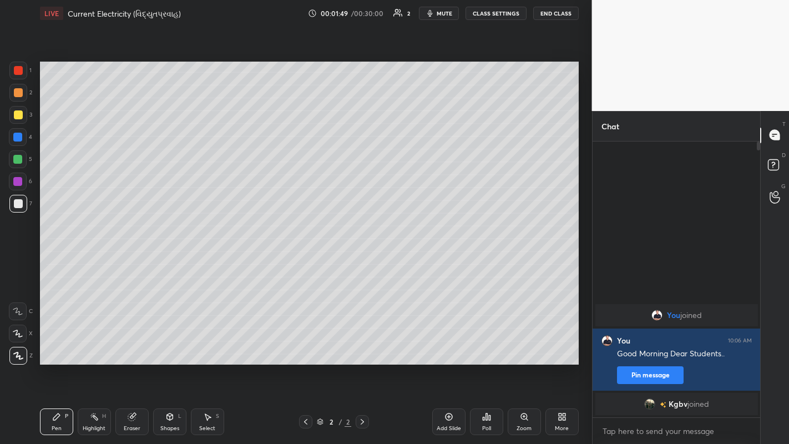
click at [135, 344] on div "Eraser" at bounding box center [131, 422] width 33 height 27
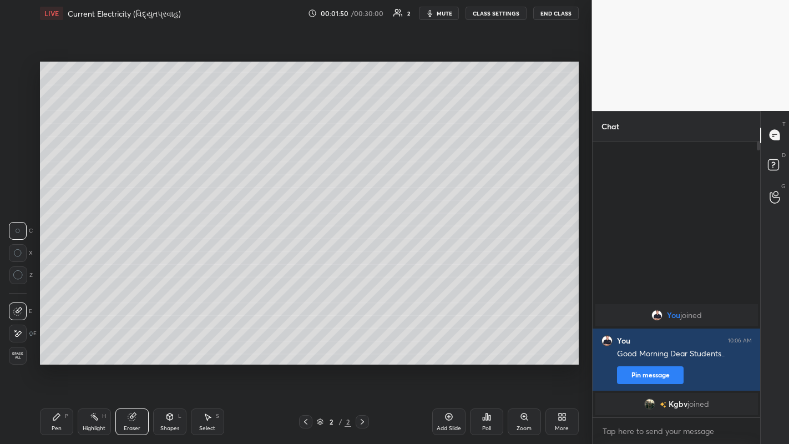
click at [15, 330] on icon at bounding box center [15, 330] width 1 height 1
click at [68, 344] on div "Pen P" at bounding box center [56, 422] width 33 height 27
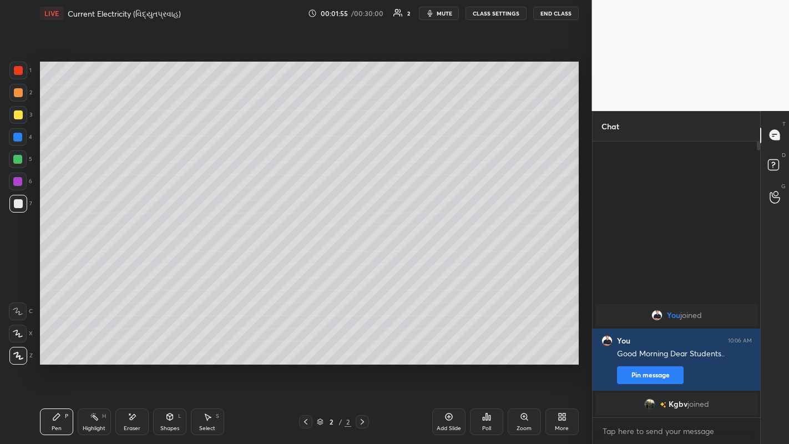
click at [448, 344] on div "Add Slide" at bounding box center [448, 422] width 33 height 27
click at [15, 114] on div at bounding box center [18, 114] width 9 height 9
click at [16, 204] on div at bounding box center [18, 203] width 9 height 9
click at [21, 93] on div at bounding box center [18, 92] width 9 height 9
click at [18, 117] on div at bounding box center [18, 114] width 9 height 9
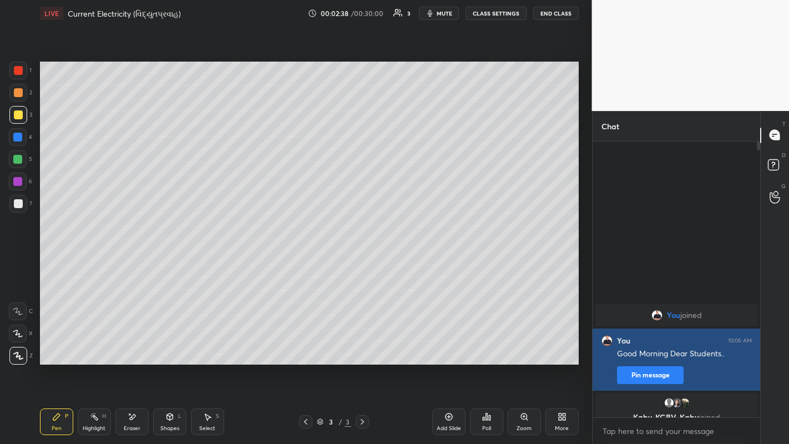
click at [658, 344] on button "Pin message" at bounding box center [650, 375] width 67 height 18
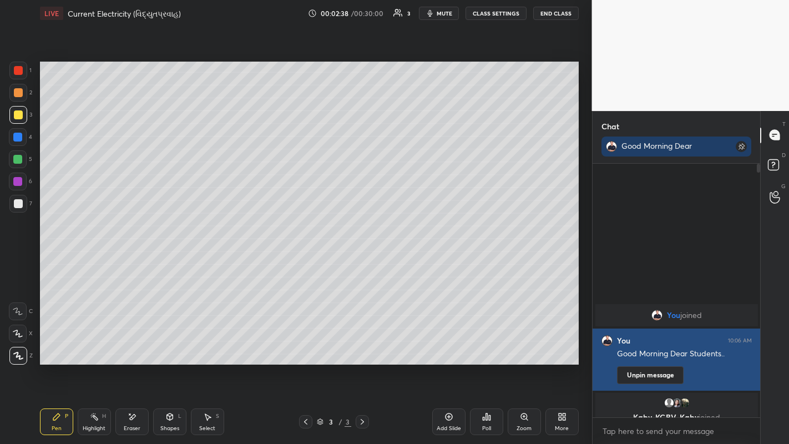
scroll to position [277, 164]
click at [18, 94] on div at bounding box center [18, 92] width 9 height 9
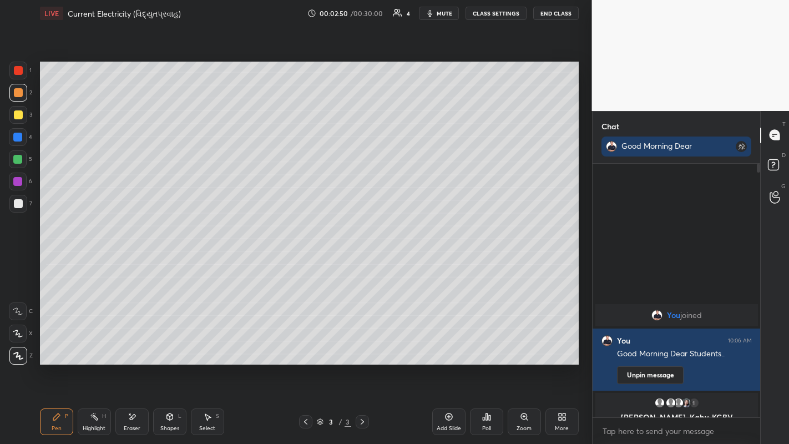
click at [18, 117] on div at bounding box center [18, 114] width 9 height 9
click at [17, 95] on div at bounding box center [18, 92] width 9 height 9
click at [16, 205] on div at bounding box center [18, 203] width 9 height 9
click at [24, 92] on div at bounding box center [18, 93] width 18 height 18
click at [130, 344] on icon at bounding box center [132, 417] width 9 height 9
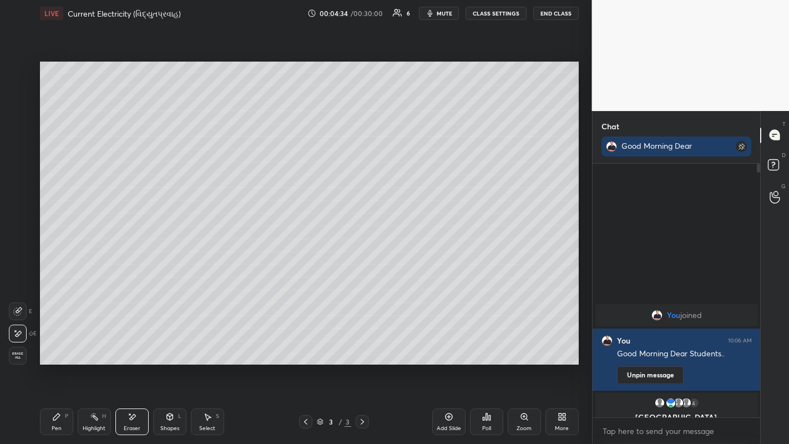
click at [57, 344] on div "Pen P" at bounding box center [56, 422] width 33 height 27
click at [17, 120] on div at bounding box center [18, 115] width 18 height 18
click at [450, 344] on div "Add Slide" at bounding box center [448, 422] width 33 height 27
click at [15, 93] on div at bounding box center [18, 92] width 9 height 9
click at [17, 113] on div at bounding box center [18, 114] width 9 height 9
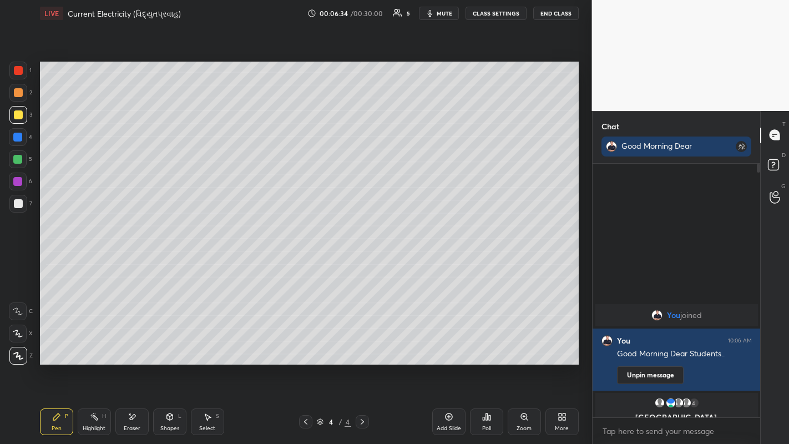
click at [16, 91] on div at bounding box center [18, 92] width 9 height 9
click at [17, 207] on div at bounding box center [18, 203] width 9 height 9
click at [16, 95] on div at bounding box center [18, 92] width 9 height 9
click at [17, 118] on div at bounding box center [18, 114] width 9 height 9
click at [17, 95] on div at bounding box center [18, 92] width 9 height 9
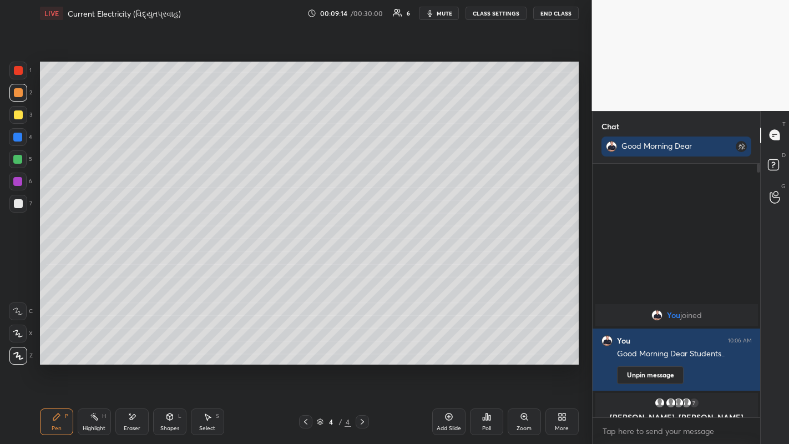
click at [18, 118] on div at bounding box center [18, 114] width 9 height 9
click at [18, 208] on div at bounding box center [18, 204] width 18 height 18
click at [19, 98] on div at bounding box center [18, 93] width 18 height 18
click at [16, 138] on div at bounding box center [17, 137] width 9 height 9
click at [449, 344] on div "Add Slide" at bounding box center [448, 422] width 33 height 27
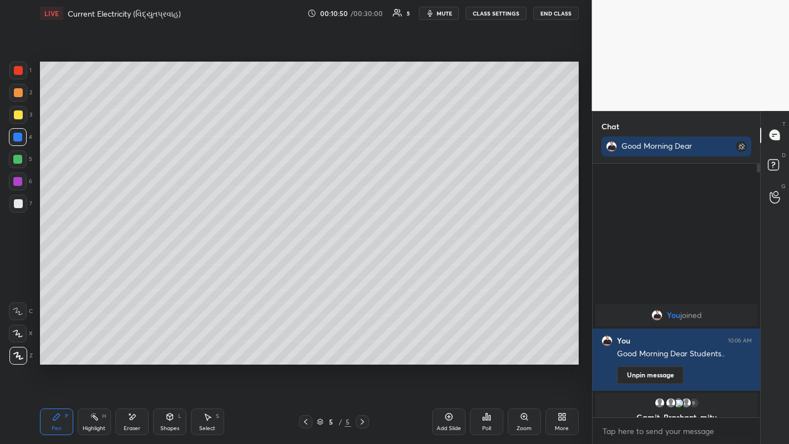
click at [16, 120] on div at bounding box center [18, 115] width 18 height 18
click at [19, 92] on div at bounding box center [18, 92] width 9 height 9
click at [140, 344] on div "Eraser" at bounding box center [131, 422] width 33 height 27
click at [19, 344] on span "Erase all" at bounding box center [17, 356] width 17 height 8
click at [18, 205] on div at bounding box center [18, 203] width 9 height 9
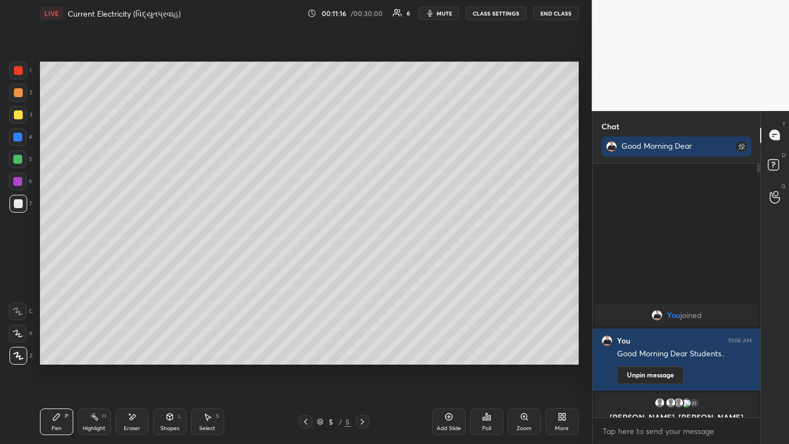
click at [18, 95] on div at bounding box center [18, 92] width 9 height 9
click at [17, 115] on div at bounding box center [18, 114] width 9 height 9
click at [21, 200] on div at bounding box center [18, 203] width 9 height 9
click at [18, 93] on div at bounding box center [18, 92] width 9 height 9
click at [21, 207] on div at bounding box center [18, 203] width 9 height 9
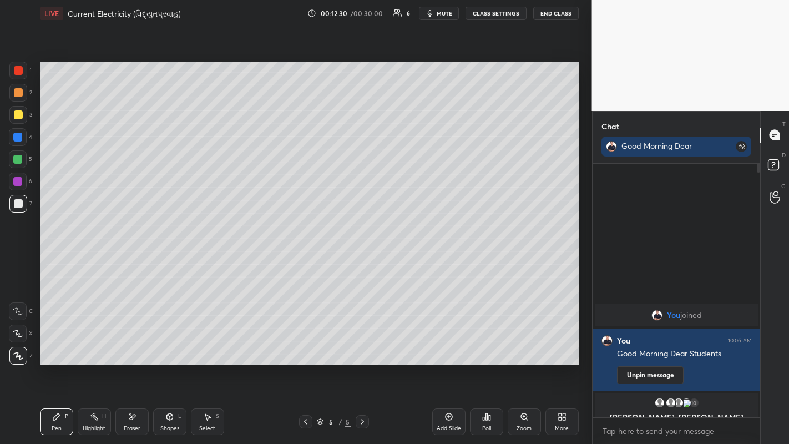
click at [21, 94] on div at bounding box center [18, 92] width 9 height 9
click at [21, 118] on div at bounding box center [18, 114] width 9 height 9
click at [18, 207] on div at bounding box center [18, 203] width 9 height 9
click at [14, 114] on div at bounding box center [18, 114] width 9 height 9
click at [21, 203] on div at bounding box center [18, 203] width 9 height 9
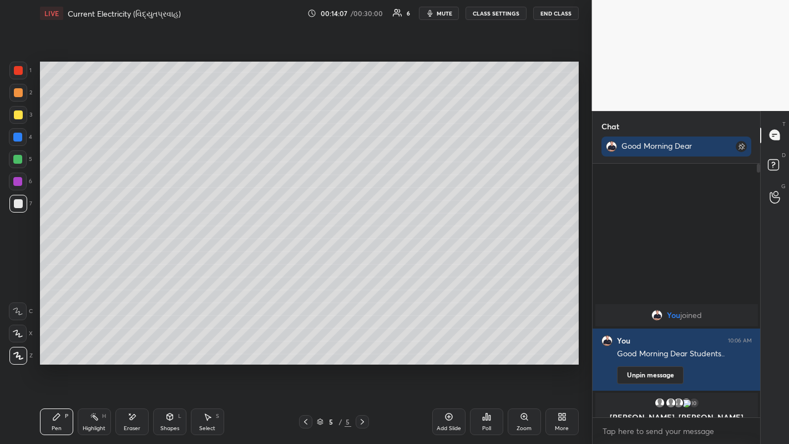
click at [21, 115] on div at bounding box center [18, 114] width 9 height 9
click at [15, 205] on div at bounding box center [18, 203] width 9 height 9
click at [448, 344] on icon at bounding box center [449, 417] width 9 height 9
click at [19, 94] on div at bounding box center [18, 92] width 9 height 9
click at [18, 117] on div at bounding box center [18, 114] width 9 height 9
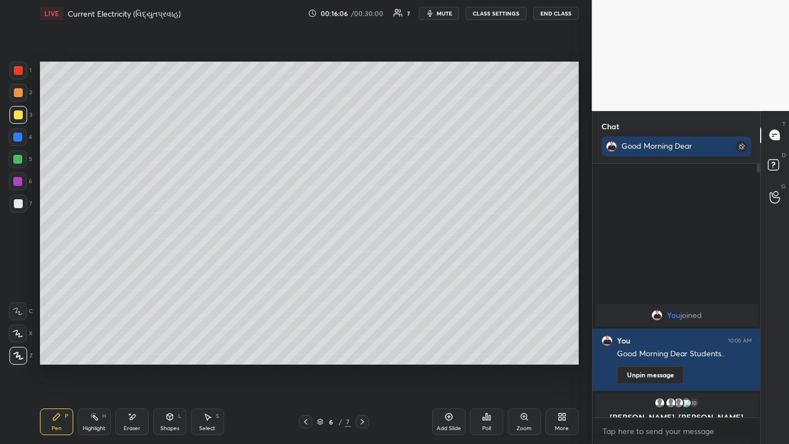
click at [21, 212] on div at bounding box center [18, 204] width 18 height 18
click at [17, 94] on div at bounding box center [18, 92] width 9 height 9
click at [135, 344] on div "Eraser" at bounding box center [131, 422] width 33 height 27
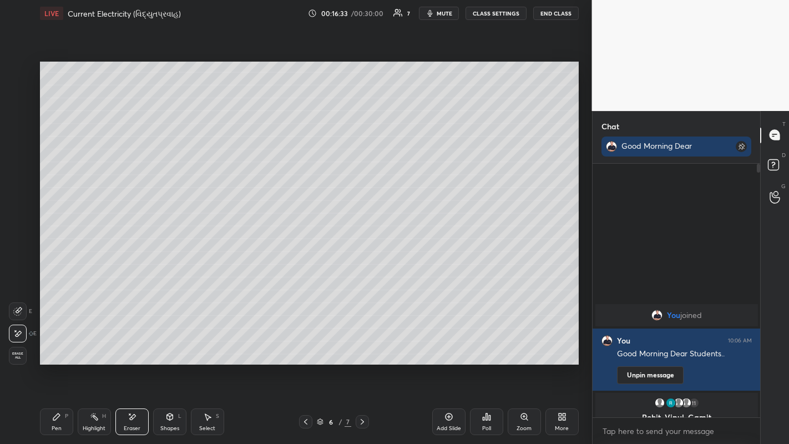
click at [56, 344] on div "Pen P" at bounding box center [56, 422] width 33 height 27
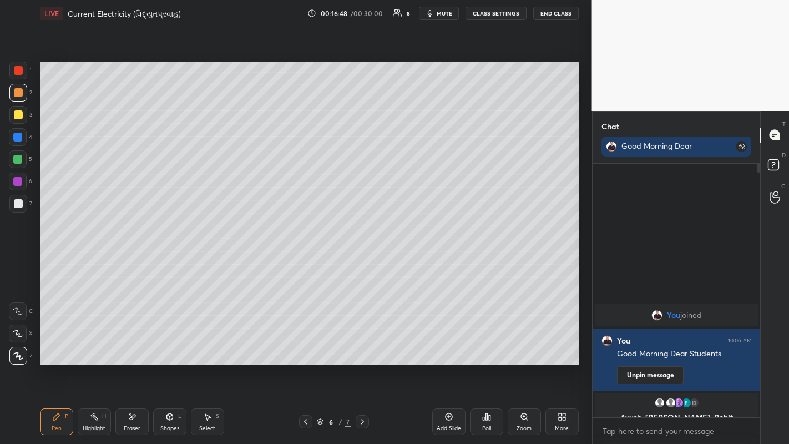
click at [17, 197] on div at bounding box center [18, 204] width 18 height 18
click at [19, 94] on div at bounding box center [18, 92] width 9 height 9
click at [17, 117] on div at bounding box center [18, 114] width 9 height 9
click at [127, 344] on div "Eraser" at bounding box center [132, 429] width 17 height 6
click at [54, 344] on div "Pen P" at bounding box center [56, 422] width 33 height 27
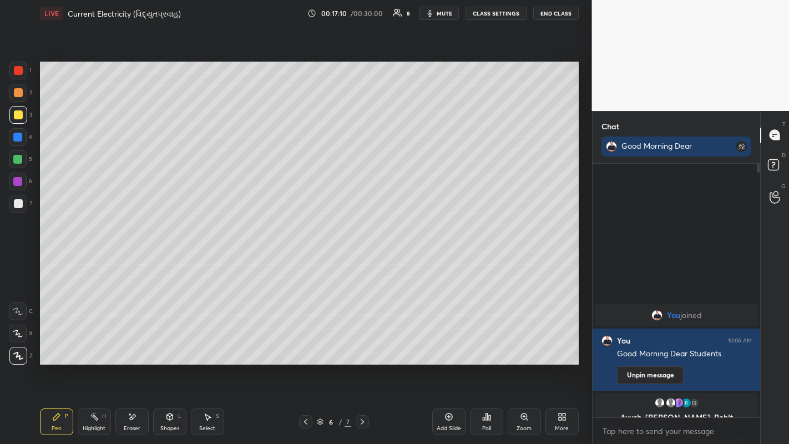
click at [448, 344] on div "Add Slide" at bounding box center [449, 429] width 24 height 6
click at [128, 344] on icon at bounding box center [132, 417] width 9 height 9
click at [61, 344] on div "Pen P" at bounding box center [56, 422] width 33 height 27
click at [16, 92] on div at bounding box center [18, 92] width 9 height 9
click at [136, 344] on div "Eraser" at bounding box center [132, 429] width 17 height 6
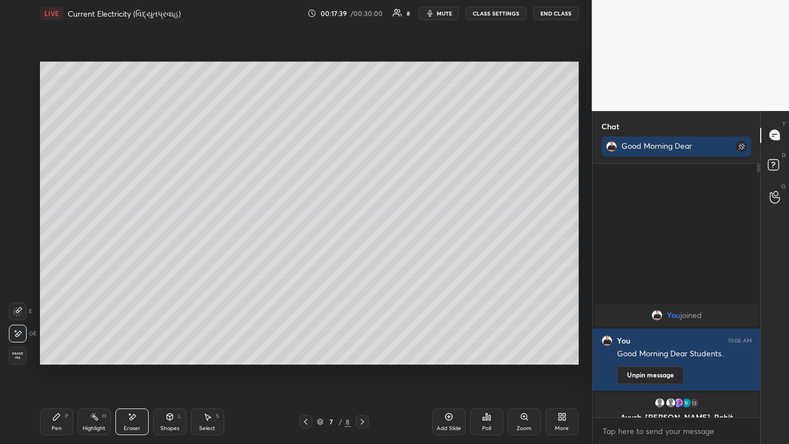
click at [172, 344] on div "Shapes L" at bounding box center [169, 422] width 33 height 27
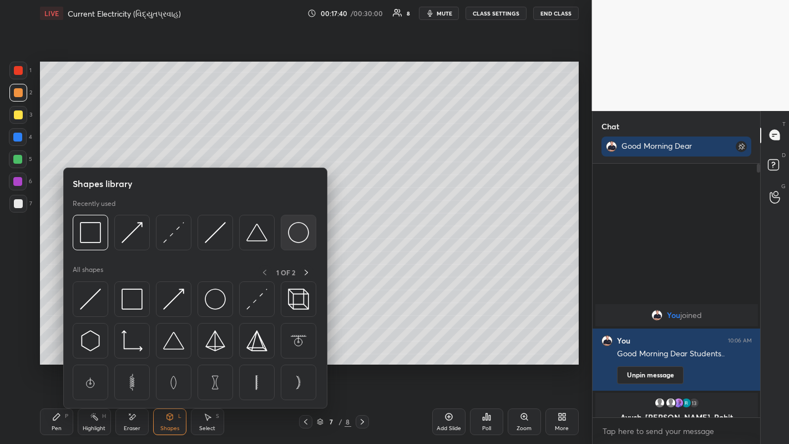
click at [294, 232] on img at bounding box center [298, 232] width 21 height 21
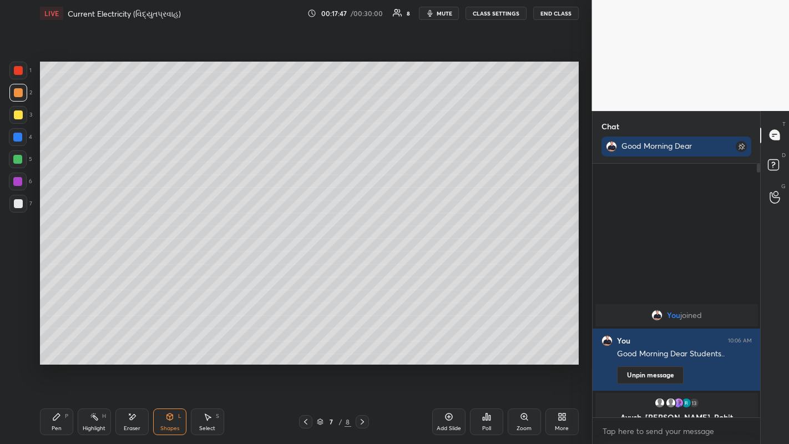
click at [127, 344] on div "Eraser" at bounding box center [131, 422] width 33 height 27
click at [171, 344] on div "Shapes L" at bounding box center [169, 422] width 33 height 27
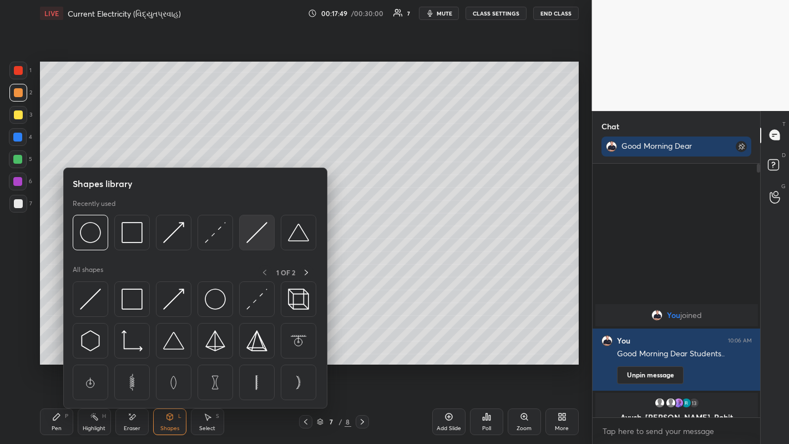
click at [250, 240] on img at bounding box center [257, 232] width 21 height 21
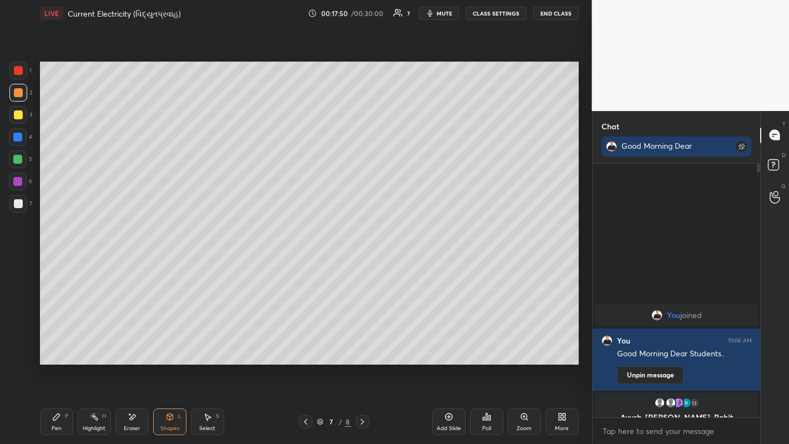
click at [56, 344] on div "Pen P" at bounding box center [56, 422] width 33 height 27
click at [16, 117] on div at bounding box center [18, 114] width 9 height 9
click at [14, 202] on div at bounding box center [18, 203] width 9 height 9
click at [22, 96] on div at bounding box center [18, 93] width 18 height 18
click at [130, 344] on div "Eraser" at bounding box center [131, 422] width 33 height 27
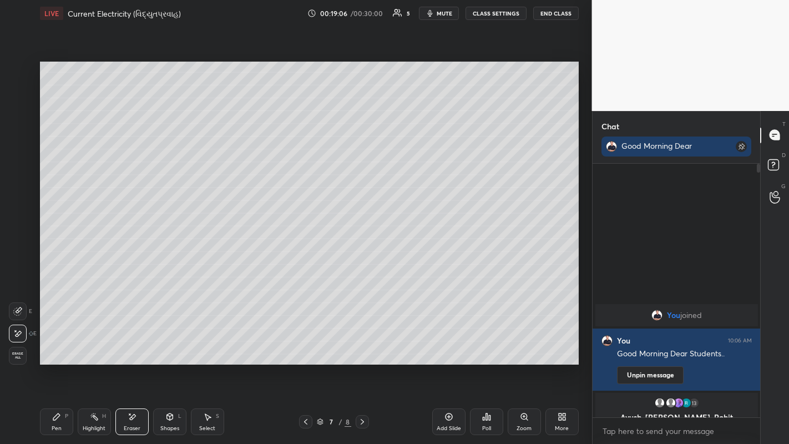
click at [54, 344] on div "Pen" at bounding box center [57, 429] width 10 height 6
click at [16, 204] on div at bounding box center [18, 203] width 9 height 9
click at [305, 344] on icon at bounding box center [305, 422] width 9 height 9
click at [301, 344] on div at bounding box center [305, 421] width 13 height 13
click at [361, 344] on icon at bounding box center [362, 422] width 9 height 9
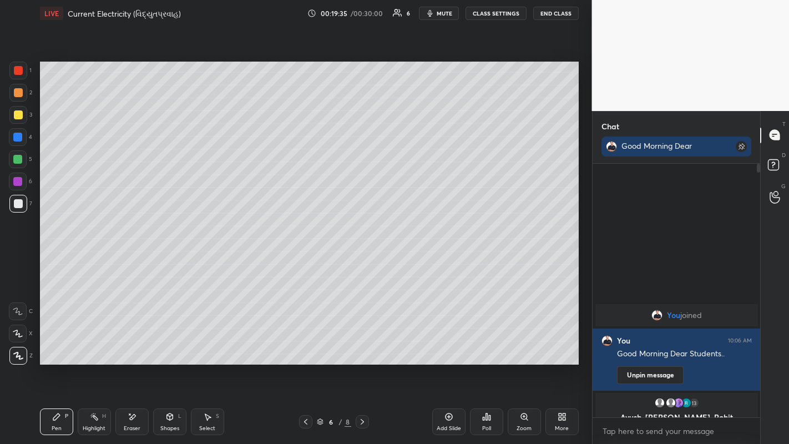
click at [362, 344] on icon at bounding box center [362, 422] width 9 height 9
click at [19, 115] on div at bounding box center [18, 114] width 9 height 9
click at [449, 344] on icon at bounding box center [448, 417] width 7 height 7
click at [22, 96] on div at bounding box center [18, 93] width 18 height 18
click at [172, 344] on div "Shapes" at bounding box center [169, 429] width 19 height 6
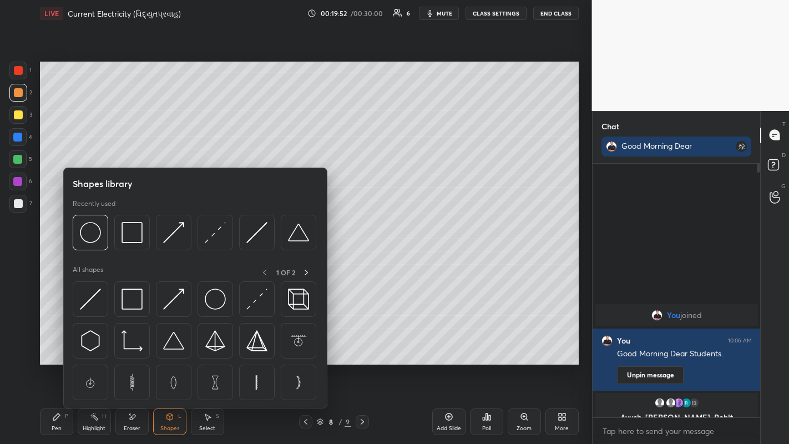
click at [130, 344] on icon at bounding box center [132, 417] width 9 height 9
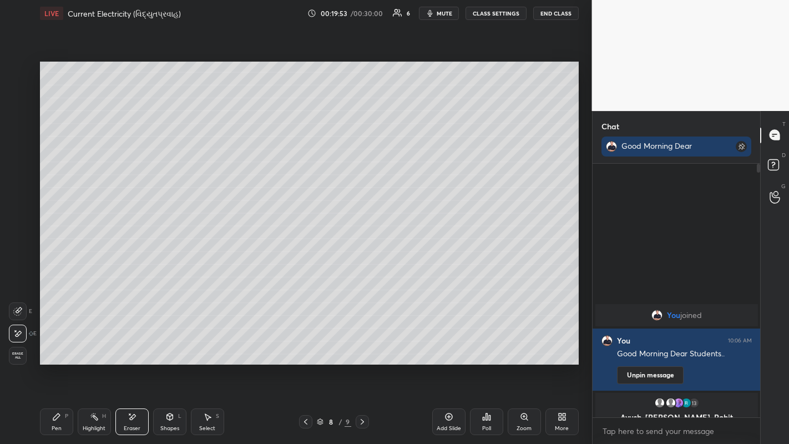
click at [17, 344] on span "Erase all" at bounding box center [17, 356] width 17 height 8
click at [21, 204] on div at bounding box center [18, 203] width 9 height 9
click at [305, 344] on icon at bounding box center [305, 422] width 9 height 9
click at [305, 344] on icon at bounding box center [305, 422] width 3 height 6
click at [305, 344] on icon at bounding box center [305, 422] width 9 height 9
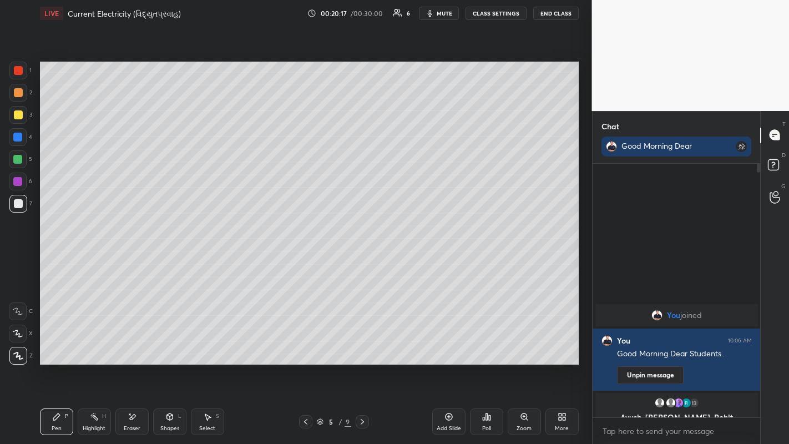
click at [363, 344] on icon at bounding box center [362, 422] width 9 height 9
click at [364, 344] on icon at bounding box center [362, 422] width 9 height 9
click at [361, 344] on icon at bounding box center [362, 422] width 9 height 9
click at [362, 344] on icon at bounding box center [362, 422] width 9 height 9
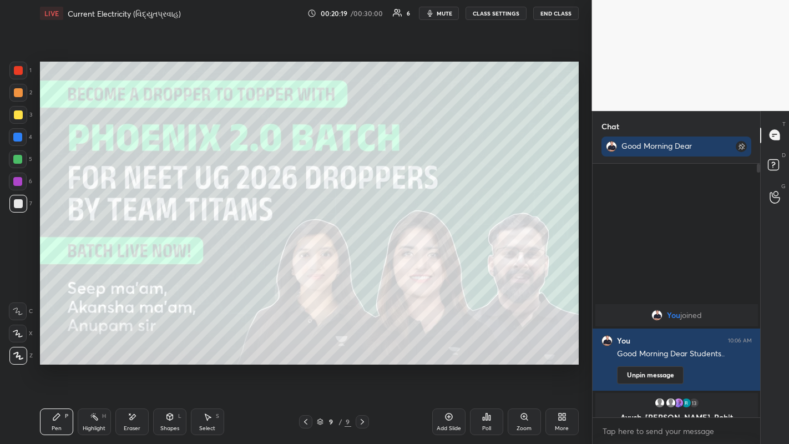
click at [305, 344] on icon at bounding box center [305, 422] width 9 height 9
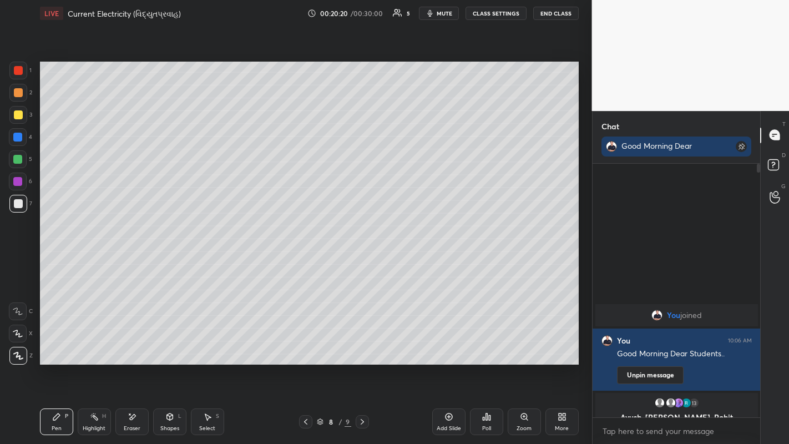
click at [19, 119] on div at bounding box center [18, 114] width 9 height 9
click at [18, 97] on div at bounding box center [18, 92] width 9 height 9
click at [19, 207] on div at bounding box center [18, 203] width 9 height 9
click at [168, 344] on div "Shapes L" at bounding box center [169, 422] width 33 height 27
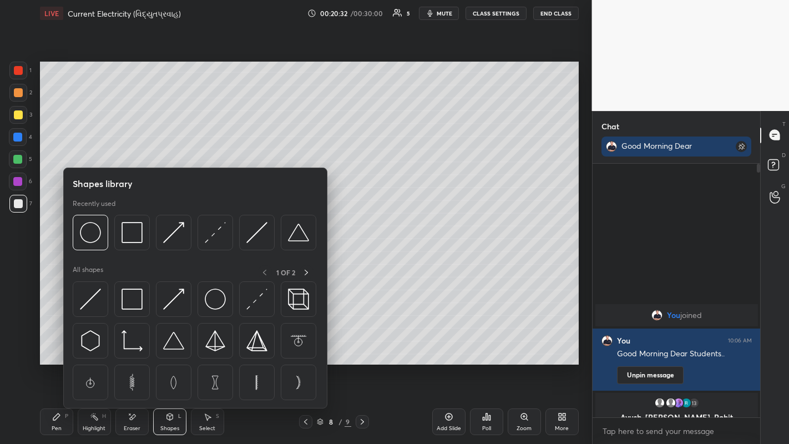
click at [127, 238] on img at bounding box center [132, 232] width 21 height 21
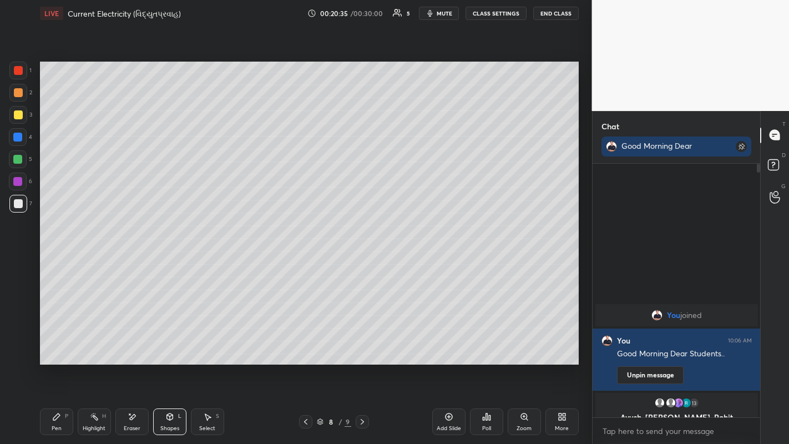
click at [60, 344] on icon at bounding box center [56, 417] width 9 height 9
click at [15, 113] on div at bounding box center [18, 114] width 9 height 9
click at [18, 204] on div at bounding box center [18, 203] width 9 height 9
click at [452, 344] on div "Add Slide" at bounding box center [448, 422] width 33 height 27
click at [17, 95] on div at bounding box center [18, 92] width 9 height 9
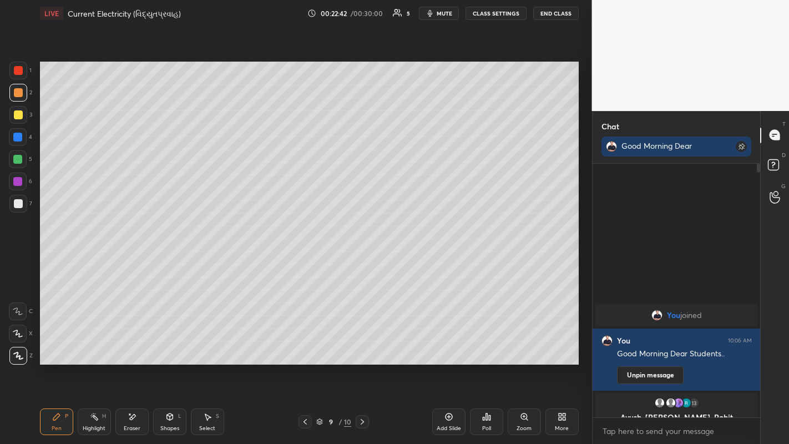
click at [18, 115] on div at bounding box center [18, 114] width 9 height 9
click at [19, 206] on div at bounding box center [18, 203] width 9 height 9
click at [19, 92] on div at bounding box center [18, 92] width 9 height 9
click at [18, 200] on div at bounding box center [18, 203] width 9 height 9
click at [16, 95] on div at bounding box center [18, 92] width 9 height 9
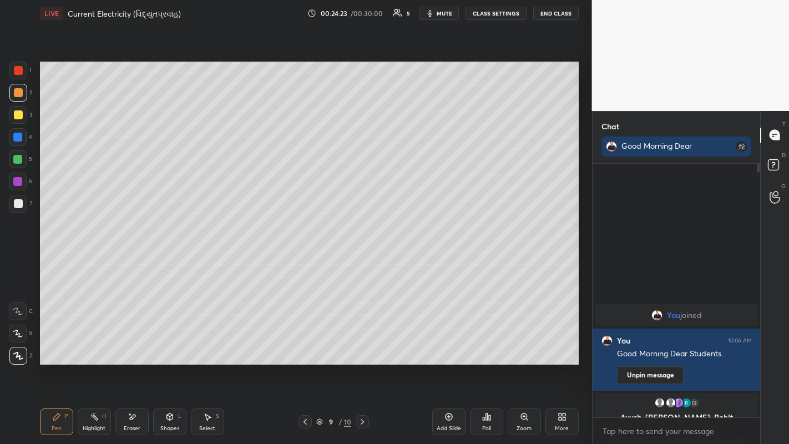
click at [130, 344] on div "Eraser" at bounding box center [131, 422] width 33 height 27
click at [67, 344] on div "Pen P" at bounding box center [56, 422] width 33 height 27
click at [19, 207] on div at bounding box center [18, 203] width 9 height 9
click at [18, 95] on div at bounding box center [18, 92] width 9 height 9
click at [17, 115] on div at bounding box center [18, 114] width 9 height 9
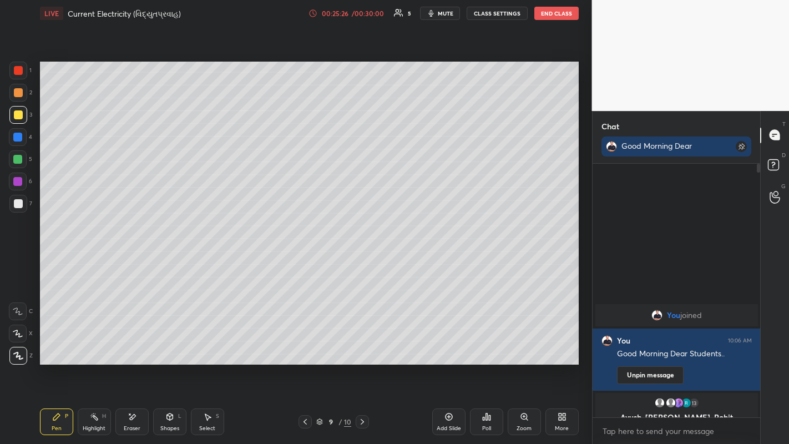
click at [18, 205] on div at bounding box center [18, 203] width 9 height 9
click at [166, 344] on div "Shapes L" at bounding box center [169, 422] width 33 height 27
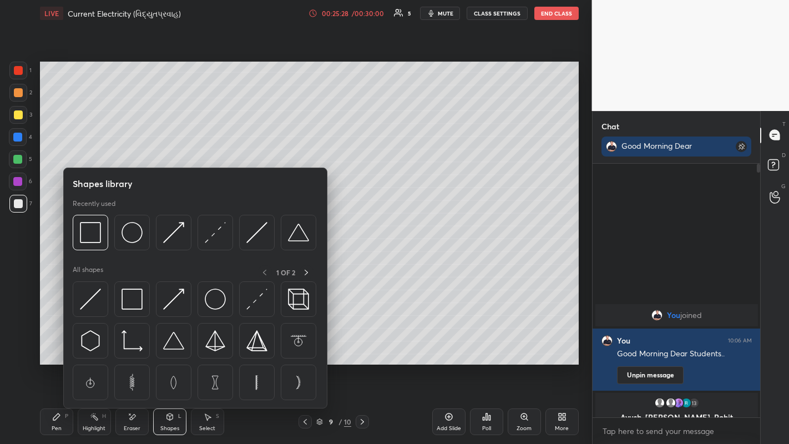
click at [94, 245] on div at bounding box center [91, 233] width 36 height 36
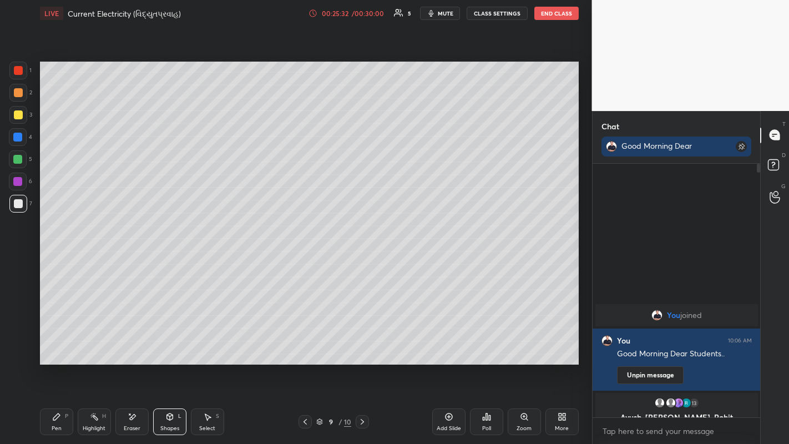
click at [58, 344] on icon at bounding box center [56, 417] width 7 height 7
click at [19, 140] on div at bounding box center [17, 137] width 9 height 9
click at [447, 344] on div "Add Slide" at bounding box center [448, 422] width 33 height 27
click at [18, 117] on div at bounding box center [18, 114] width 9 height 9
click at [18, 205] on div at bounding box center [18, 203] width 9 height 9
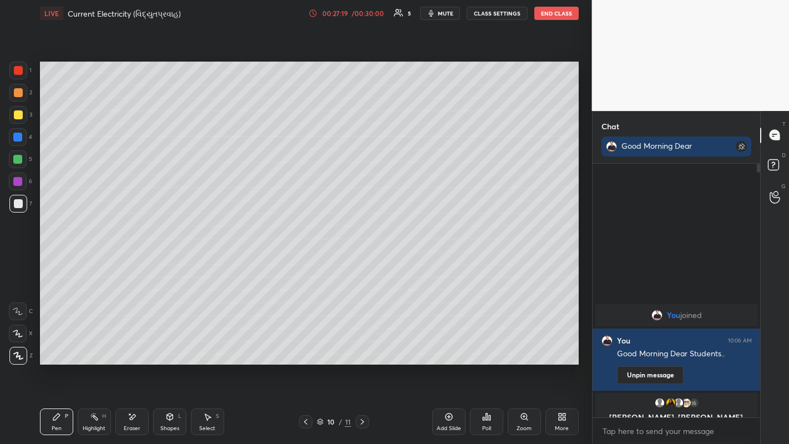
click at [17, 90] on div at bounding box center [18, 92] width 9 height 9
click at [17, 207] on div at bounding box center [18, 203] width 9 height 9
click at [17, 91] on div at bounding box center [18, 92] width 9 height 9
click at [447, 344] on icon at bounding box center [449, 417] width 9 height 9
click at [305, 344] on icon at bounding box center [305, 422] width 9 height 9
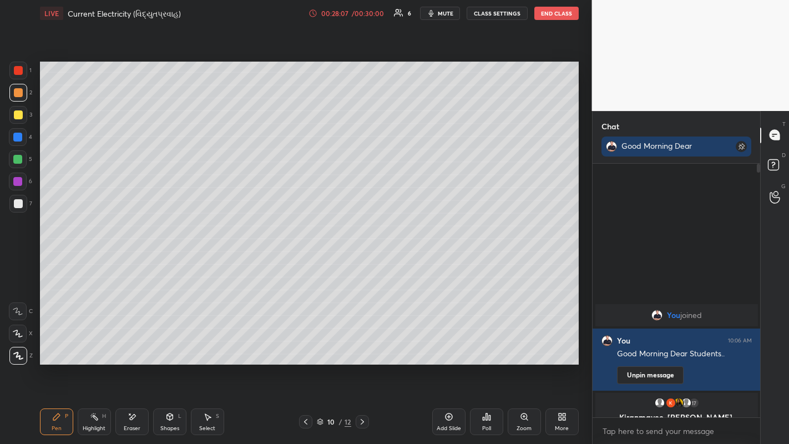
click at [23, 207] on div at bounding box center [18, 204] width 18 height 18
click at [362, 344] on icon at bounding box center [362, 422] width 9 height 9
click at [18, 93] on div at bounding box center [18, 92] width 9 height 9
click at [305, 344] on icon at bounding box center [305, 422] width 9 height 9
click at [19, 207] on div at bounding box center [18, 203] width 9 height 9
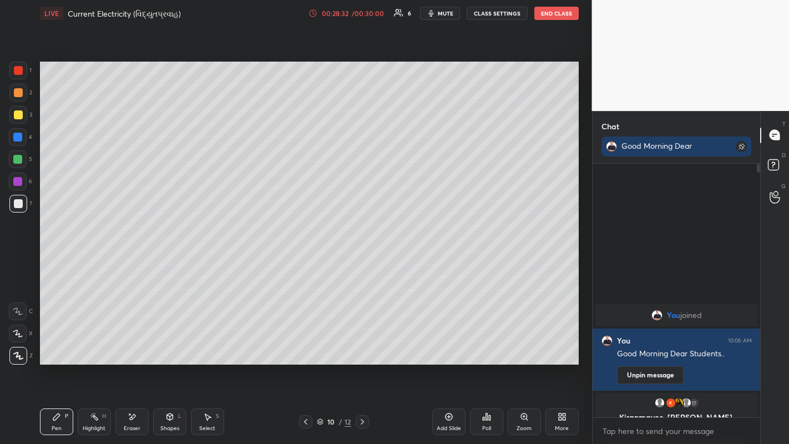
click at [362, 344] on icon at bounding box center [362, 422] width 3 height 6
click at [16, 92] on div at bounding box center [18, 92] width 9 height 9
click at [21, 203] on div at bounding box center [18, 203] width 9 height 9
click at [17, 92] on div at bounding box center [18, 92] width 9 height 9
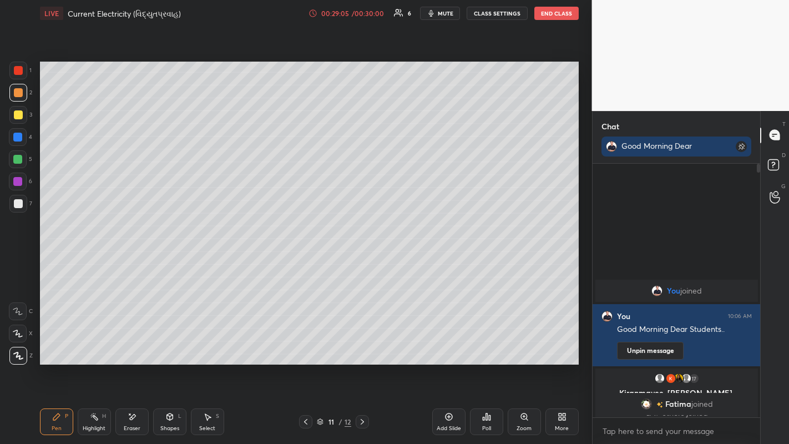
click at [17, 203] on div at bounding box center [18, 203] width 9 height 9
click at [19, 117] on div at bounding box center [18, 114] width 9 height 9
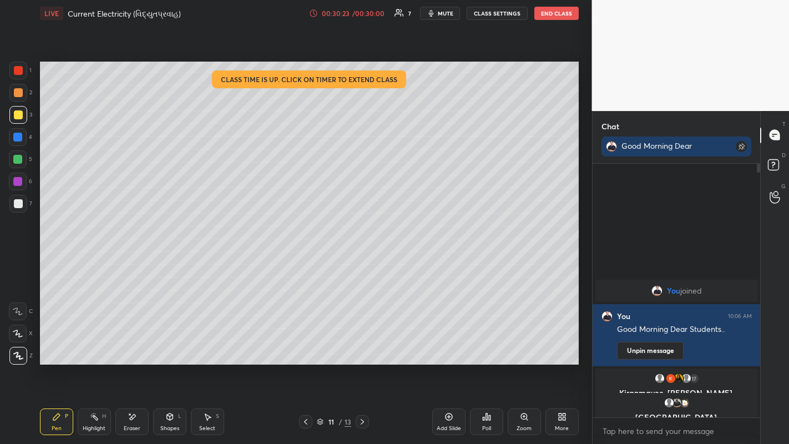
click at [22, 206] on div at bounding box center [18, 203] width 9 height 9
click at [17, 115] on div at bounding box center [18, 114] width 9 height 9
click at [554, 16] on button "End Class" at bounding box center [557, 13] width 44 height 13
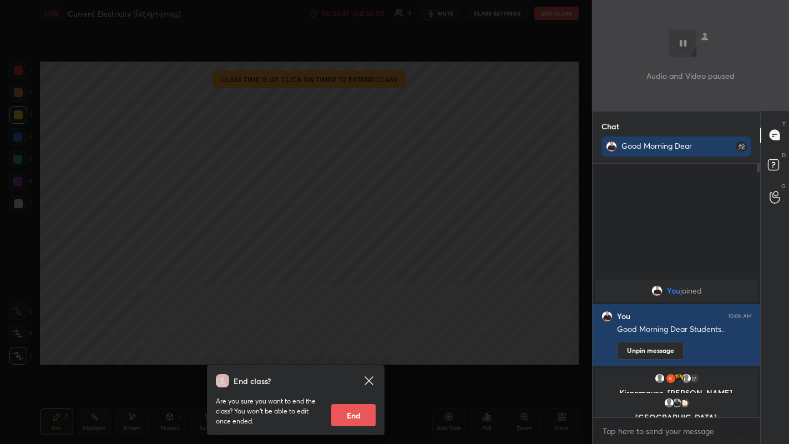
click at [352, 344] on button "End" at bounding box center [353, 415] width 44 height 22
type textarea "x"
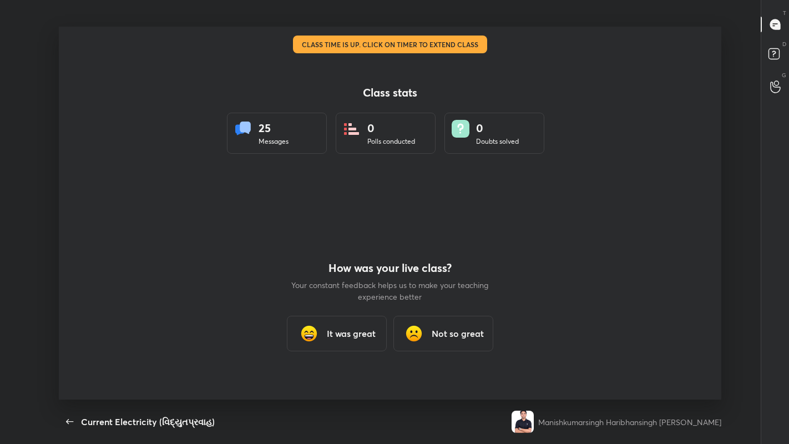
scroll to position [373, 781]
click at [445, 332] on h3 "Not so great" at bounding box center [458, 333] width 52 height 13
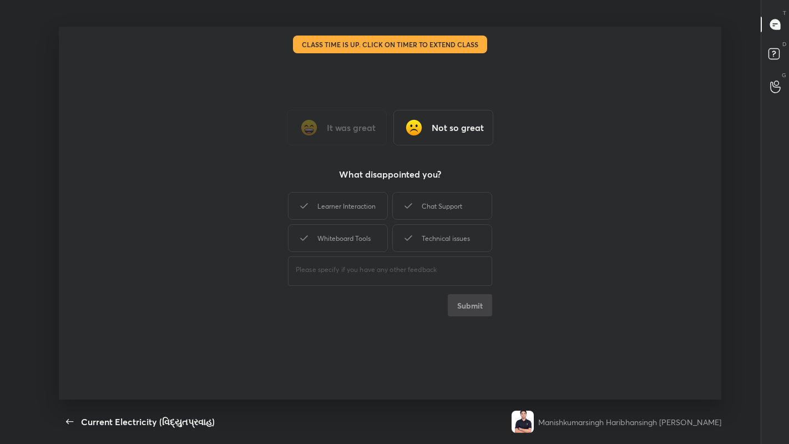
click at [441, 209] on div "Chat Support" at bounding box center [443, 206] width 100 height 28
click at [474, 310] on button "Submit" at bounding box center [470, 305] width 44 height 22
